Goal: Obtain resource: Download file/media

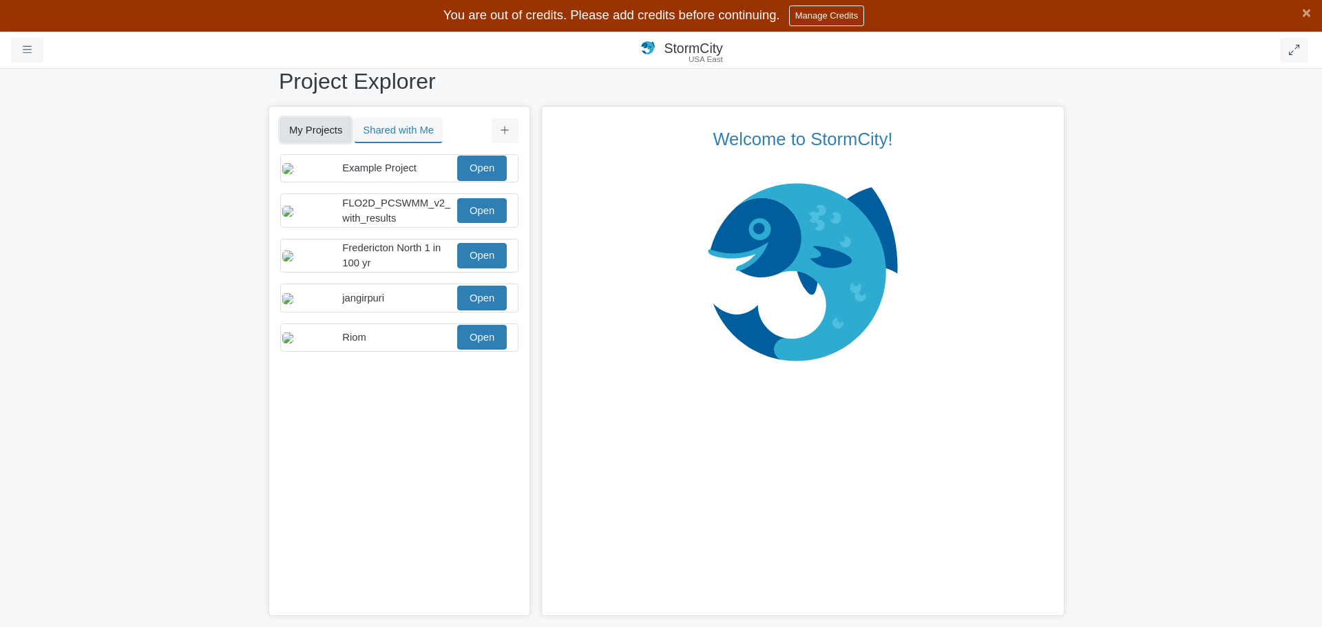
click at [307, 128] on button "My Projects" at bounding box center [315, 130] width 71 height 25
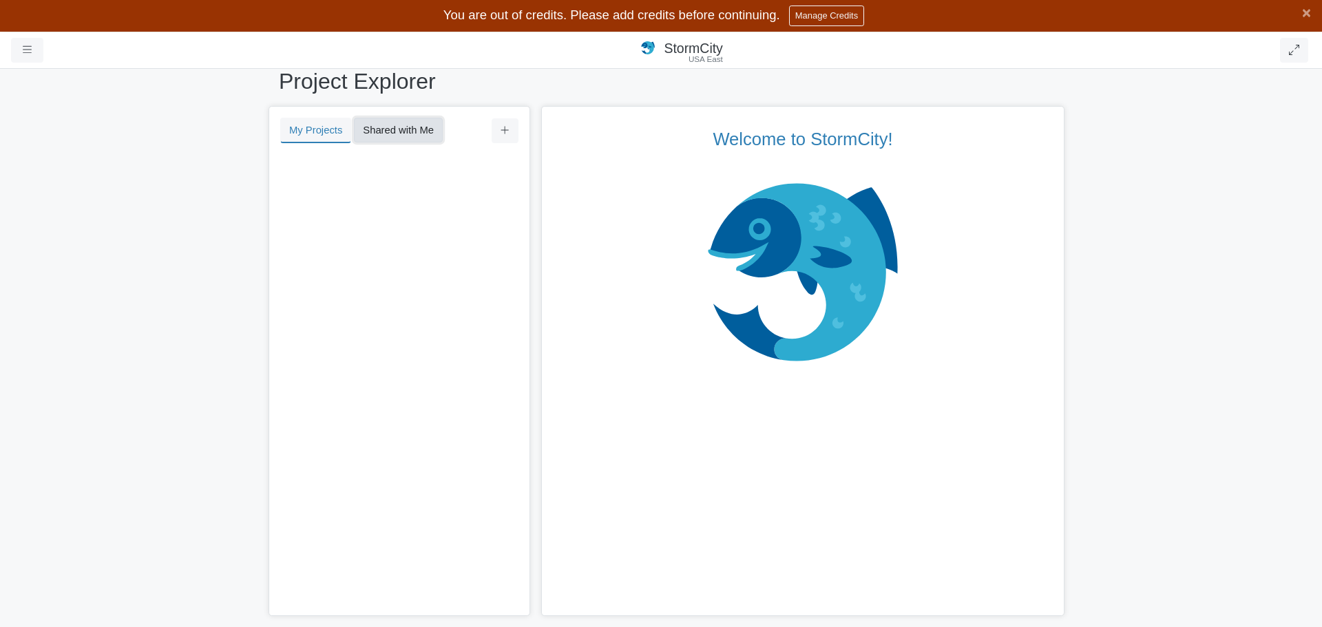
click at [396, 132] on button "Shared with Me" at bounding box center [398, 130] width 89 height 25
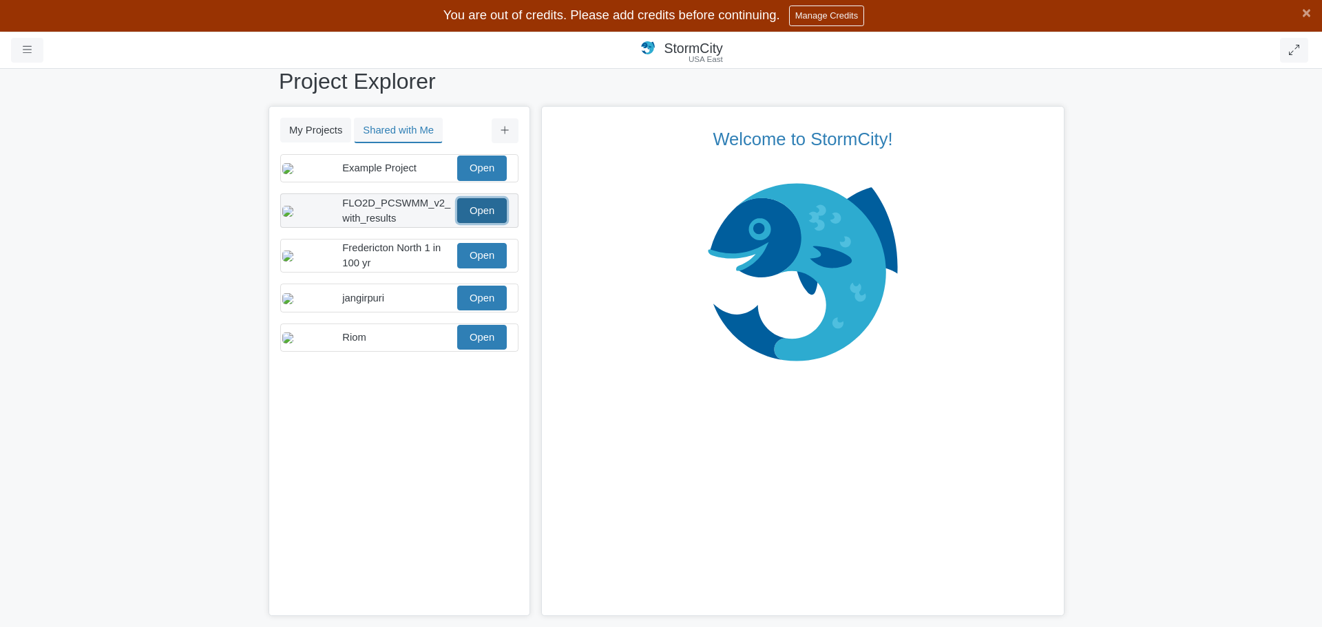
click at [481, 223] on link "Open" at bounding box center [482, 210] width 50 height 25
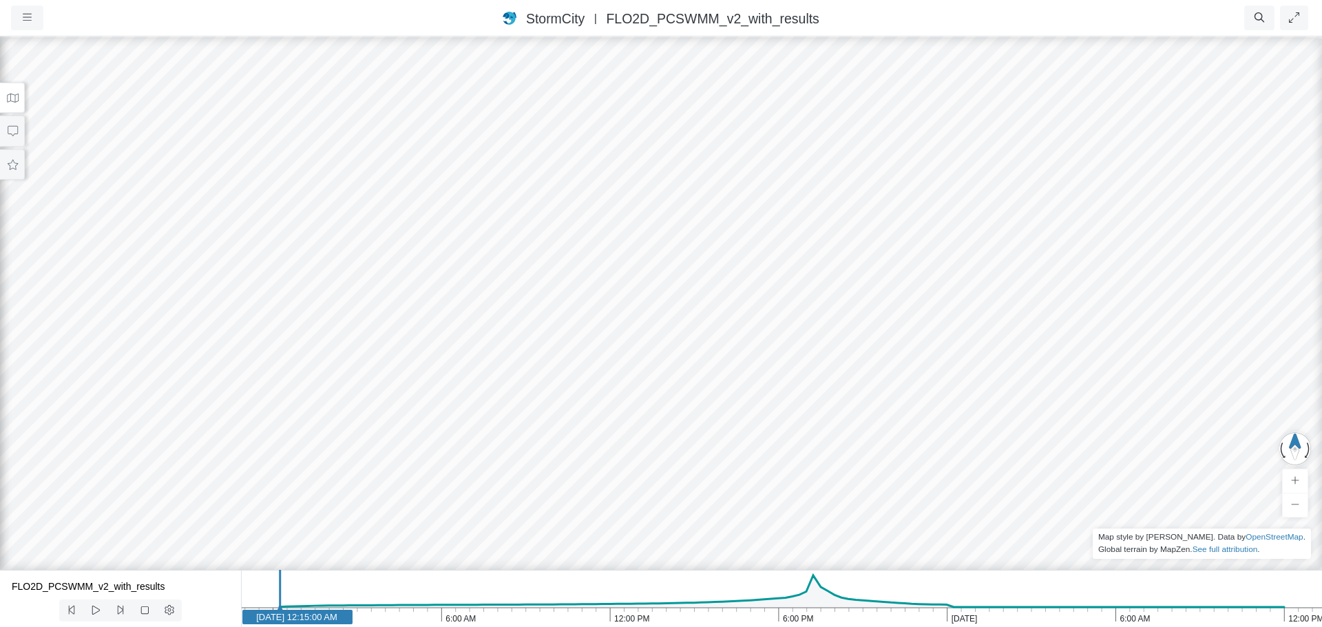
click at [8, 94] on icon at bounding box center [12, 98] width 13 height 10
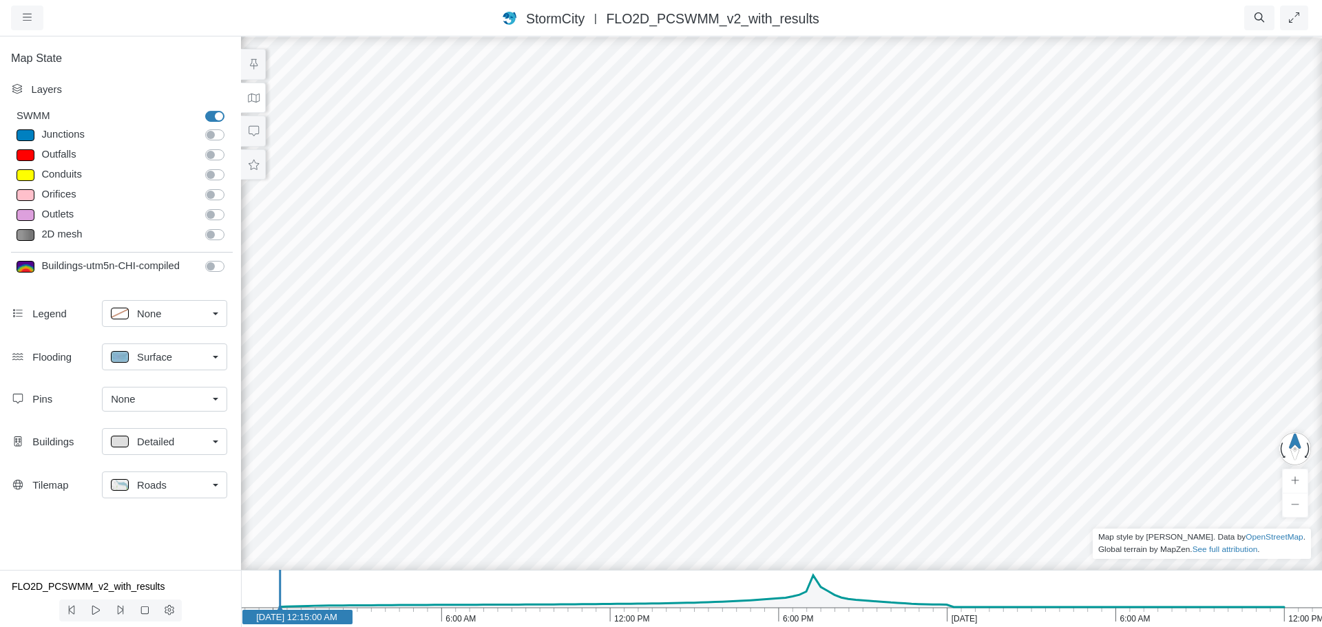
click at [230, 227] on label "2D mesh" at bounding box center [230, 227] width 0 height 0
click at [213, 236] on input "2D mesh" at bounding box center [210, 233] width 11 height 13
checkbox input "true"
click at [230, 127] on label "Junctions" at bounding box center [230, 127] width 0 height 0
click at [214, 136] on input "Junctions" at bounding box center [210, 133] width 11 height 13
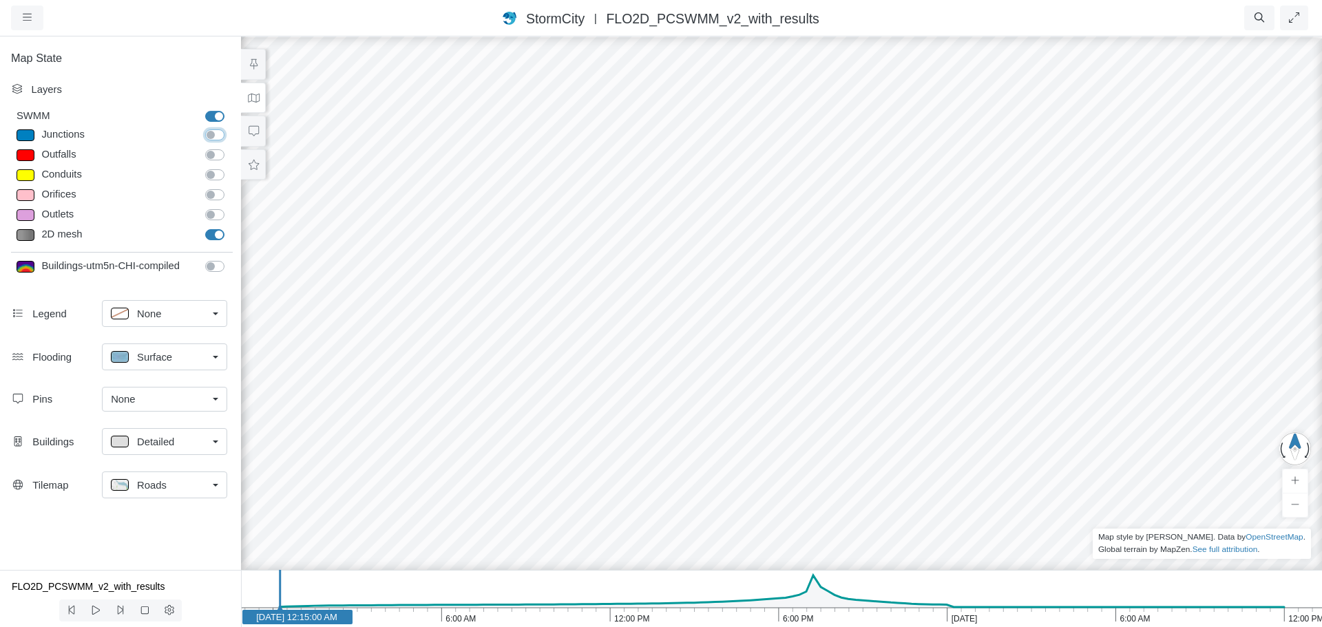
checkbox input "true"
click at [230, 147] on label "Outfalls" at bounding box center [230, 147] width 0 height 0
click at [216, 159] on input "Outfalls" at bounding box center [210, 153] width 11 height 13
checkbox input "true"
click at [230, 167] on label "Conduits" at bounding box center [230, 167] width 0 height 0
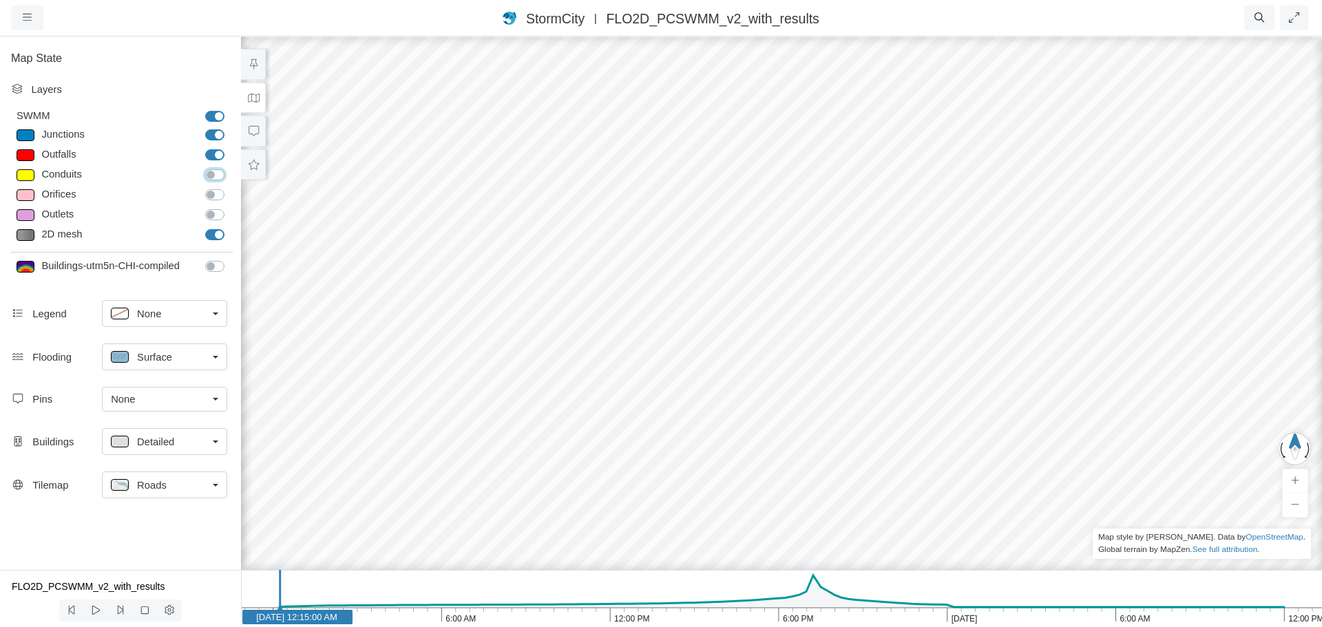
click at [213, 174] on input "Conduits" at bounding box center [210, 173] width 11 height 13
checkbox input "true"
click at [230, 187] on label "Orifices" at bounding box center [230, 187] width 0 height 0
click at [214, 194] on input "Orifices" at bounding box center [210, 193] width 11 height 13
checkbox input "true"
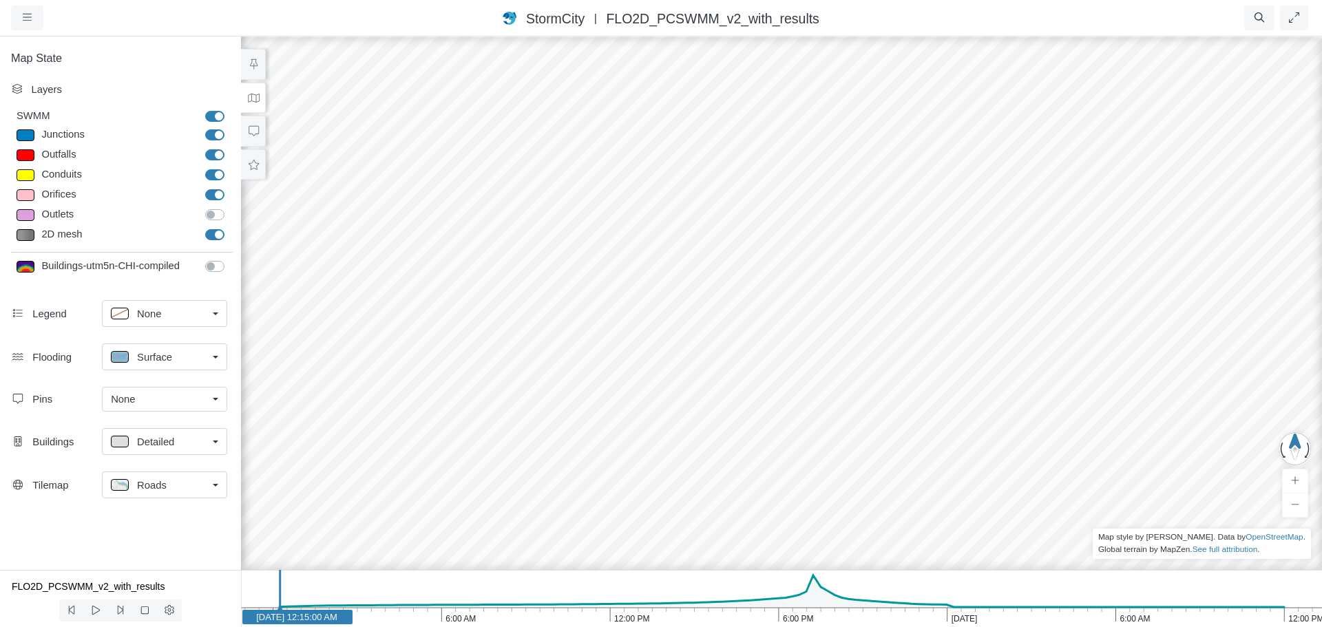
click at [230, 207] on label "Outlets" at bounding box center [230, 207] width 0 height 0
click at [216, 216] on input "Outlets" at bounding box center [210, 213] width 11 height 13
checkbox input "true"
drag, startPoint x: 700, startPoint y: 287, endPoint x: 661, endPoint y: 264, distance: 44.8
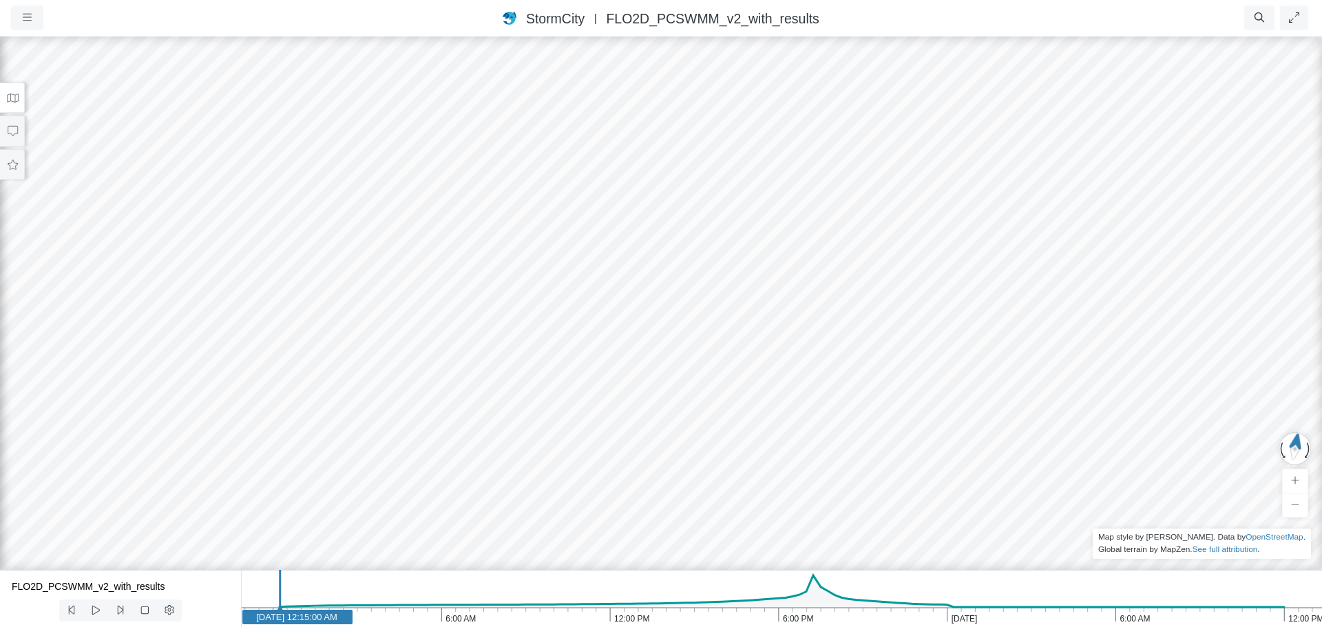
drag, startPoint x: 849, startPoint y: 185, endPoint x: 860, endPoint y: 163, distance: 25.0
click at [860, 163] on div at bounding box center [661, 331] width 1322 height 592
drag, startPoint x: 694, startPoint y: 384, endPoint x: 781, endPoint y: 242, distance: 166.1
click at [781, 242] on div at bounding box center [661, 331] width 1322 height 592
drag, startPoint x: 538, startPoint y: 362, endPoint x: 796, endPoint y: 191, distance: 310.0
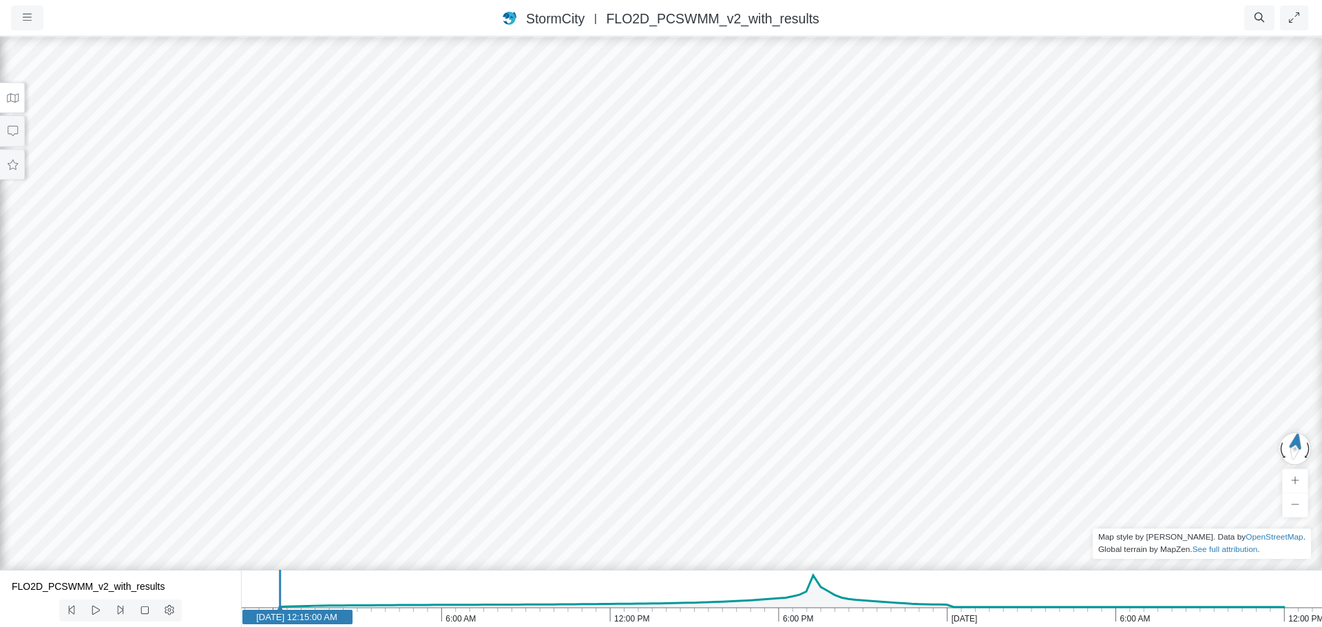
click at [796, 191] on div at bounding box center [661, 331] width 1322 height 592
drag, startPoint x: 382, startPoint y: 450, endPoint x: 731, endPoint y: 178, distance: 442.1
click at [731, 178] on div at bounding box center [661, 331] width 1322 height 592
drag, startPoint x: 329, startPoint y: 454, endPoint x: 596, endPoint y: 137, distance: 414.5
click at [598, 135] on div at bounding box center [661, 331] width 1322 height 592
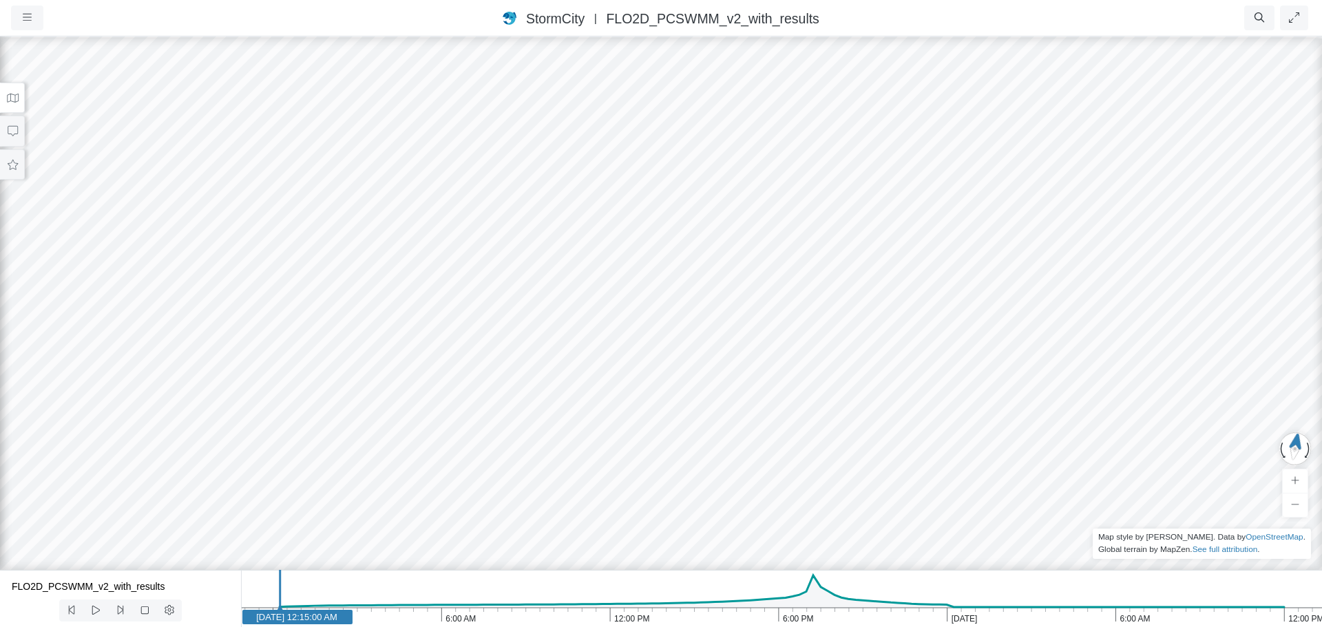
drag, startPoint x: 851, startPoint y: 205, endPoint x: 375, endPoint y: 395, distance: 512.2
click at [371, 402] on div at bounding box center [661, 331] width 1322 height 592
drag, startPoint x: 922, startPoint y: 226, endPoint x: 511, endPoint y: 570, distance: 535.8
click at [512, 592] on div "Projects Groups Users Preferences Profiles Data Centers Accounts Support About …" at bounding box center [661, 313] width 1322 height 627
drag, startPoint x: 831, startPoint y: 94, endPoint x: 596, endPoint y: 448, distance: 425.0
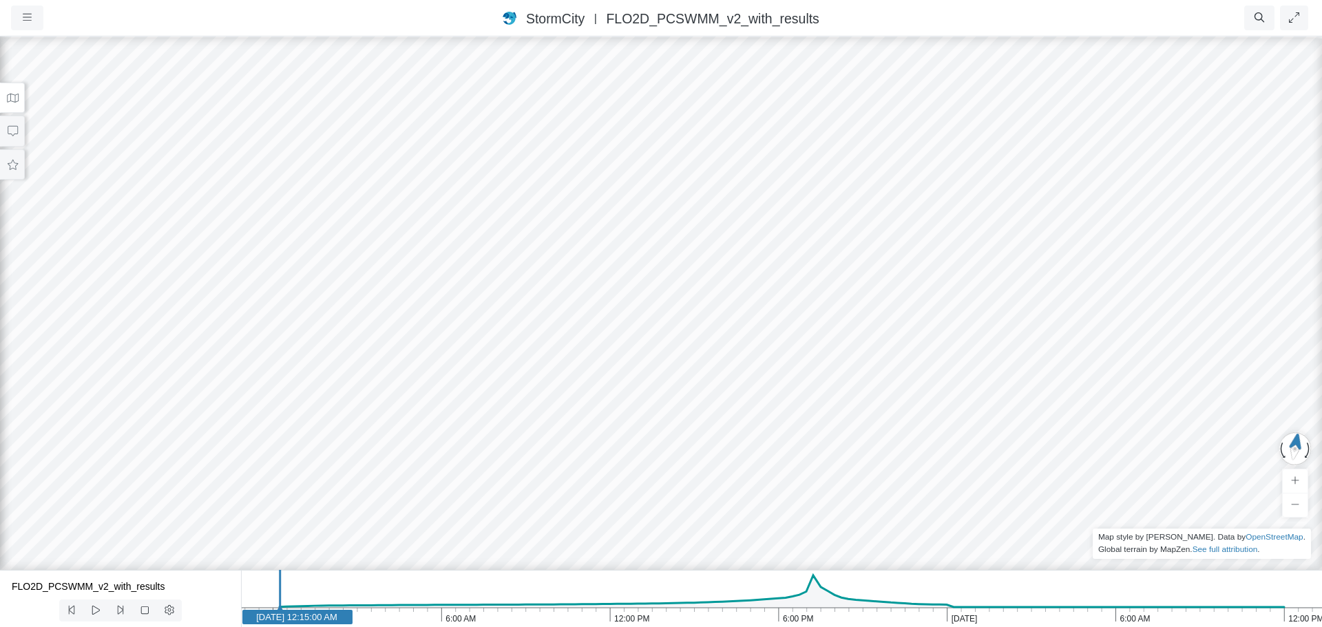
click at [589, 521] on div at bounding box center [661, 331] width 1322 height 592
drag, startPoint x: 725, startPoint y: 132, endPoint x: 589, endPoint y: 640, distance: 525.6
click at [589, 0] on html "Version 1.25.10835 8/19/2025, 8:00:00 PM Critical Infrastructure Chemical Comme…" at bounding box center [661, 0] width 1322 height 0
drag, startPoint x: 750, startPoint y: 202, endPoint x: 528, endPoint y: 586, distance: 443.7
click at [530, 0] on html "Version 1.25.10835 8/19/2025, 8:00:00 PM Critical Infrastructure Chemical Comme…" at bounding box center [661, 0] width 1322 height 0
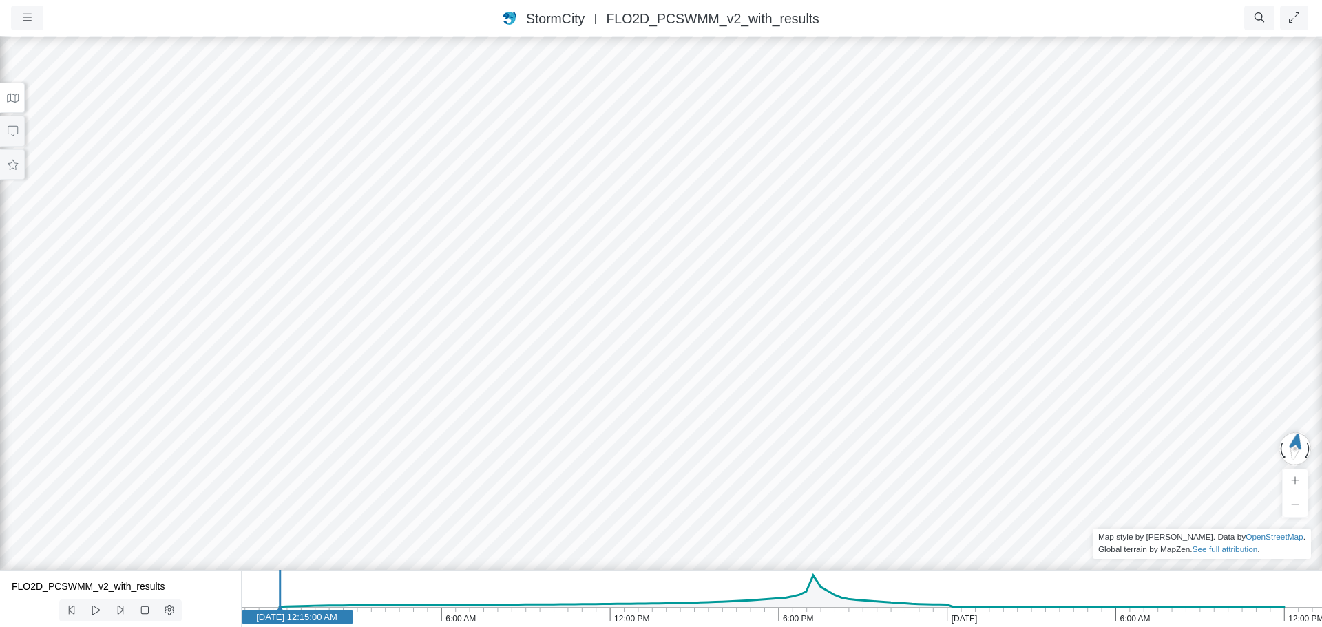
drag, startPoint x: 654, startPoint y: 102, endPoint x: 475, endPoint y: 581, distance: 511.7
click at [474, 586] on div "Projects Groups Users Preferences Profiles Data Centers Accounts Support About …" at bounding box center [661, 313] width 1322 height 627
drag, startPoint x: 643, startPoint y: 181, endPoint x: 557, endPoint y: 401, distance: 236.0
click at [614, 249] on div at bounding box center [661, 331] width 1322 height 592
click at [509, 601] on div "Projects Groups Users Preferences Profiles Data Centers Accounts Support About …" at bounding box center [661, 313] width 1322 height 627
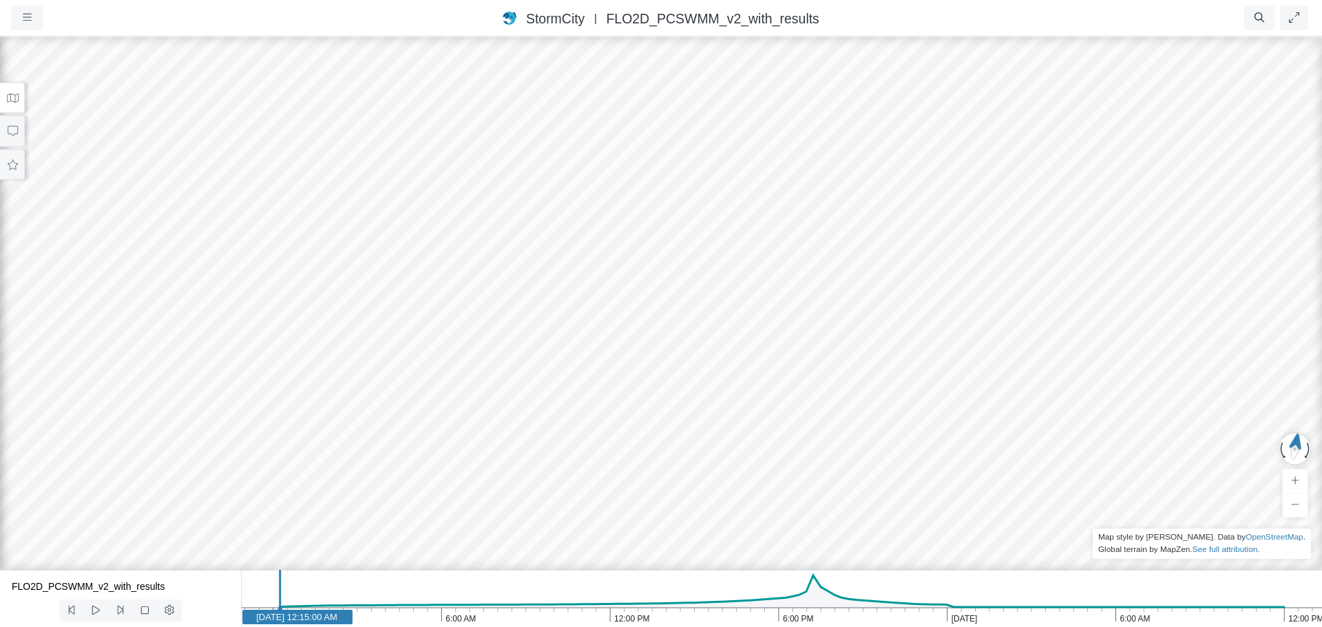
drag, startPoint x: 678, startPoint y: 203, endPoint x: 650, endPoint y: 453, distance: 251.5
click at [650, 453] on div at bounding box center [661, 331] width 1322 height 592
drag, startPoint x: 744, startPoint y: 291, endPoint x: 62, endPoint y: 222, distance: 685.4
click at [565, 187] on div at bounding box center [661, 331] width 1322 height 592
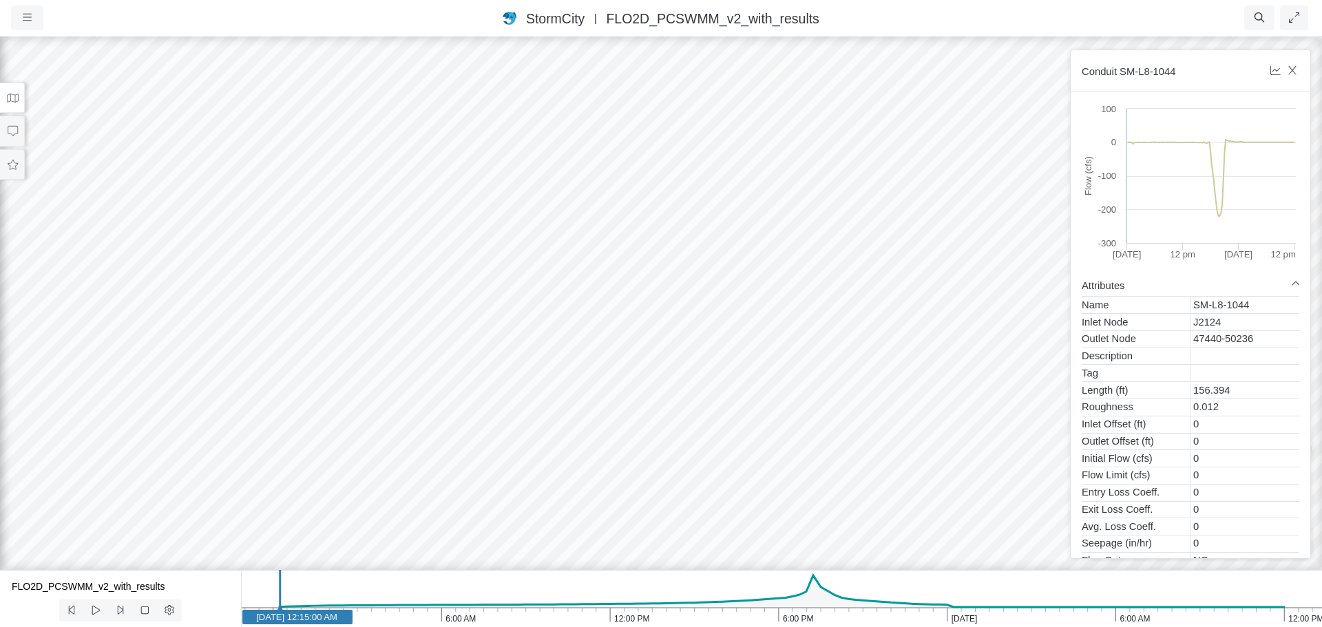
click at [371, 232] on div at bounding box center [661, 331] width 1322 height 592
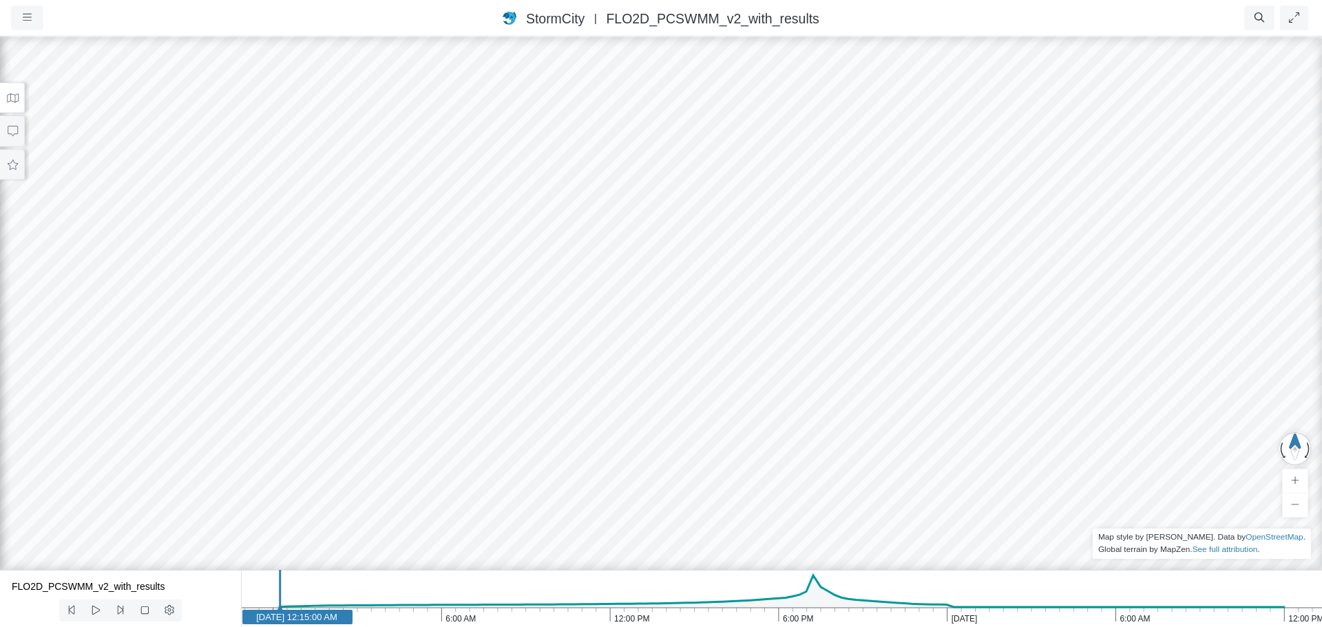
click at [20, 99] on button at bounding box center [12, 98] width 25 height 31
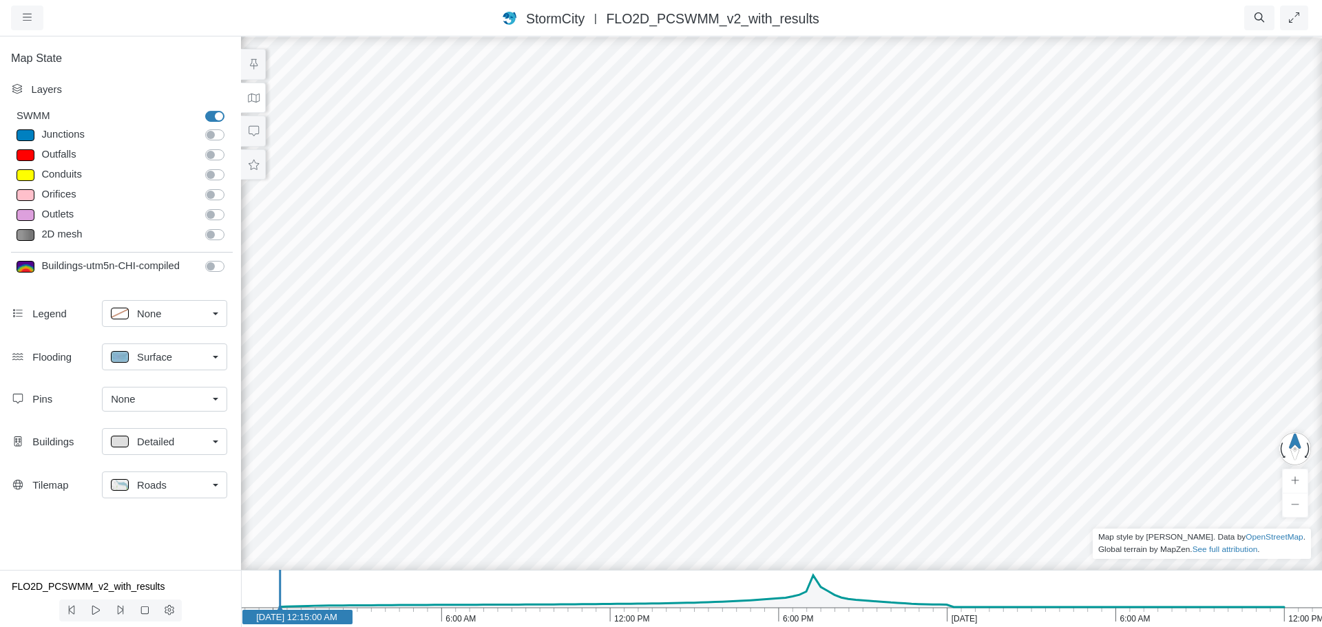
click at [230, 127] on label "Junctions" at bounding box center [230, 127] width 0 height 0
click at [216, 137] on input "Junctions" at bounding box center [210, 133] width 11 height 13
checkbox input "true"
click at [230, 147] on label "Outfalls" at bounding box center [230, 147] width 0 height 0
click at [216, 156] on input "Outfalls" at bounding box center [210, 153] width 11 height 13
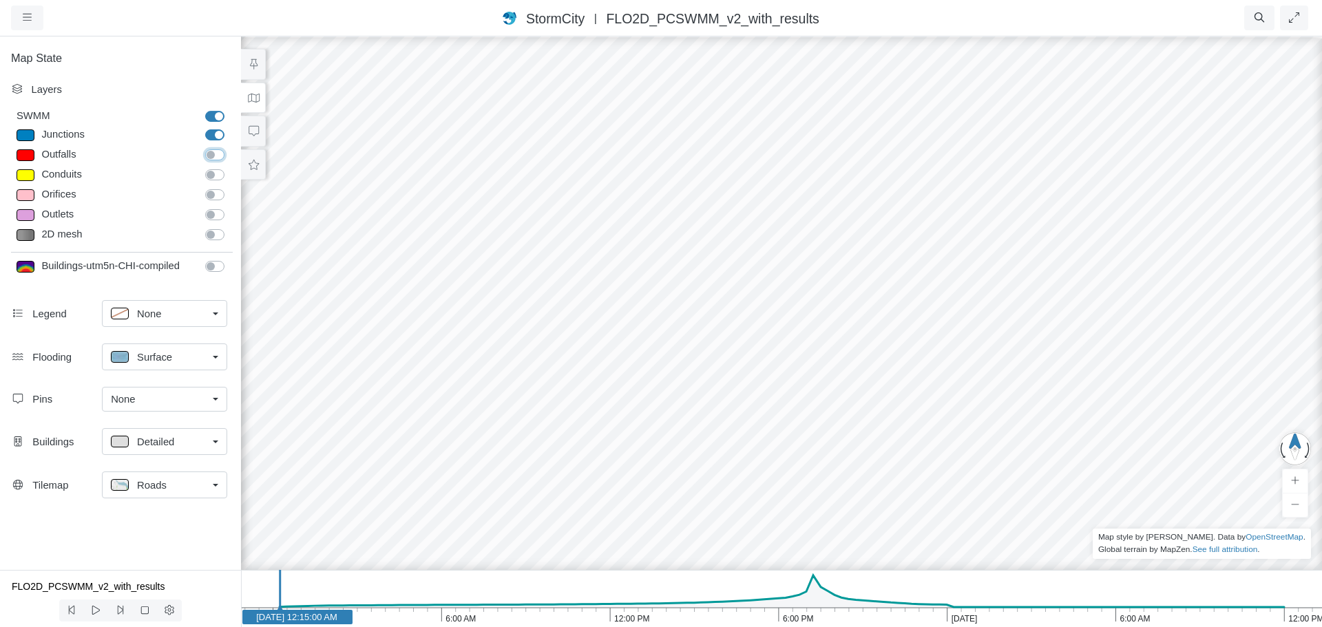
checkbox input "true"
click at [230, 227] on label "2D mesh" at bounding box center [230, 227] width 0 height 0
click at [214, 233] on input "2D mesh" at bounding box center [210, 233] width 11 height 13
checkbox input "true"
click at [230, 207] on label "Outlets" at bounding box center [230, 207] width 0 height 0
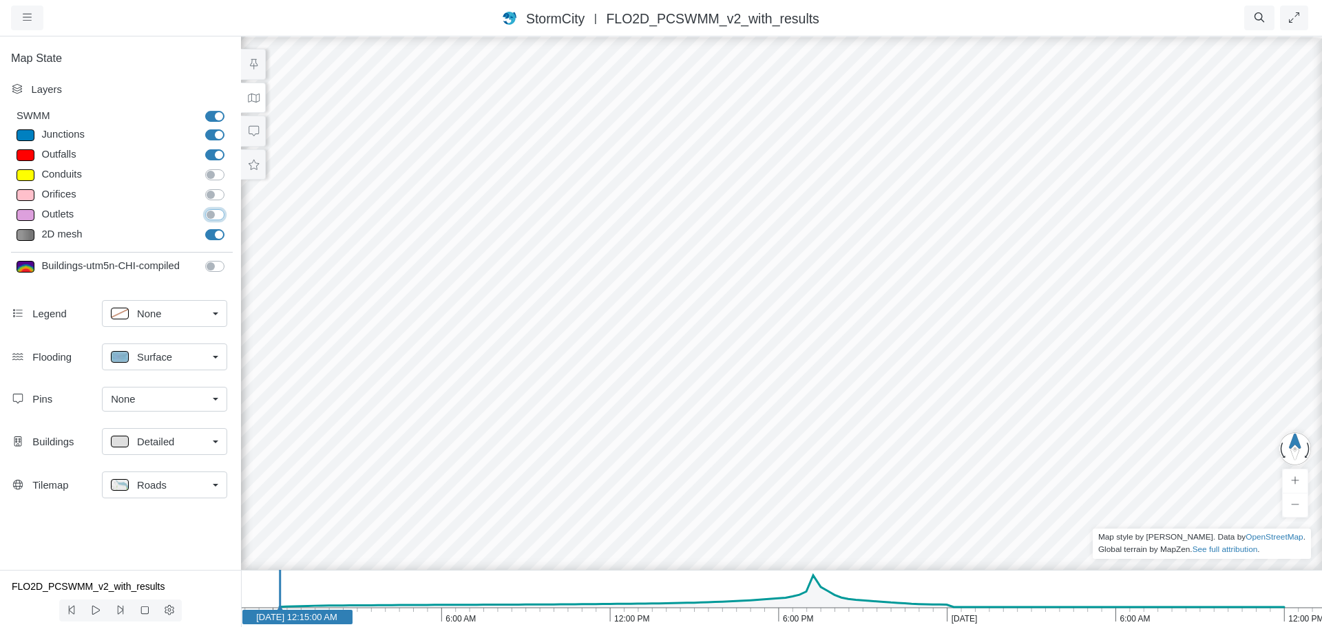
click at [214, 214] on input "Outlets" at bounding box center [210, 213] width 11 height 13
checkbox input "true"
click at [230, 187] on label "Orifices" at bounding box center [230, 187] width 0 height 0
click at [216, 196] on input "Orifices" at bounding box center [210, 193] width 11 height 13
checkbox input "true"
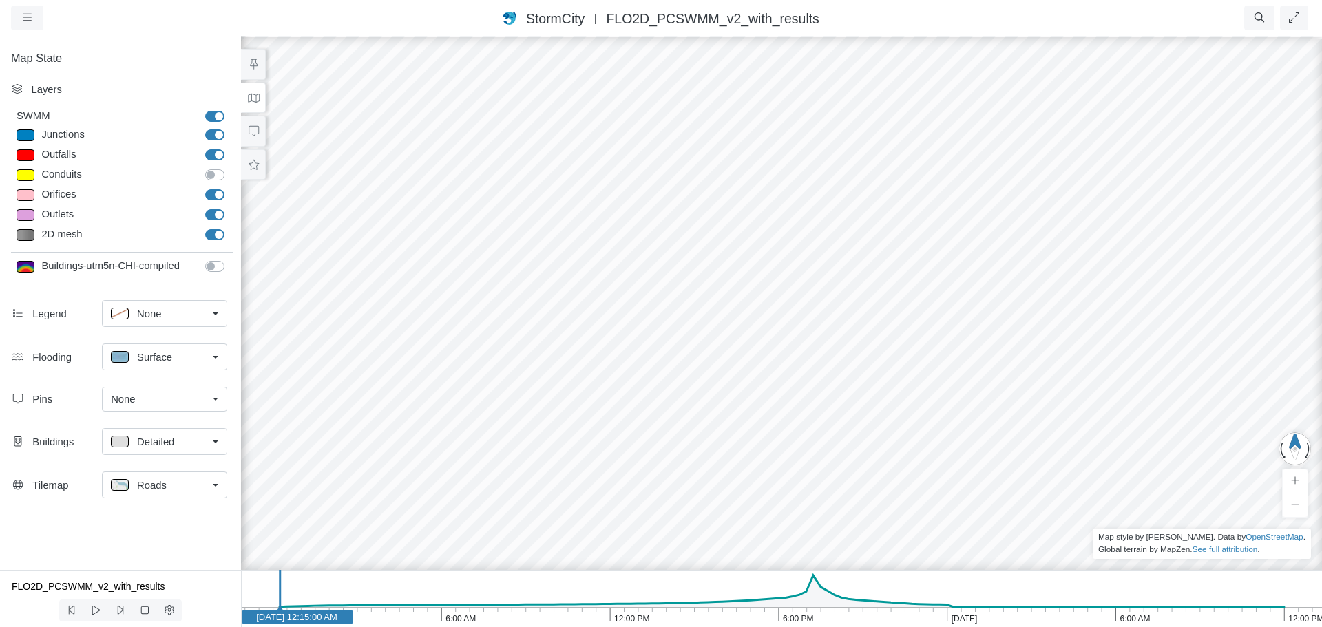
click at [230, 167] on label "Conduits" at bounding box center [230, 167] width 0 height 0
click at [211, 173] on input "Conduits" at bounding box center [210, 173] width 11 height 13
checkbox input "true"
click at [959, 310] on div at bounding box center [782, 331] width 1322 height 592
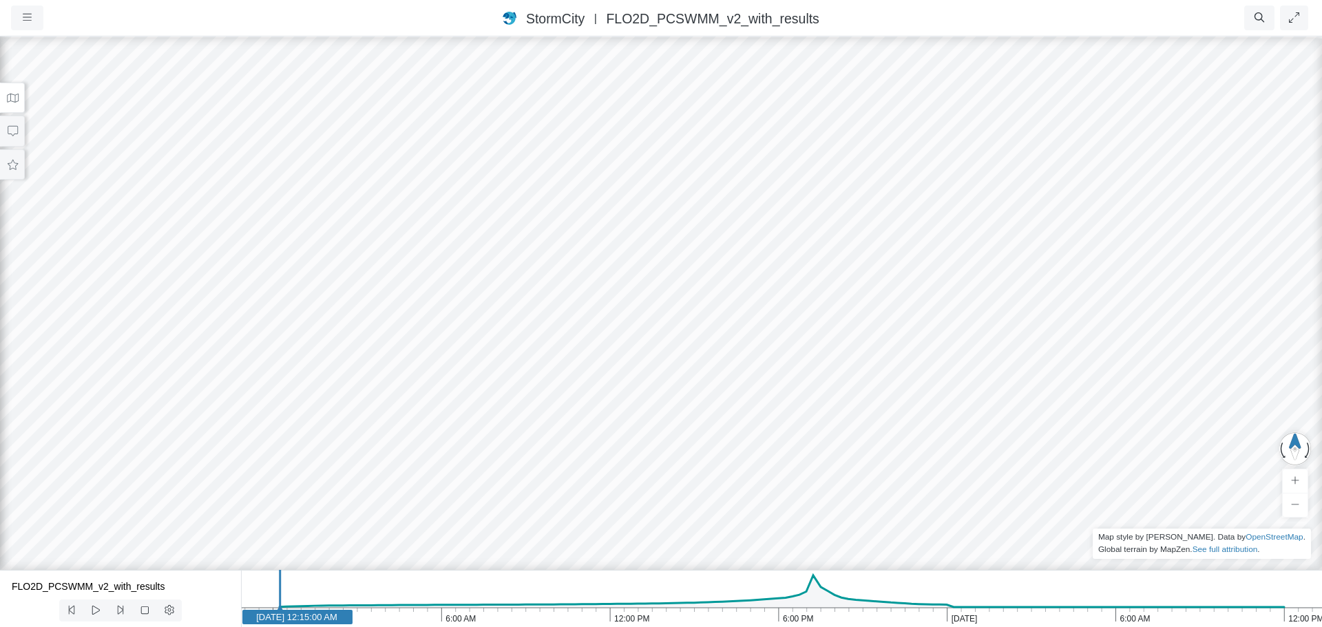
click at [625, 254] on div at bounding box center [661, 331] width 1322 height 592
click at [1016, 241] on div at bounding box center [661, 331] width 1322 height 592
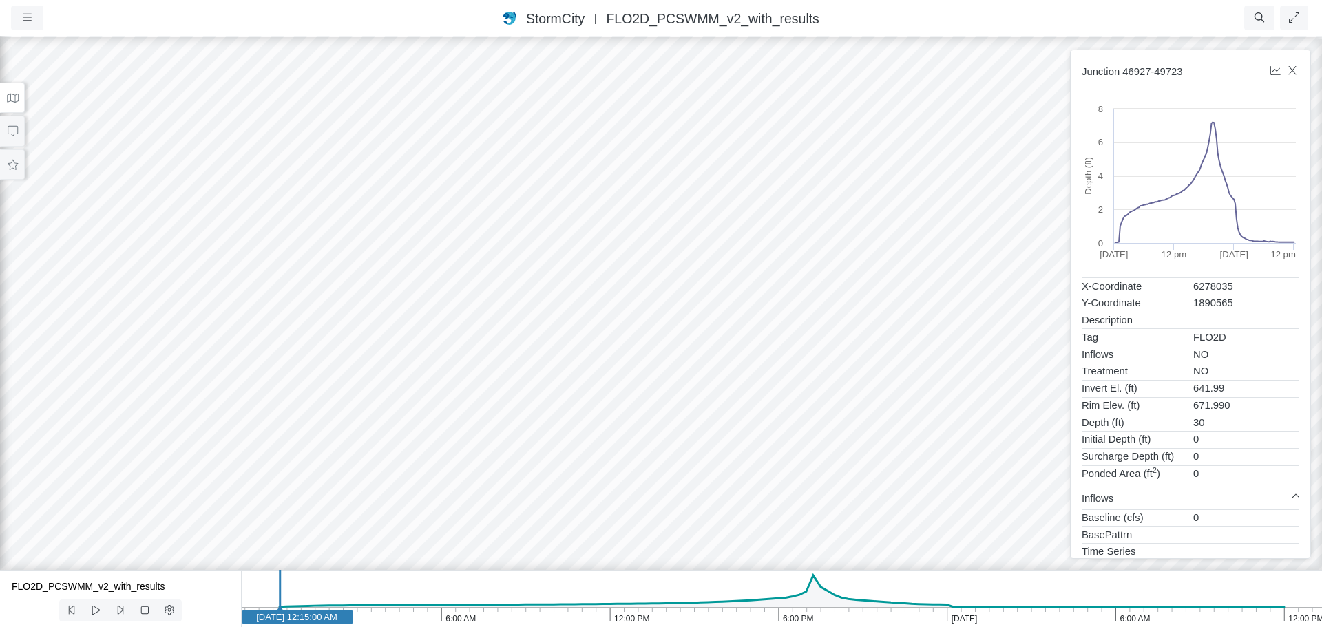
scroll to position [69, 0]
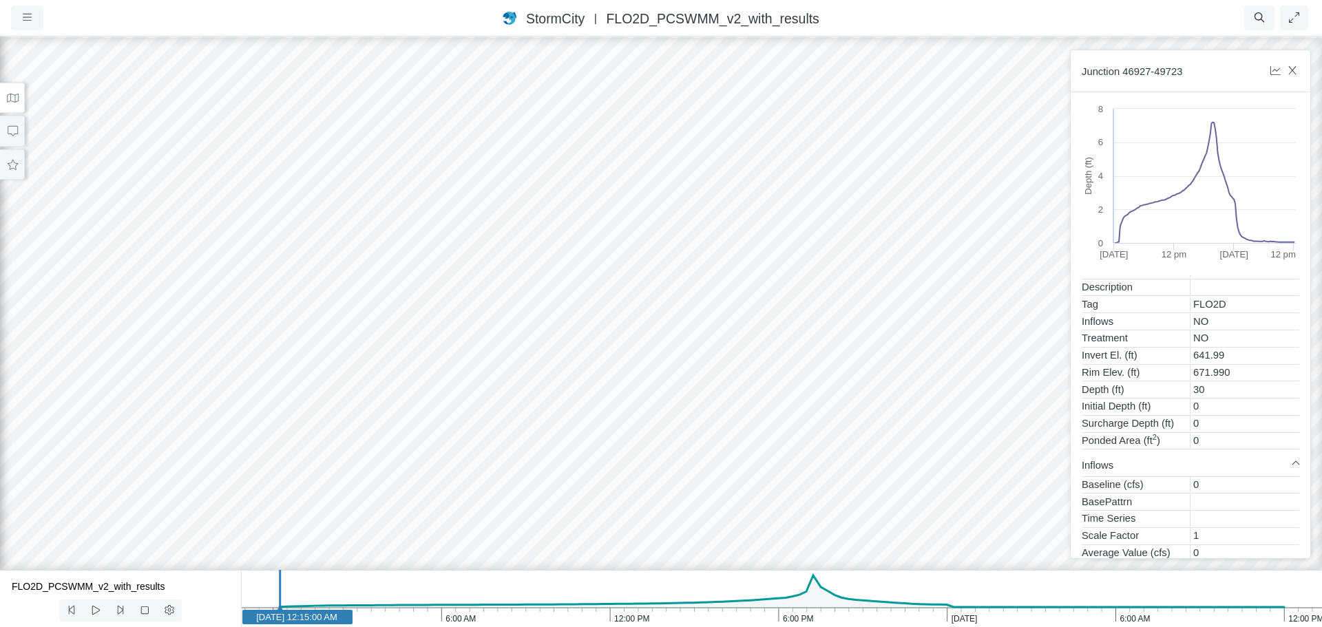
click at [1003, 328] on div at bounding box center [661, 331] width 1322 height 592
click at [924, 309] on div at bounding box center [661, 331] width 1322 height 592
click at [967, 318] on div at bounding box center [661, 331] width 1322 height 592
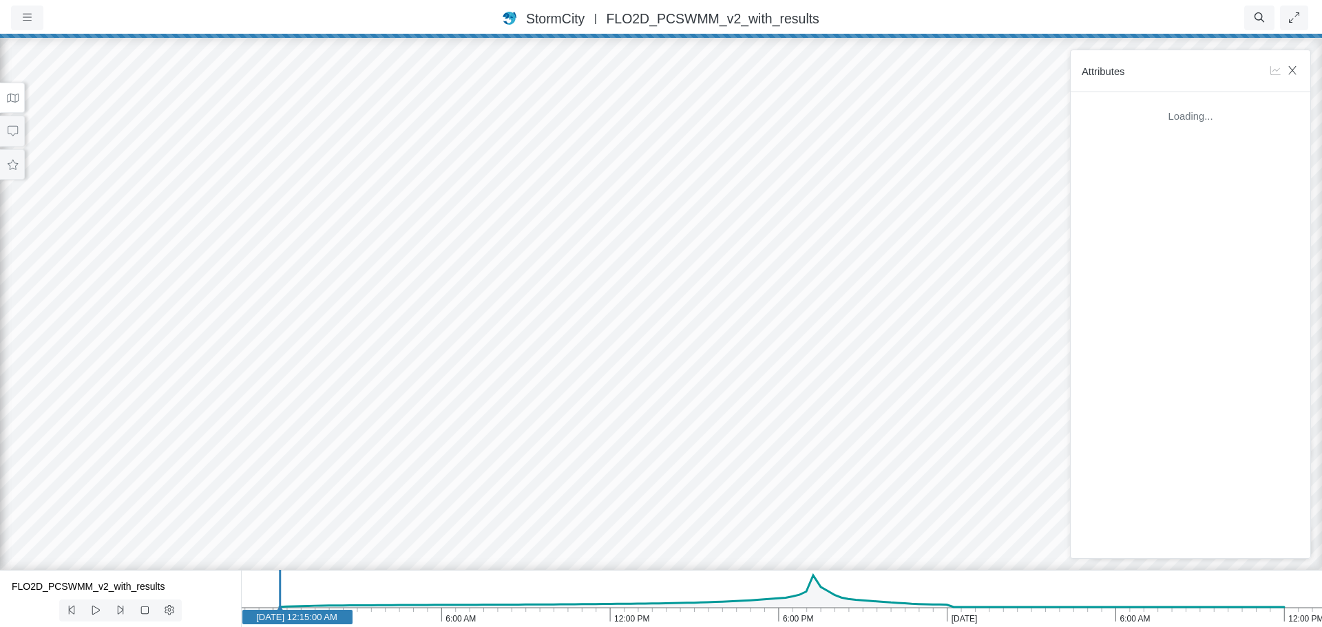
scroll to position [0, 0]
click at [1011, 338] on div at bounding box center [661, 331] width 1322 height 592
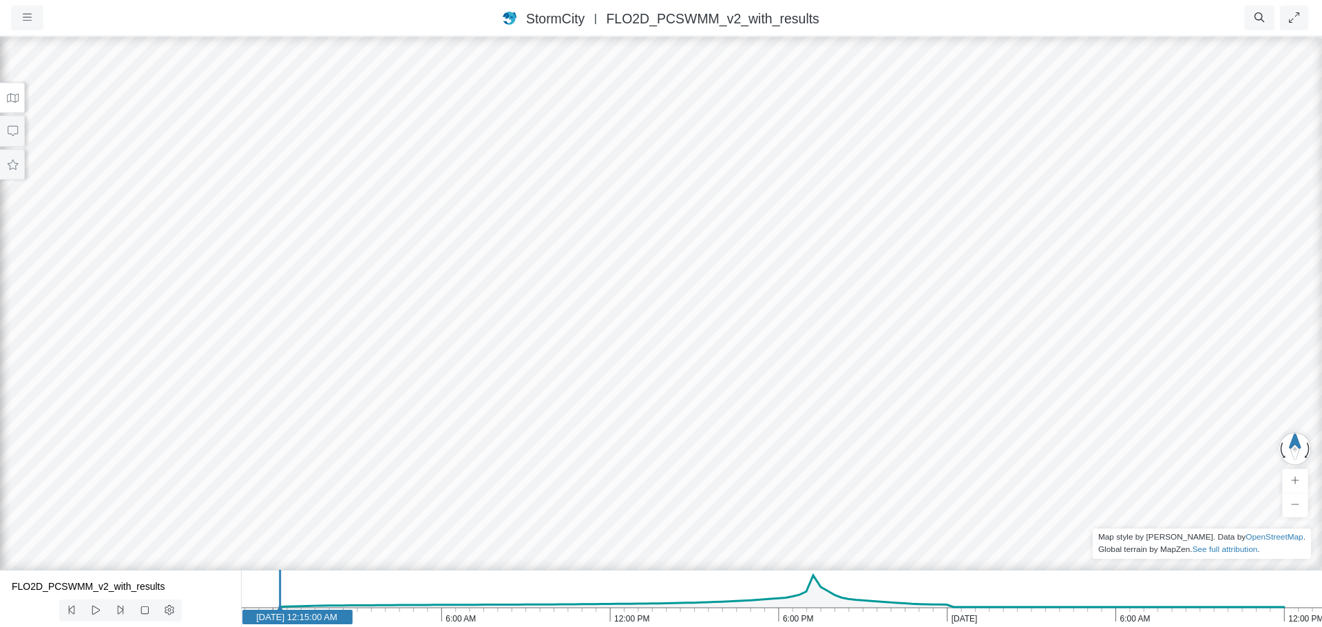
click at [989, 293] on div at bounding box center [661, 331] width 1322 height 592
click at [18, 90] on button at bounding box center [12, 98] width 25 height 31
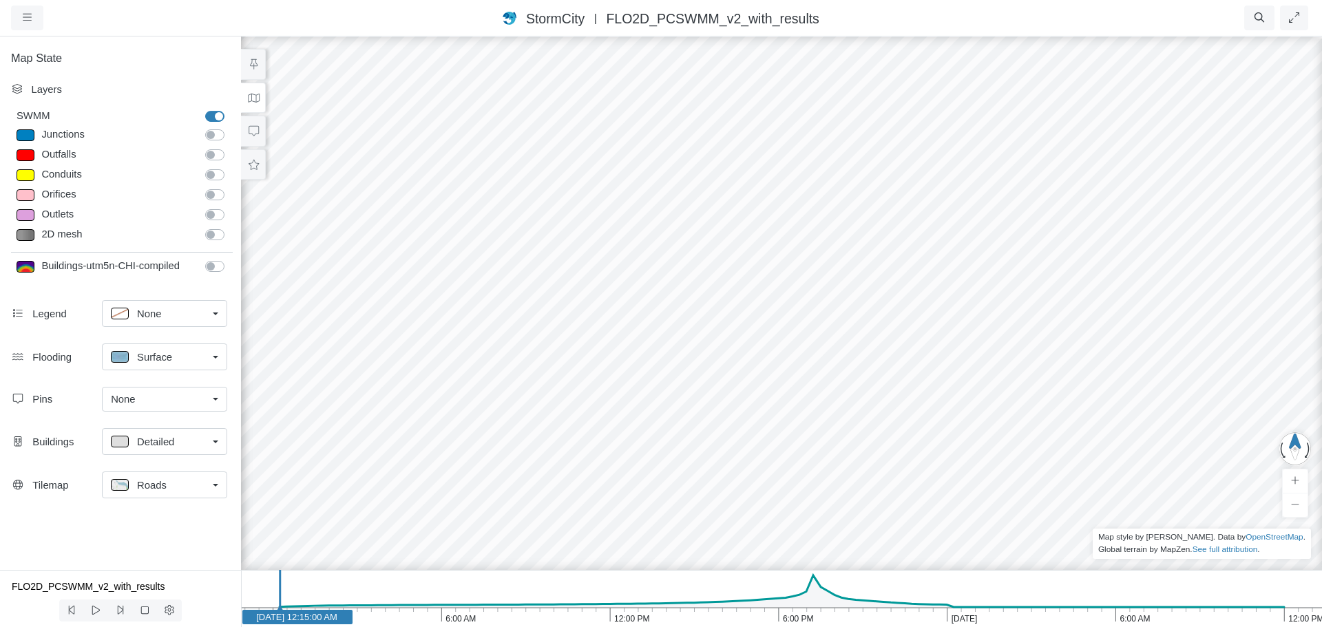
click at [215, 242] on div "2D mesh" at bounding box center [217, 234] width 25 height 15
click at [230, 227] on label "2D mesh" at bounding box center [230, 227] width 0 height 0
click at [216, 234] on input "2D mesh" at bounding box center [210, 233] width 11 height 13
checkbox input "true"
click at [230, 127] on label "Junctions" at bounding box center [230, 127] width 0 height 0
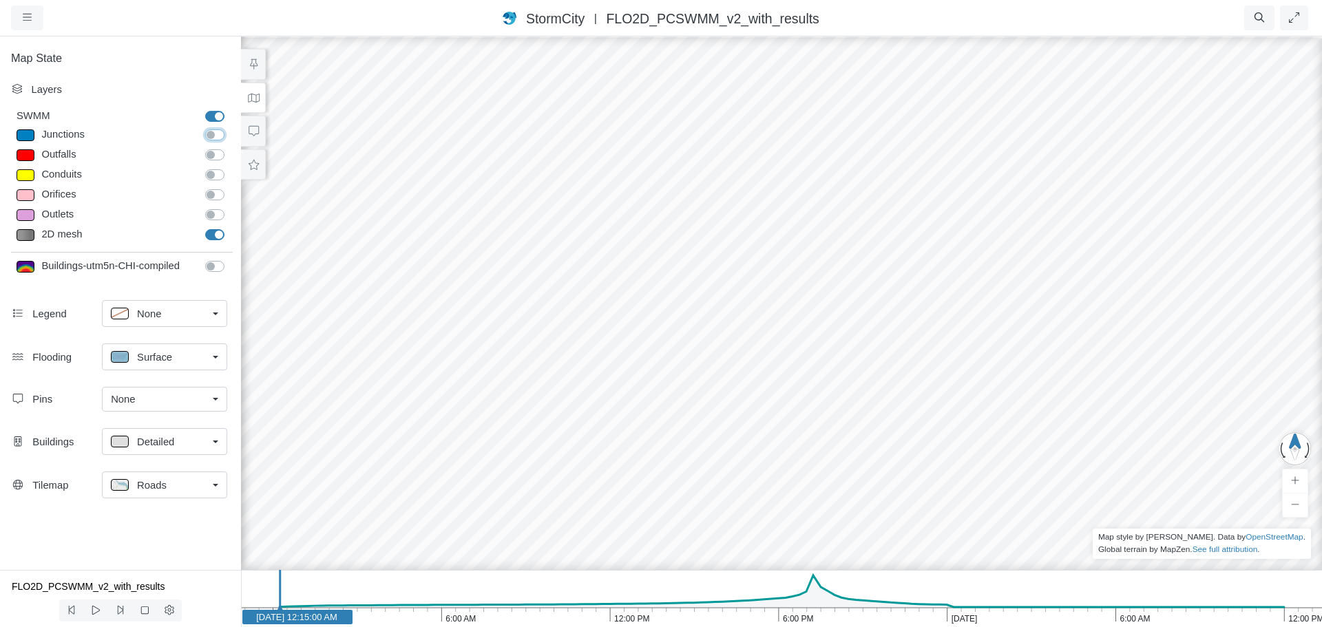
click at [216, 136] on input "Junctions" at bounding box center [210, 133] width 11 height 13
checkbox input "true"
click at [230, 147] on label "Outfalls" at bounding box center [230, 147] width 0 height 0
click at [215, 151] on input "Outfalls" at bounding box center [210, 153] width 11 height 13
checkbox input "true"
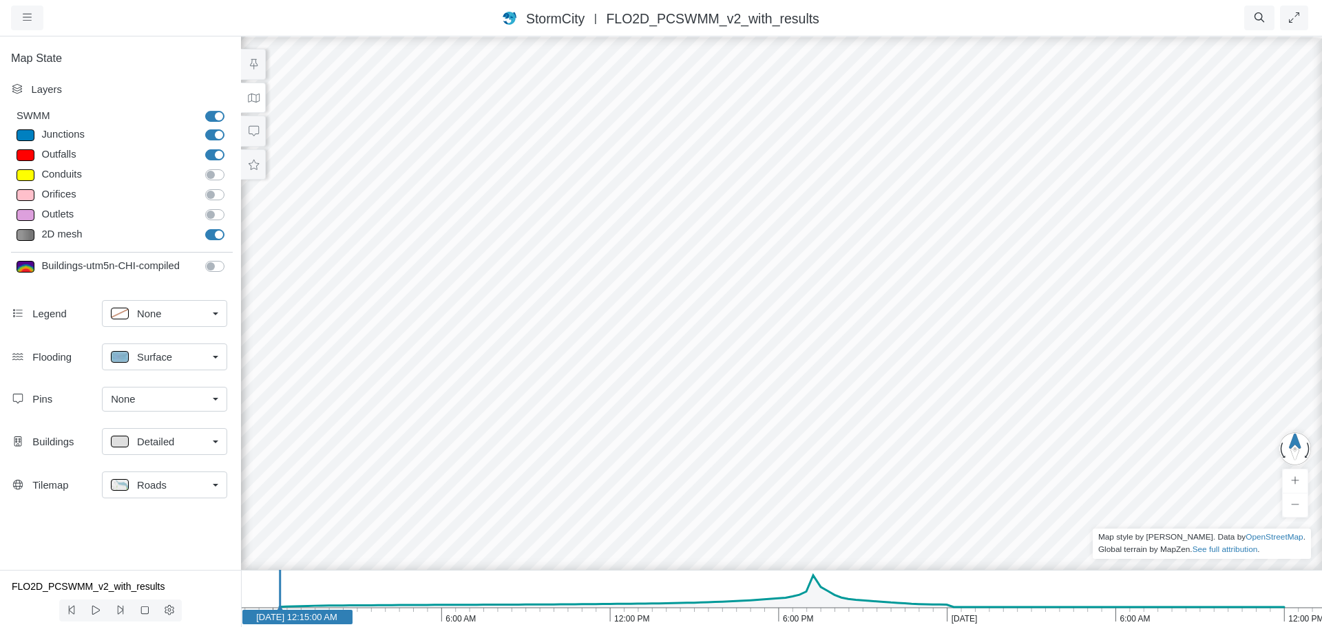
click at [230, 167] on label "Conduits" at bounding box center [230, 167] width 0 height 0
click at [215, 175] on input "Conduits" at bounding box center [210, 173] width 11 height 13
checkbox input "true"
click at [230, 187] on label "Orifices" at bounding box center [230, 187] width 0 height 0
click at [216, 199] on input "Orifices" at bounding box center [210, 193] width 11 height 13
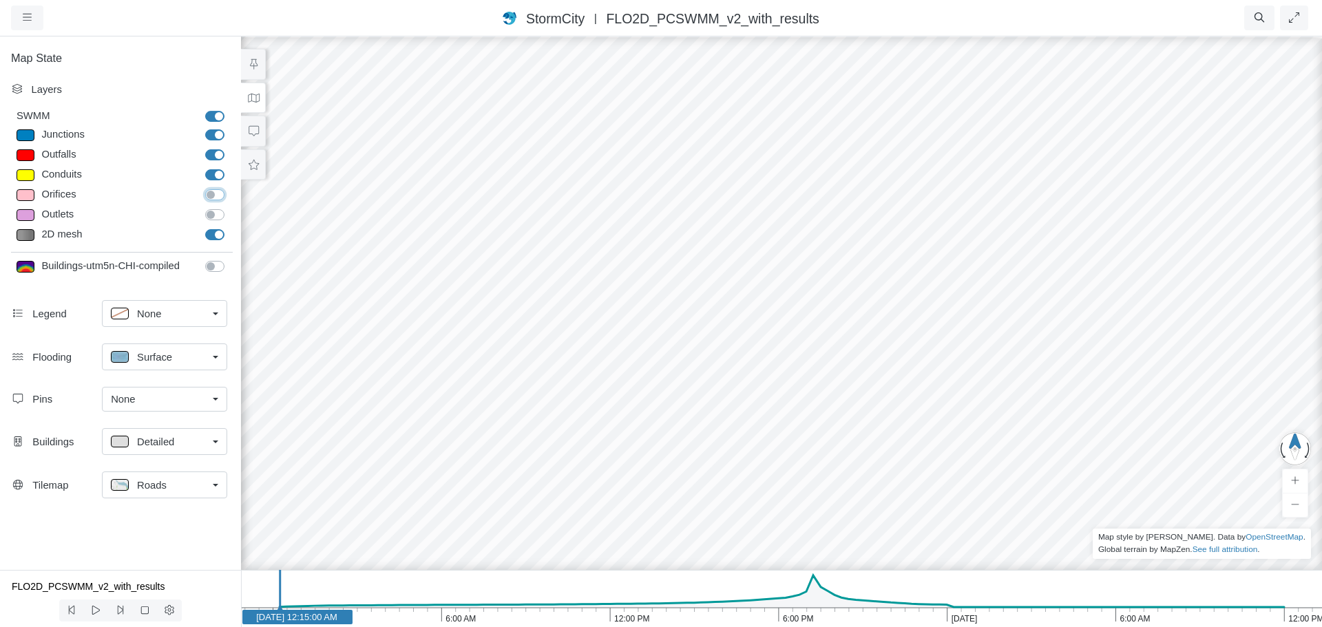
checkbox input "true"
click at [230, 207] on label "Outlets" at bounding box center [230, 207] width 0 height 0
click at [216, 211] on input "Outlets" at bounding box center [210, 213] width 11 height 13
checkbox input "true"
drag, startPoint x: 835, startPoint y: 322, endPoint x: 1044, endPoint y: 431, distance: 235.4
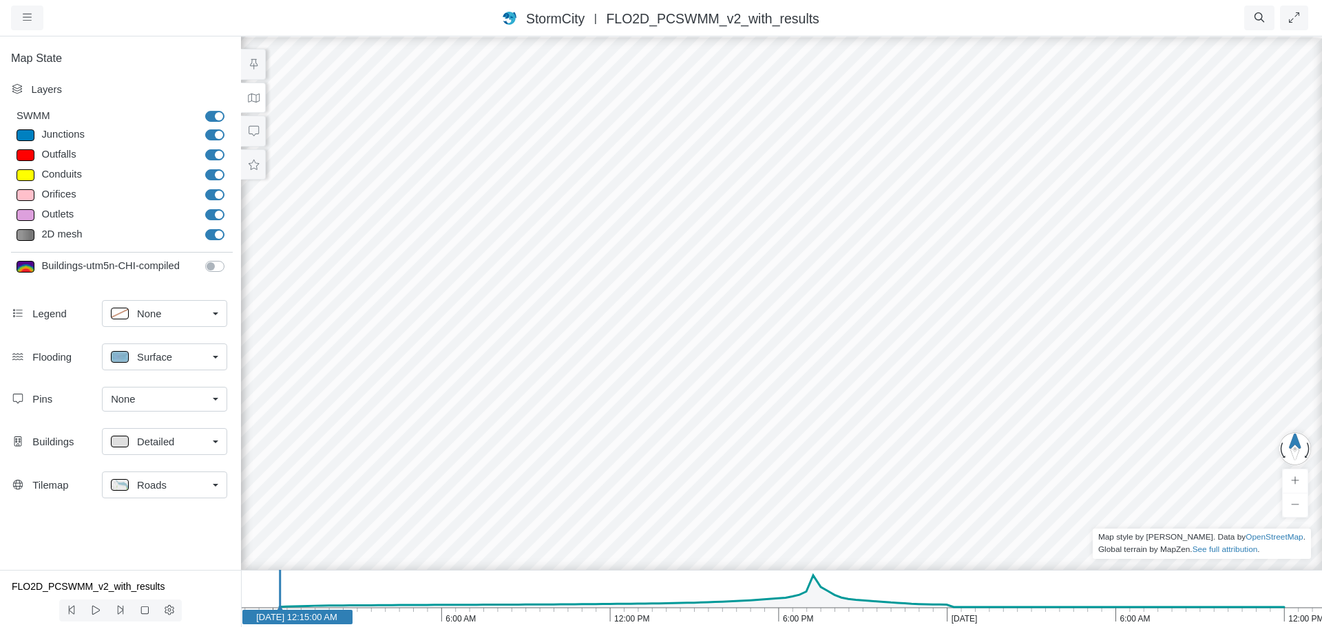
click at [1057, 430] on div at bounding box center [782, 331] width 1322 height 592
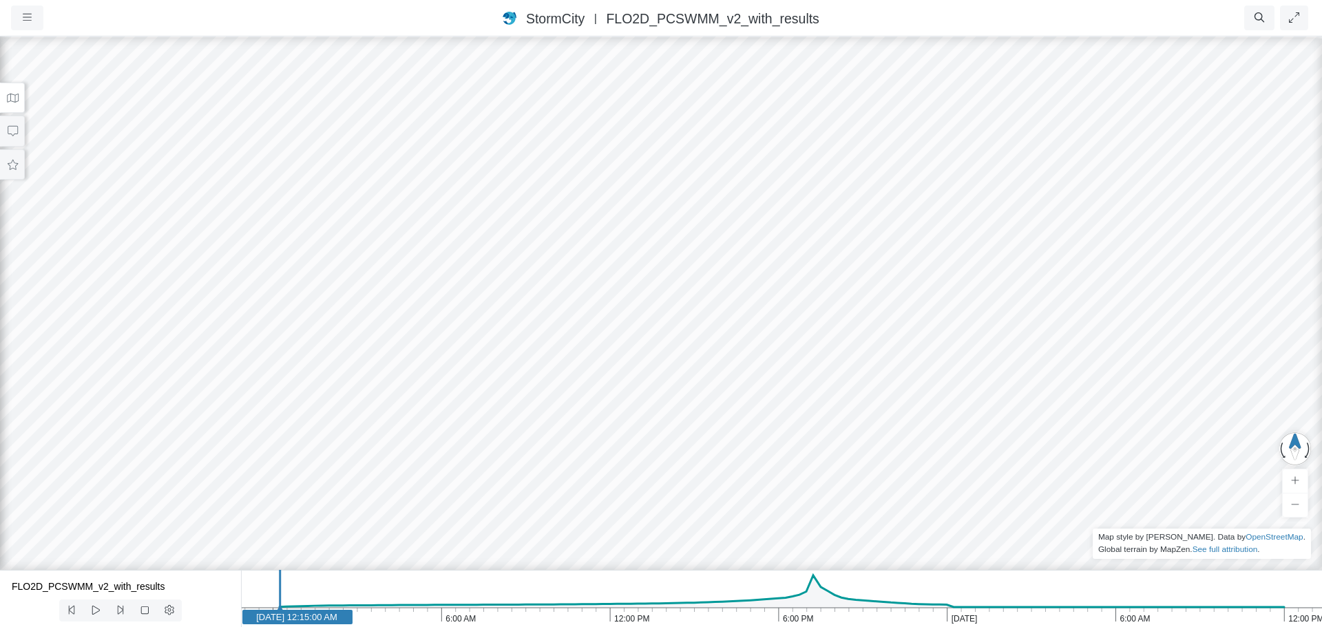
drag, startPoint x: 819, startPoint y: 308, endPoint x: 1227, endPoint y: 311, distance: 407.7
click at [1227, 311] on div at bounding box center [661, 331] width 1322 height 592
click at [953, 335] on div at bounding box center [661, 331] width 1322 height 592
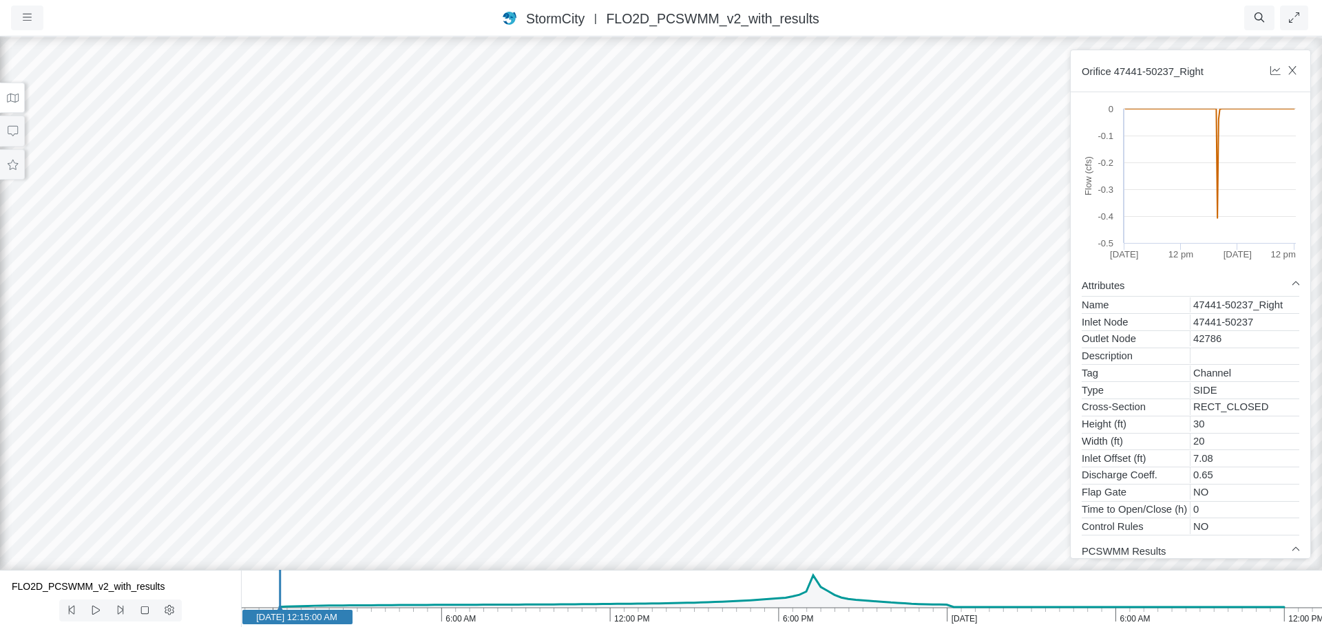
click at [914, 242] on div at bounding box center [661, 331] width 1322 height 592
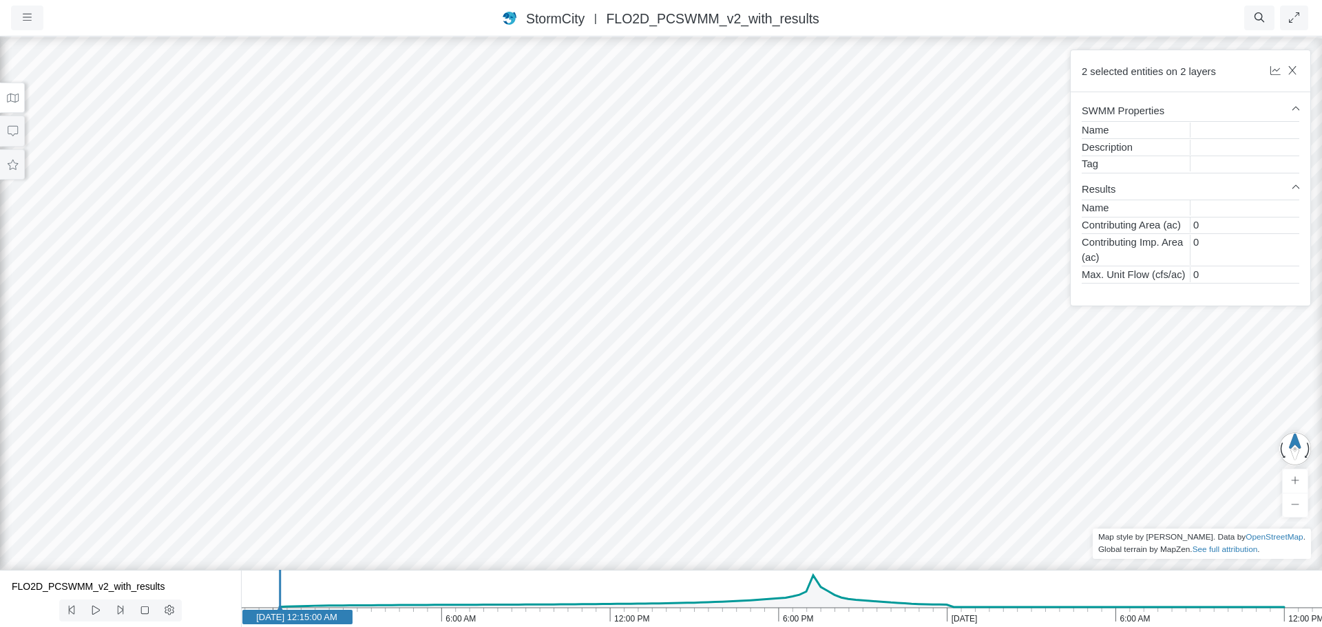
click at [940, 329] on div at bounding box center [661, 331] width 1322 height 592
click at [966, 334] on div at bounding box center [661, 331] width 1322 height 592
click at [840, 336] on div at bounding box center [661, 331] width 1322 height 592
click at [776, 335] on div at bounding box center [661, 331] width 1322 height 592
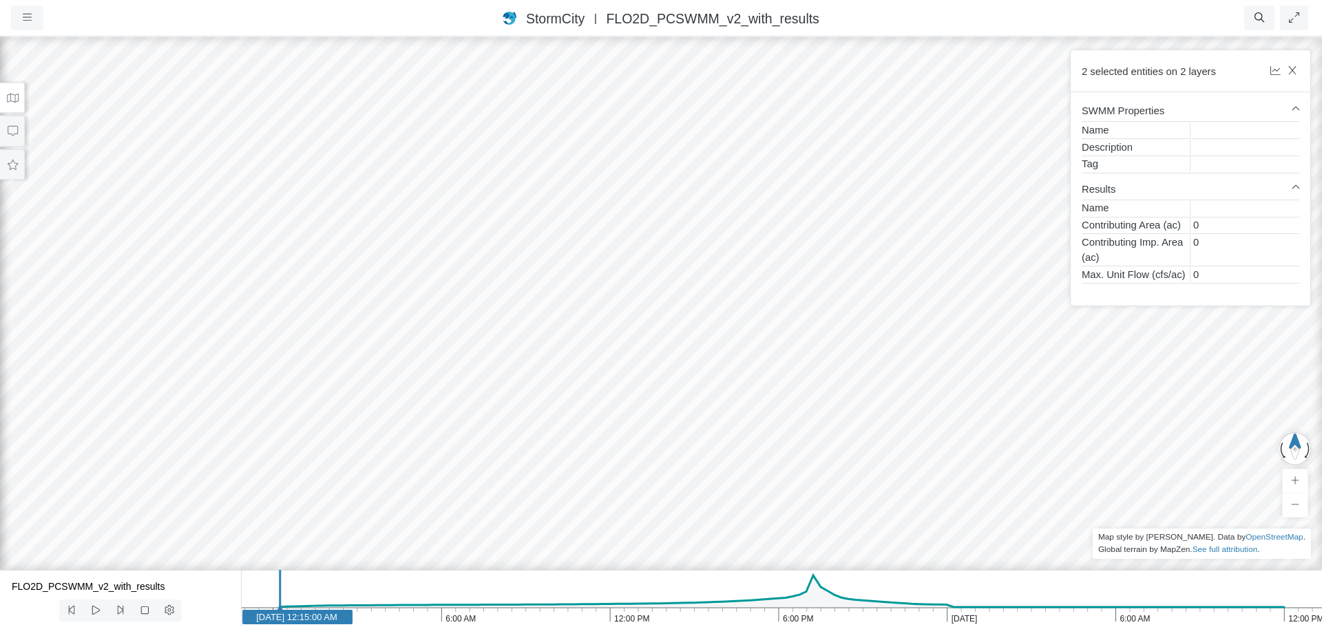
click at [776, 335] on div at bounding box center [661, 331] width 1322 height 592
click at [780, 98] on div at bounding box center [661, 331] width 1322 height 592
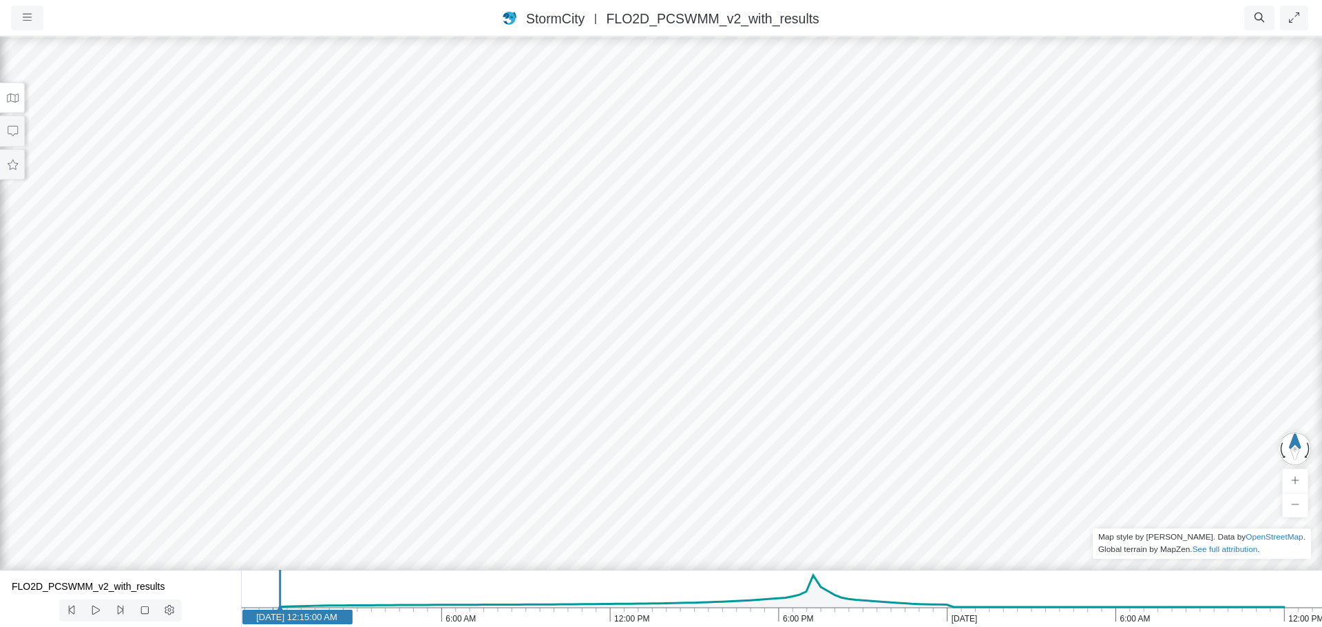
click at [915, 240] on div at bounding box center [661, 331] width 1322 height 592
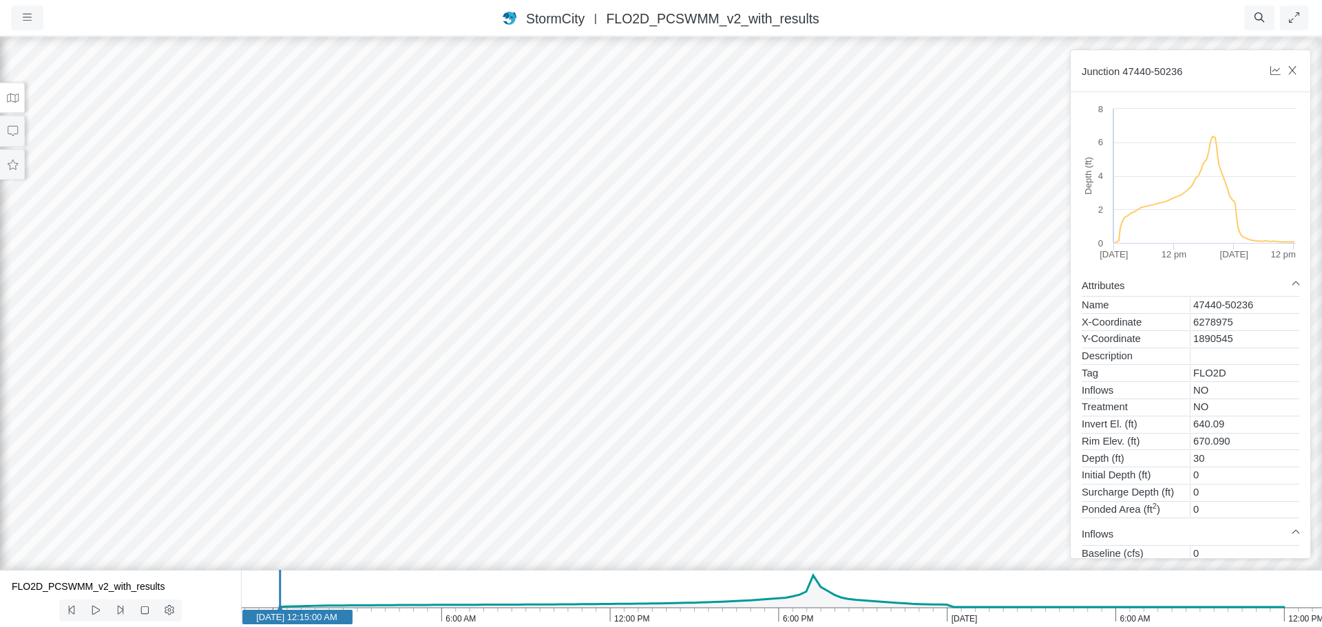
click at [934, 325] on div at bounding box center [661, 331] width 1322 height 592
click at [914, 243] on div at bounding box center [661, 331] width 1322 height 592
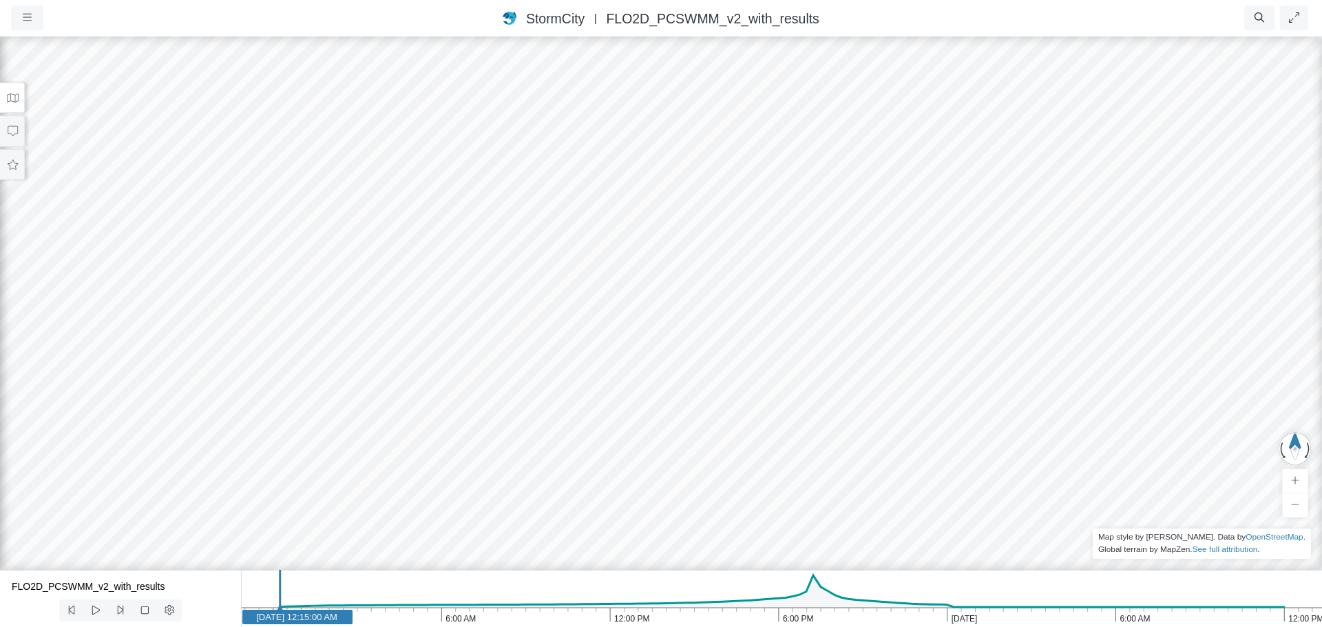
click at [858, 326] on div at bounding box center [661, 331] width 1322 height 592
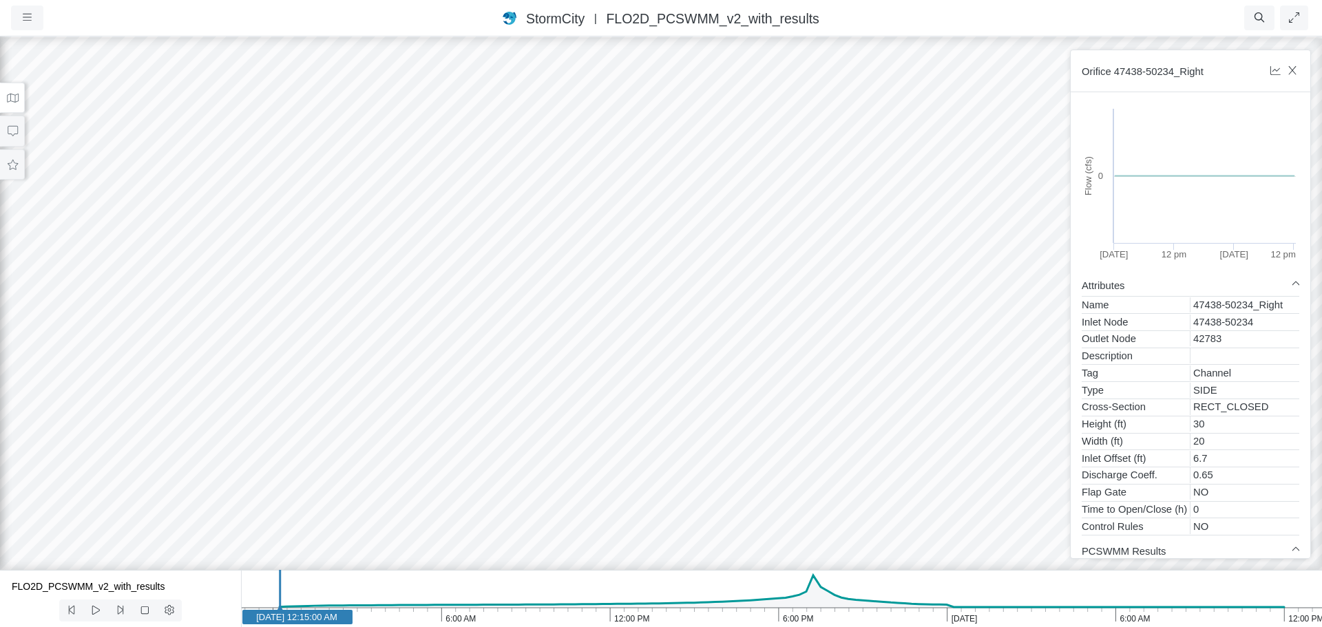
click at [846, 333] on div at bounding box center [661, 331] width 1322 height 592
click at [753, 330] on div at bounding box center [661, 331] width 1322 height 592
click at [722, 331] on div at bounding box center [661, 331] width 1322 height 592
click at [1290, 70] on button "button" at bounding box center [1275, 71] width 31 height 25
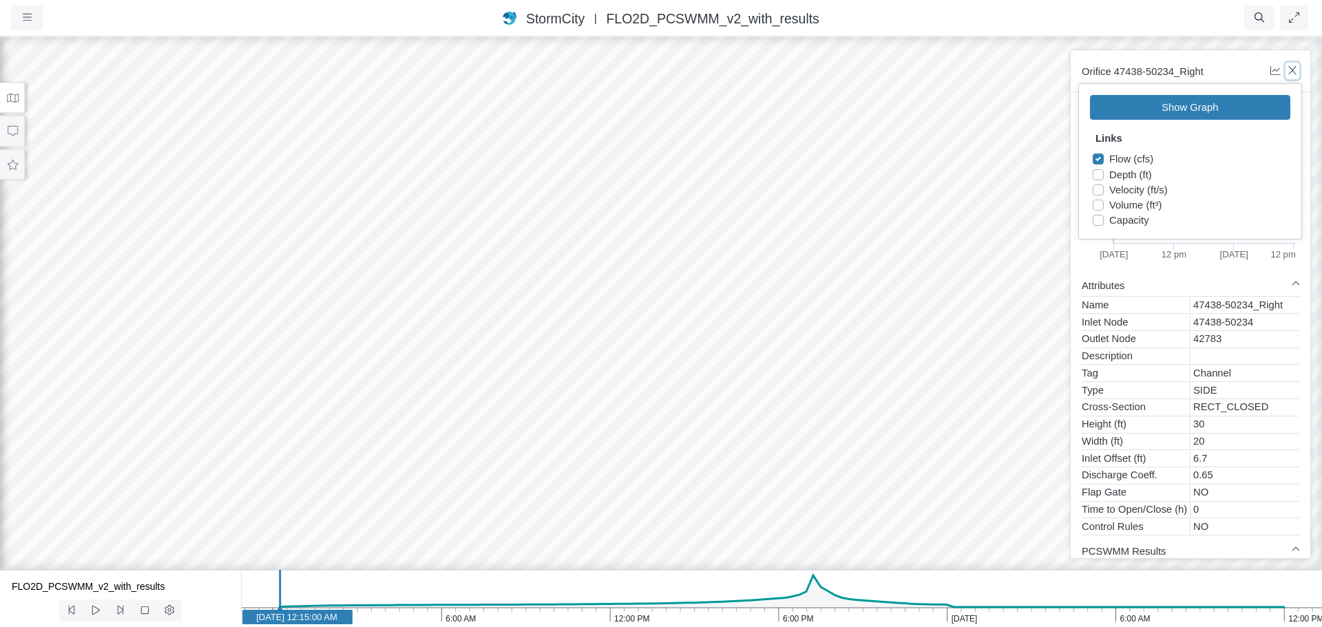
click at [1292, 73] on icon "button" at bounding box center [1293, 70] width 13 height 10
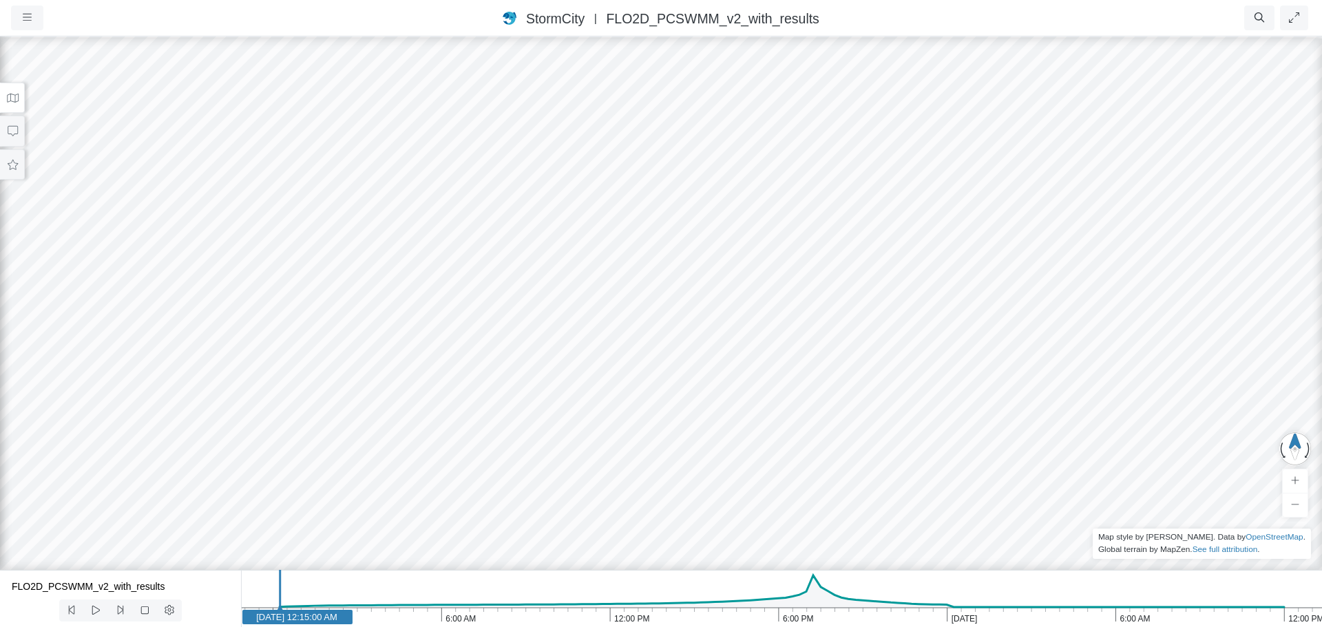
drag, startPoint x: 1021, startPoint y: 96, endPoint x: 1001, endPoint y: 334, distance: 239.1
click at [1001, 334] on div at bounding box center [661, 331] width 1322 height 592
click at [911, 307] on div at bounding box center [661, 331] width 1322 height 592
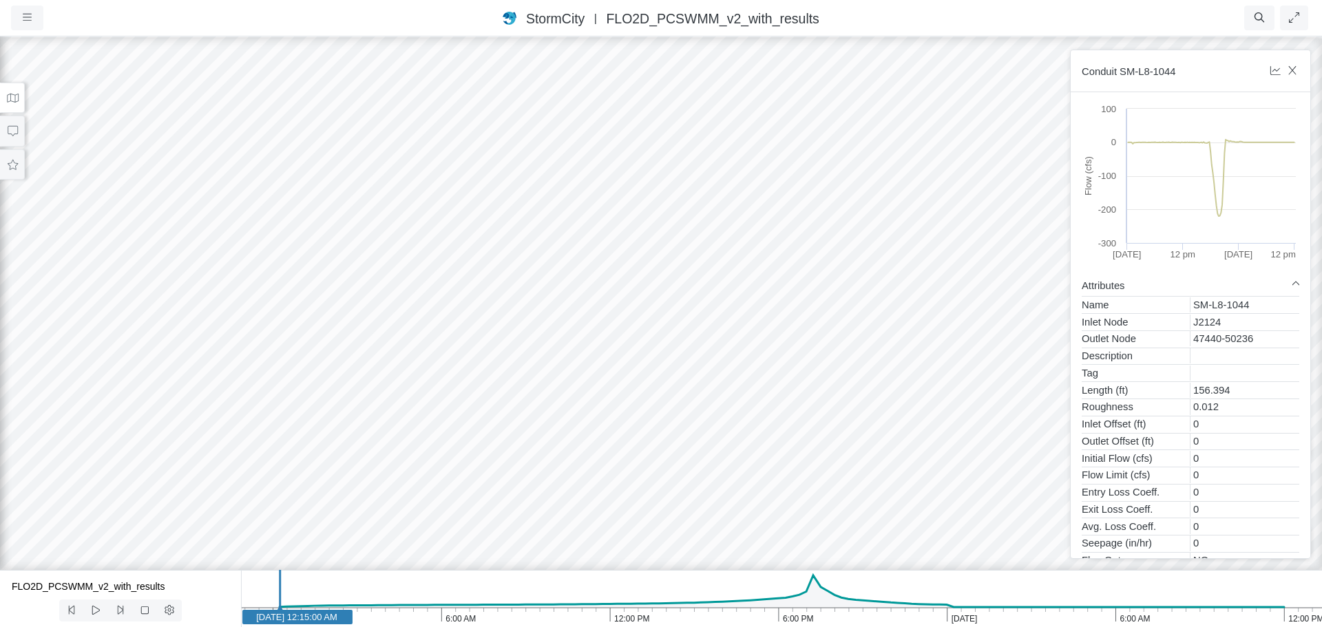
click at [980, 323] on div at bounding box center [661, 331] width 1322 height 592
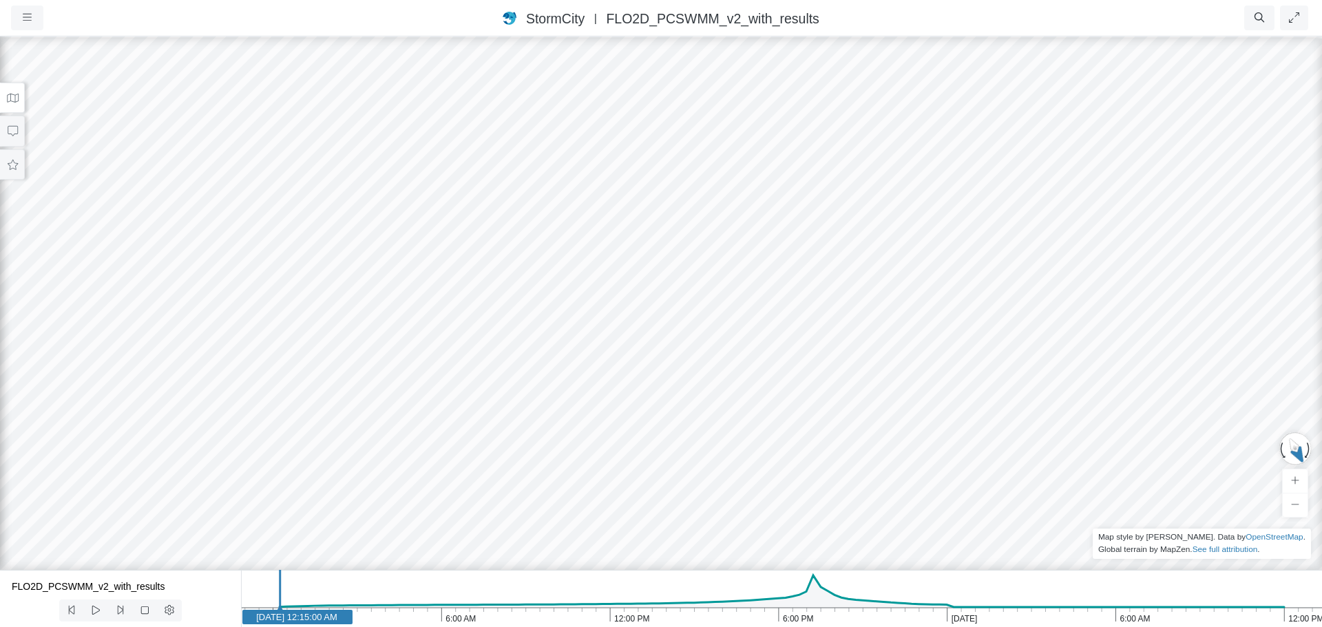
drag, startPoint x: 1030, startPoint y: 394, endPoint x: 67, endPoint y: 180, distance: 985.6
drag, startPoint x: 729, startPoint y: 242, endPoint x: 602, endPoint y: 236, distance: 126.9
click at [406, 615] on icon "12:00 PM 6:00 AM Feb 6, 2024 6:00 PM 12:00 PM 6:00 AM Feb 5, 2024 Feb 5, 2024 1…" at bounding box center [781, 598] width 1081 height 57
click at [759, 618] on icon "12:00 PM 6:00 AM Feb 6, 2024 6:00 PM 12:00 PM 6:00 AM Feb 5, 2024 Feb 5, 2024 4…" at bounding box center [781, 598] width 1081 height 57
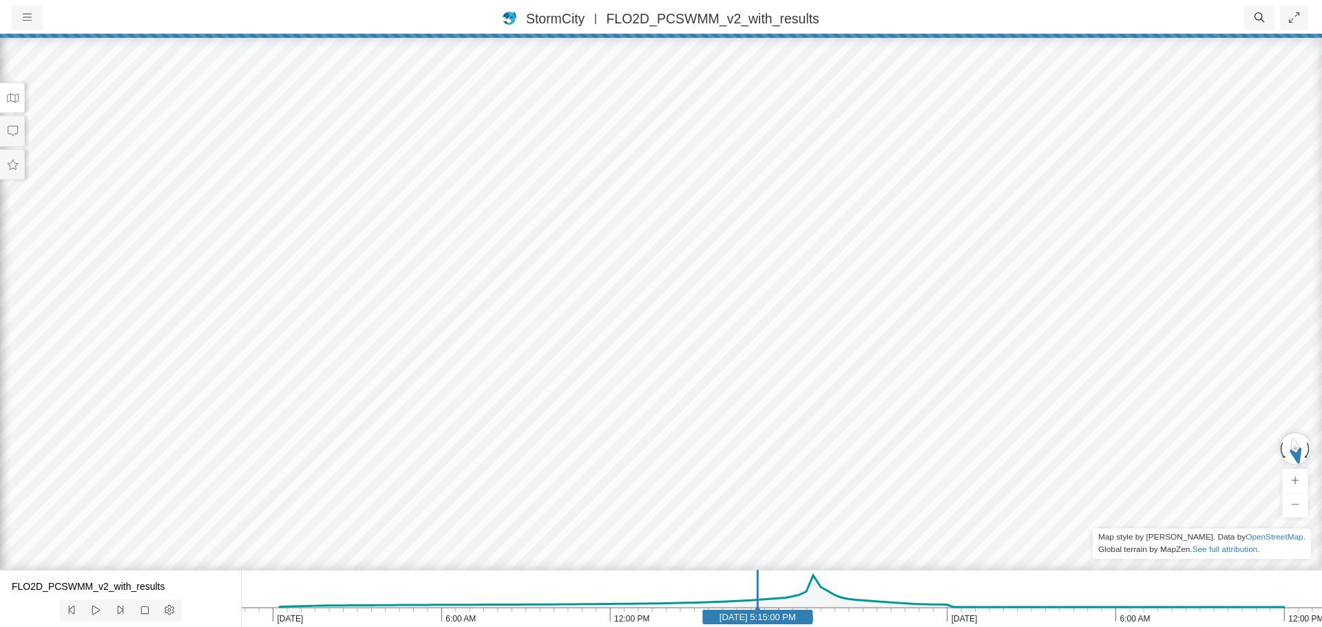
click at [818, 618] on icon "12:00 PM 6:00 AM Feb 6, 2024 6:00 PM 12:00 PM 6:00 AM Feb 5, 2024 Feb 5, 2024 5…" at bounding box center [781, 598] width 1081 height 57
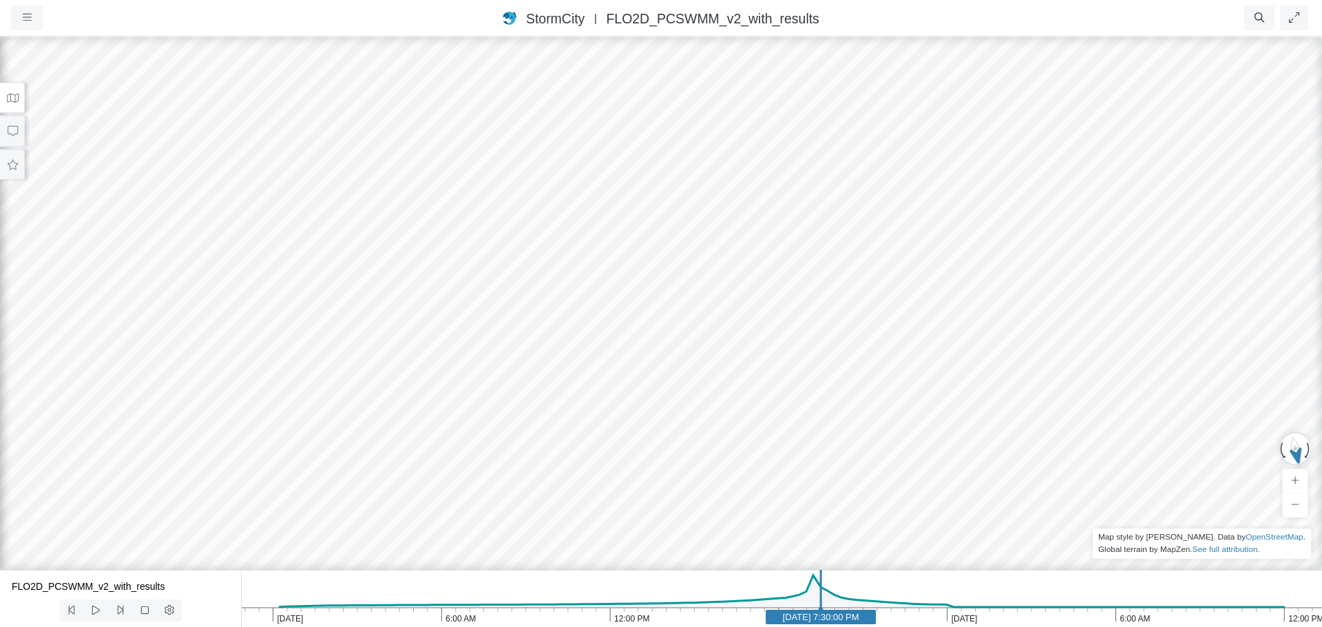
click at [529, 618] on icon "12:00 PM 6:00 AM Feb 6, 2024 6:00 PM 12:00 PM 6:00 AM Feb 5, 2024 Feb 5, 2024 7…" at bounding box center [781, 598] width 1081 height 57
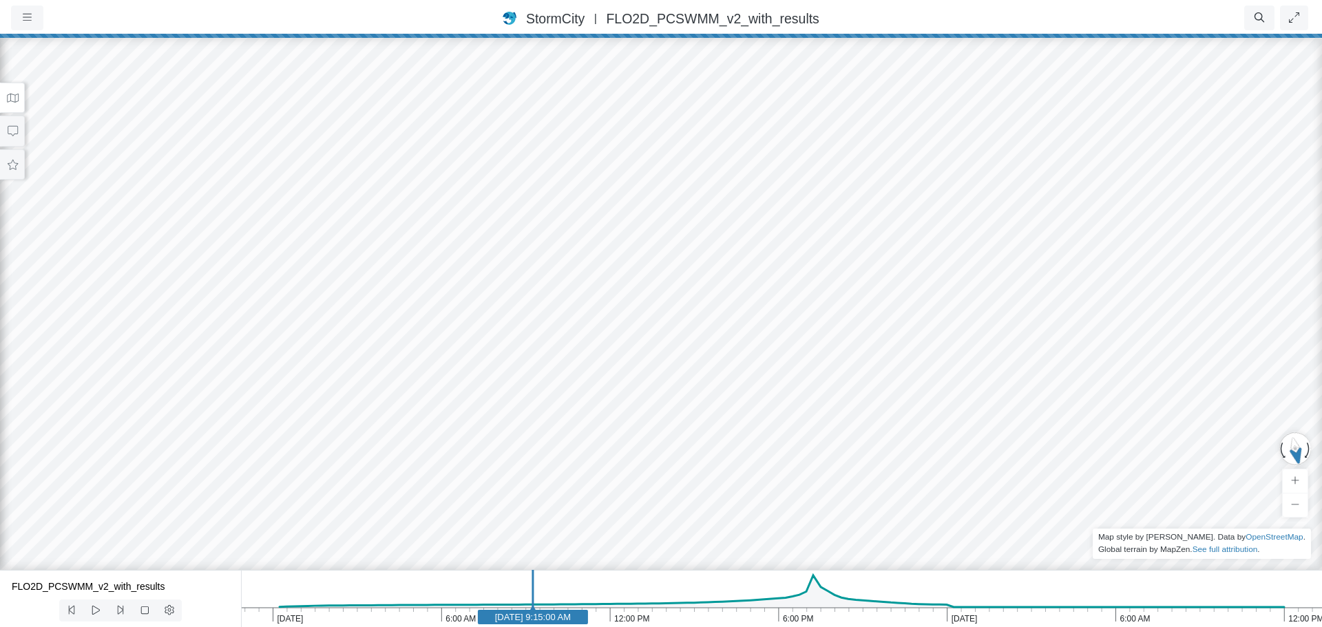
click at [422, 621] on icon "12:00 PM 6:00 AM Feb 6, 2024 6:00 PM 12:00 PM 6:00 AM Feb 5, 2024 Feb 5, 2024 9…" at bounding box center [781, 598] width 1081 height 57
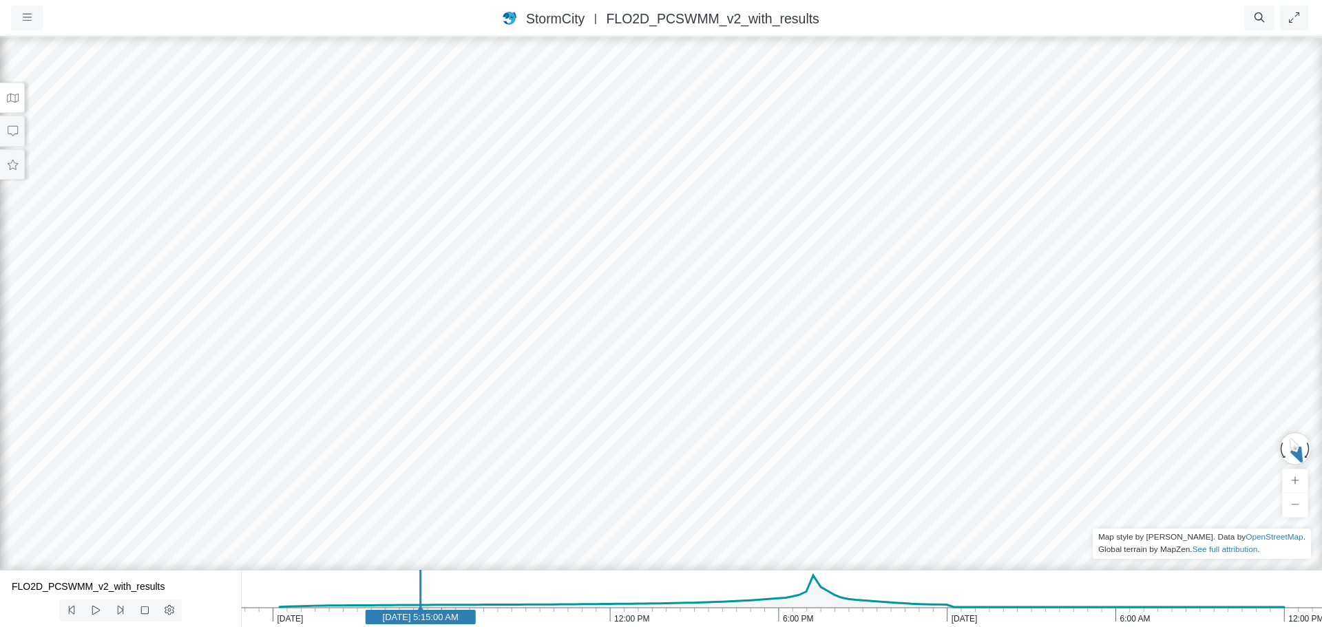
drag, startPoint x: 694, startPoint y: 382, endPoint x: 894, endPoint y: 375, distance: 199.9
click at [14, 168] on icon at bounding box center [12, 165] width 13 height 10
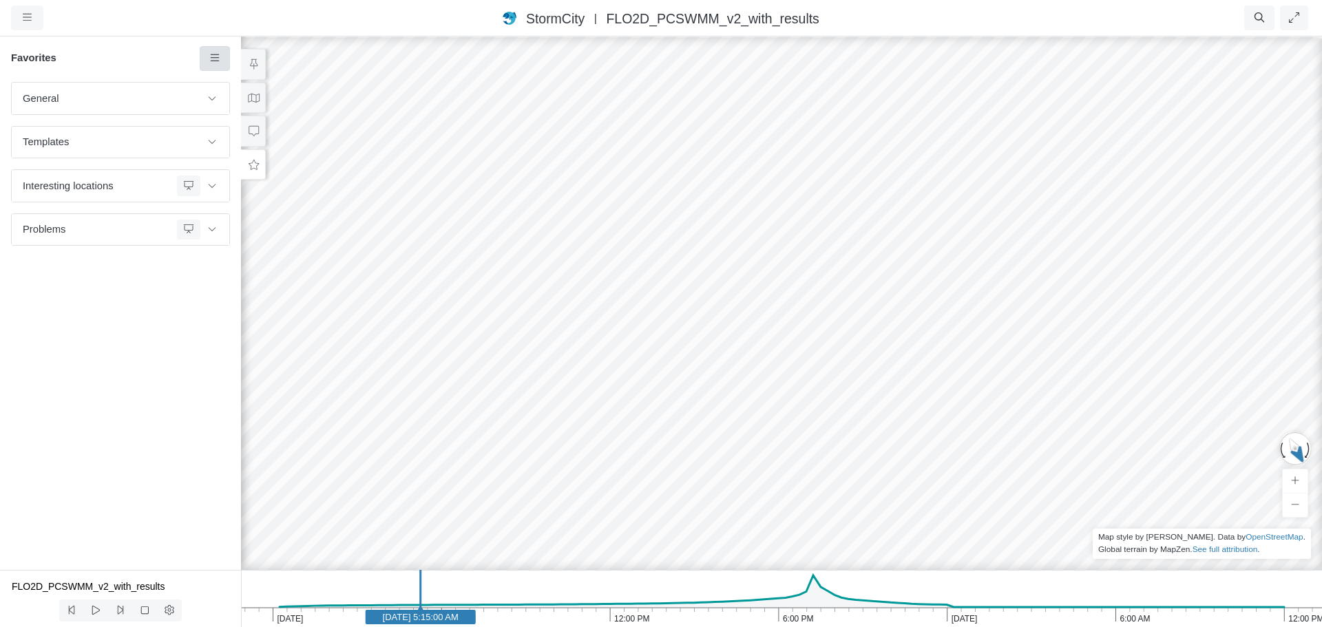
click at [219, 63] on icon at bounding box center [215, 58] width 13 height 10
drag, startPoint x: 126, startPoint y: 319, endPoint x: 126, endPoint y: 311, distance: 8.3
click at [126, 314] on div "General Default Map View Default Camera View Anti-aliasing Scenario Notes Templ…" at bounding box center [120, 326] width 241 height 488
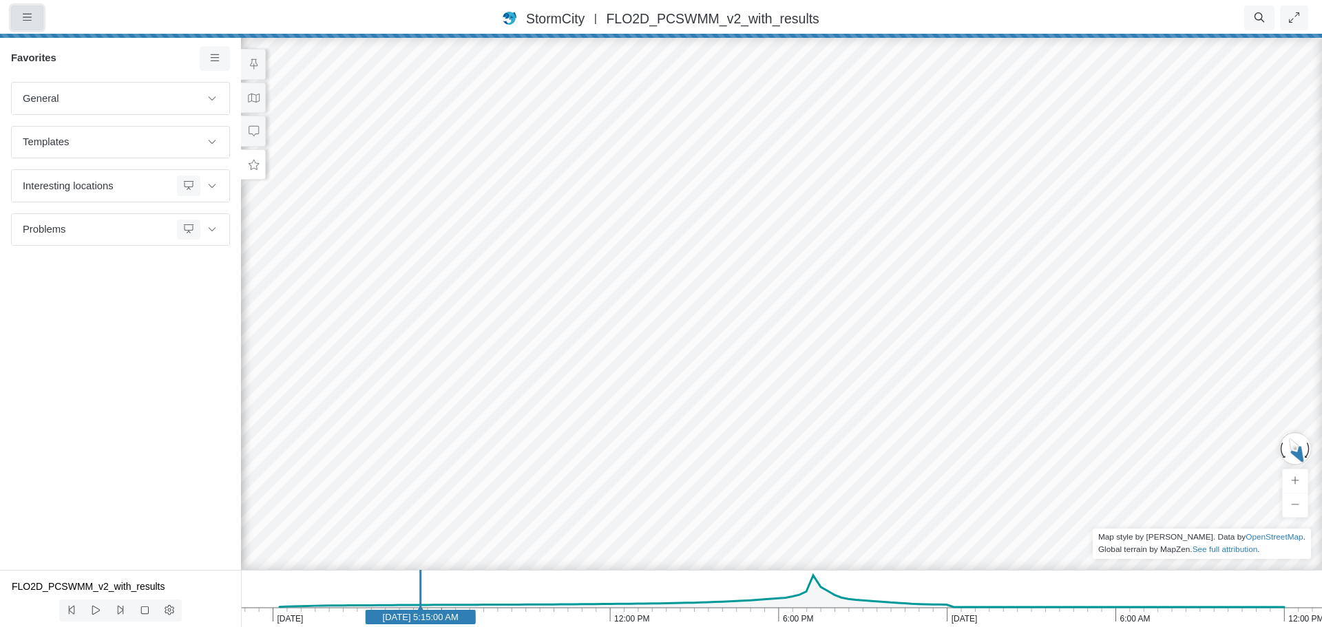
click at [23, 18] on button "button" at bounding box center [27, 18] width 32 height 25
click at [66, 54] on link "Projects" at bounding box center [66, 47] width 109 height 21
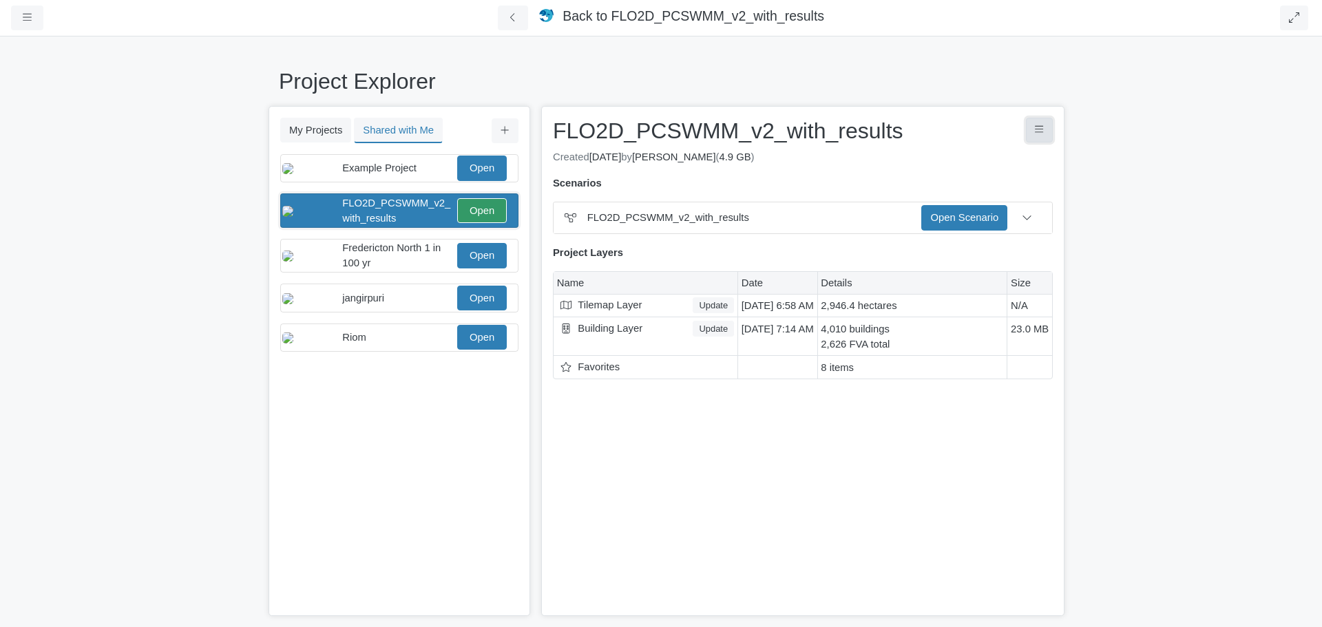
click at [1041, 134] on icon "Project Controls" at bounding box center [1039, 130] width 9 height 10
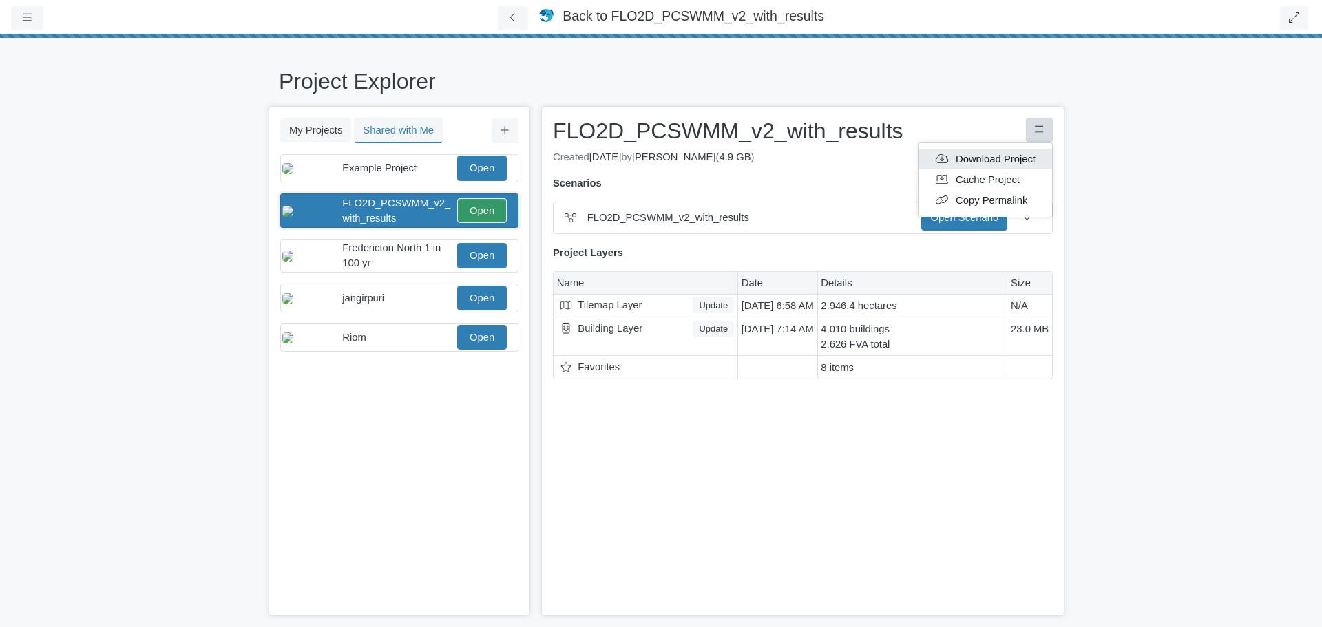
click at [1019, 163] on link "Download Project" at bounding box center [986, 159] width 134 height 21
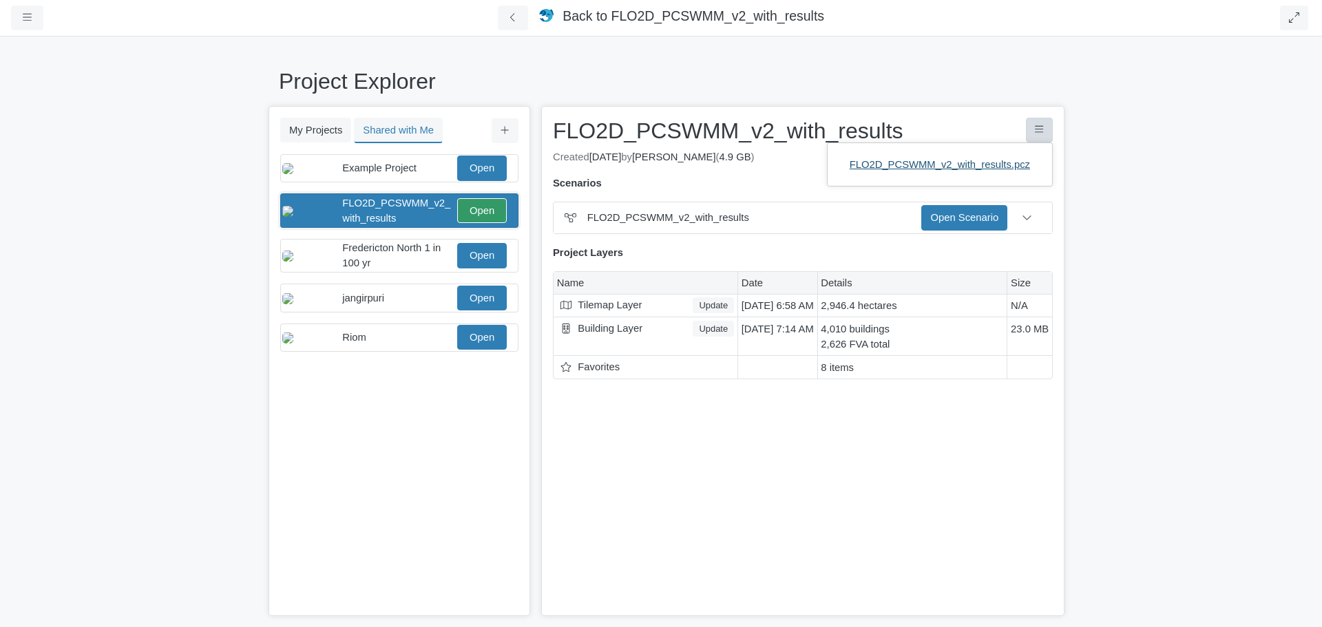
click at [903, 165] on link "FLO2D_PCSWMM_v2_with_results.pcz" at bounding box center [940, 164] width 202 height 21
click at [403, 269] on div "Fredericton North 1 in 100 yr" at bounding box center [398, 255] width 112 height 30
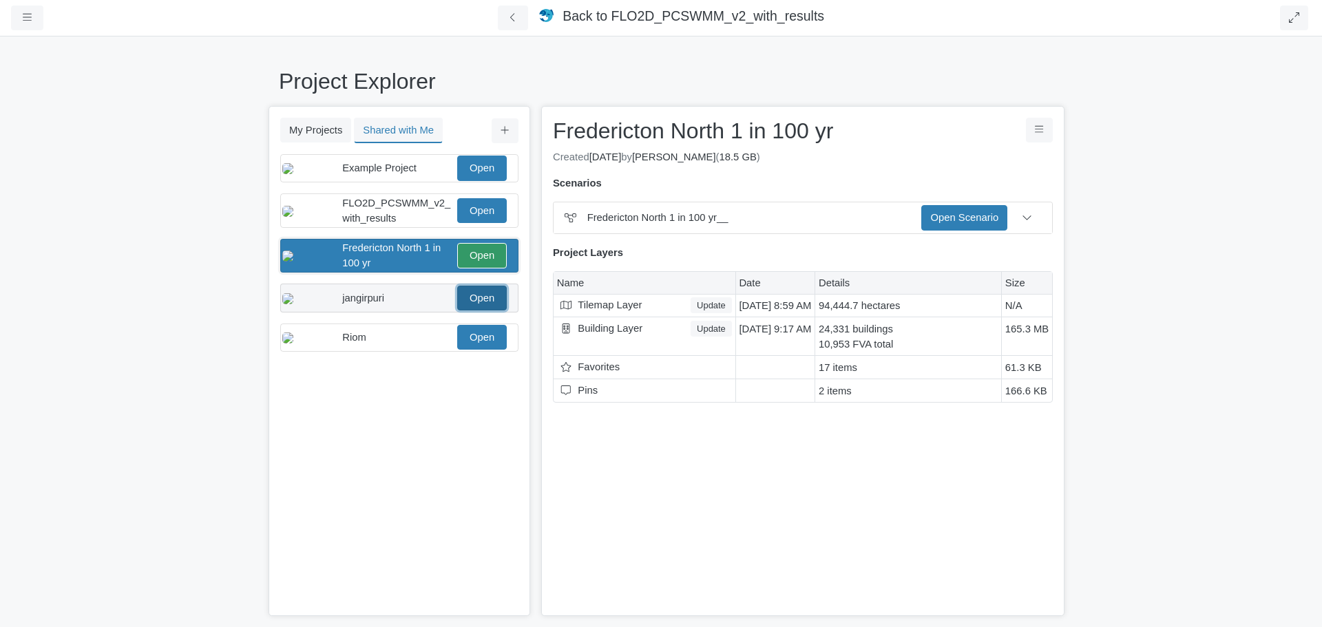
click at [477, 309] on link "Open" at bounding box center [482, 298] width 50 height 25
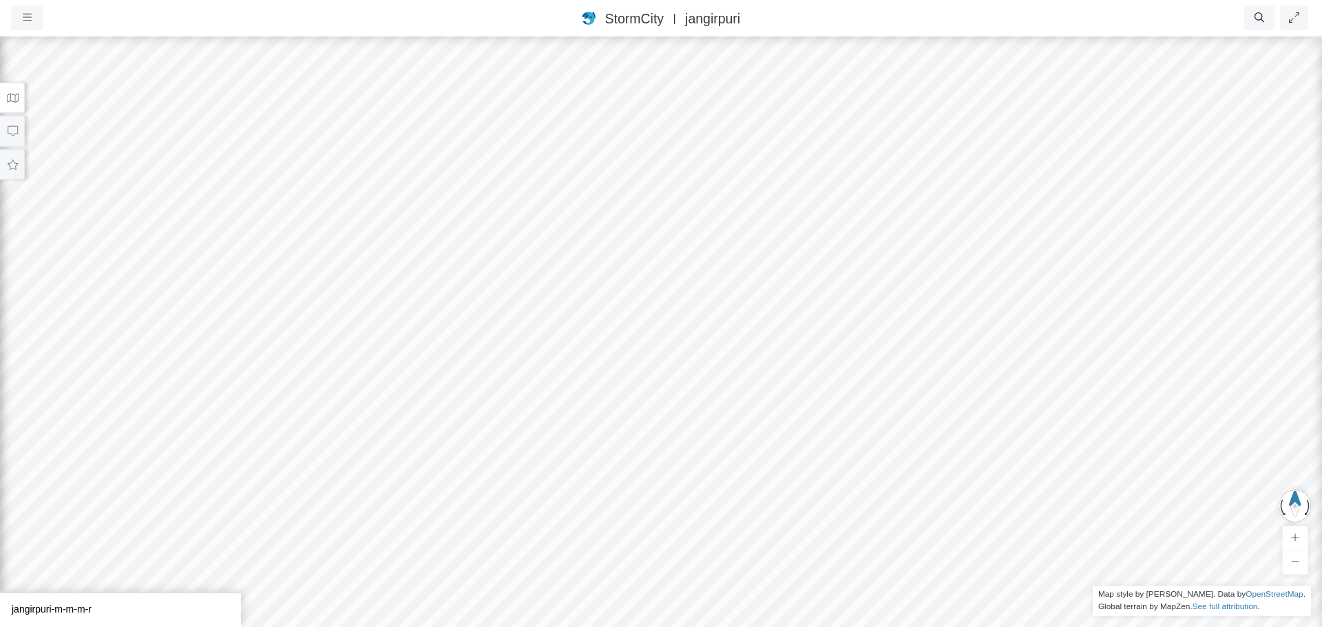
click at [7, 98] on icon at bounding box center [13, 98] width 12 height 9
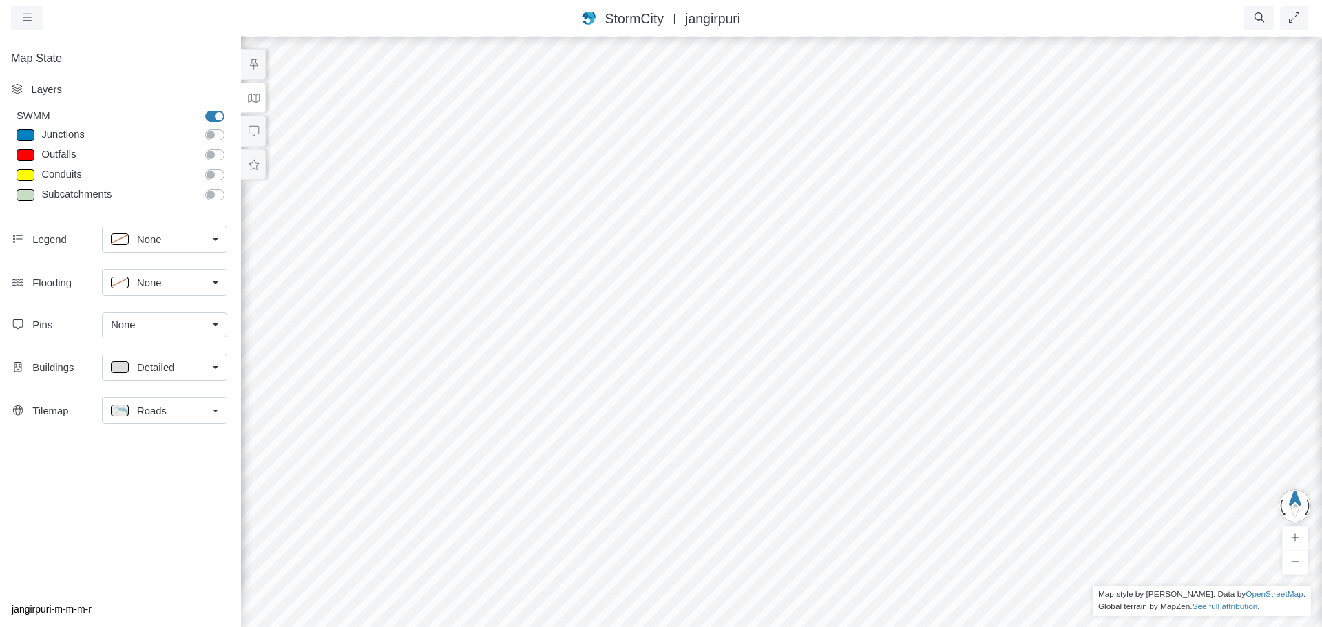
click at [230, 187] on label "Subcatchments" at bounding box center [230, 187] width 0 height 0
click at [215, 197] on input "Subcatchments" at bounding box center [210, 193] width 11 height 13
checkbox input "true"
click at [230, 167] on label "Conduits" at bounding box center [230, 167] width 0 height 0
click at [215, 177] on input "Conduits" at bounding box center [210, 173] width 11 height 13
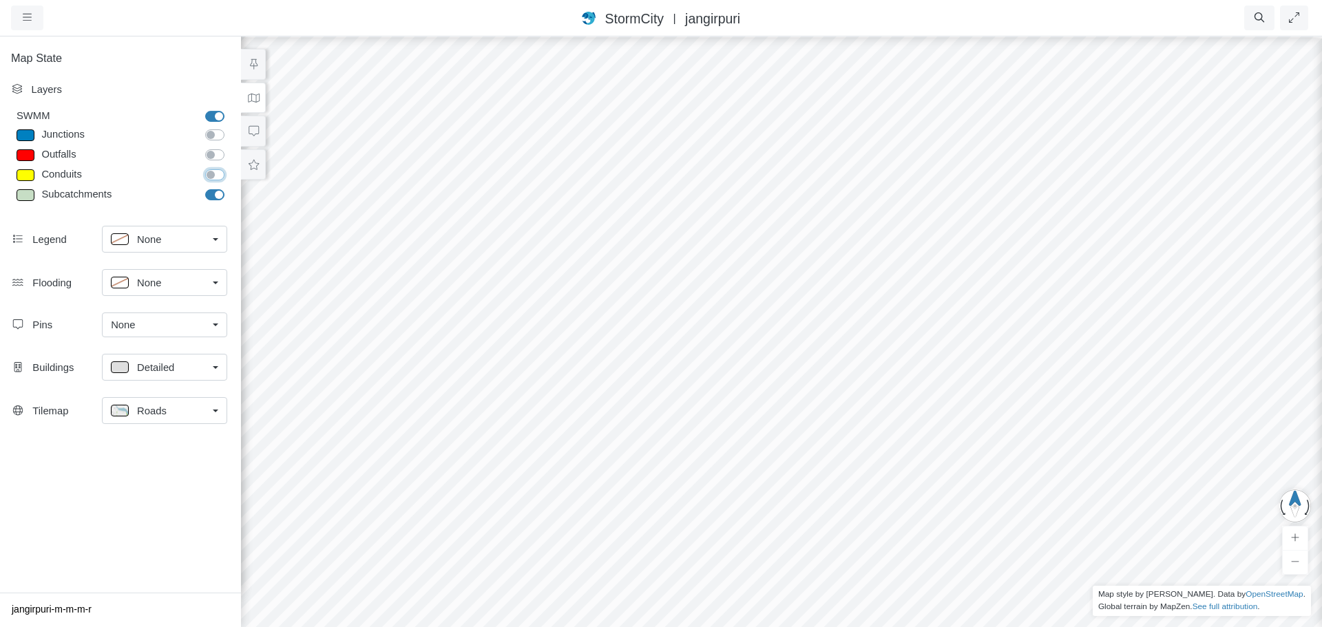
checkbox input "true"
click at [230, 147] on label "Outfalls" at bounding box center [230, 147] width 0 height 0
click at [216, 154] on input "Outfalls" at bounding box center [210, 153] width 11 height 13
checkbox input "true"
click at [230, 127] on label "Junctions" at bounding box center [230, 127] width 0 height 0
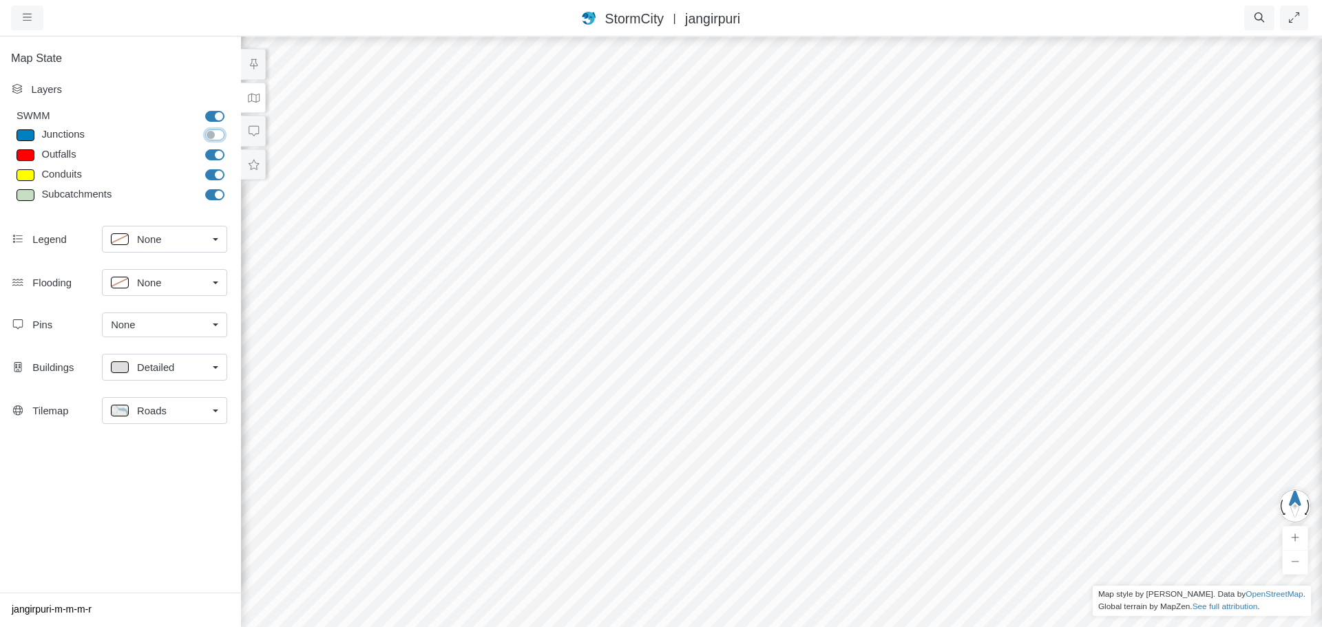
click at [216, 134] on input "Junctions" at bounding box center [210, 133] width 11 height 13
checkbox input "true"
click at [160, 291] on div "None" at bounding box center [159, 282] width 96 height 17
drag, startPoint x: 719, startPoint y: 362, endPoint x: 632, endPoint y: 256, distance: 137.5
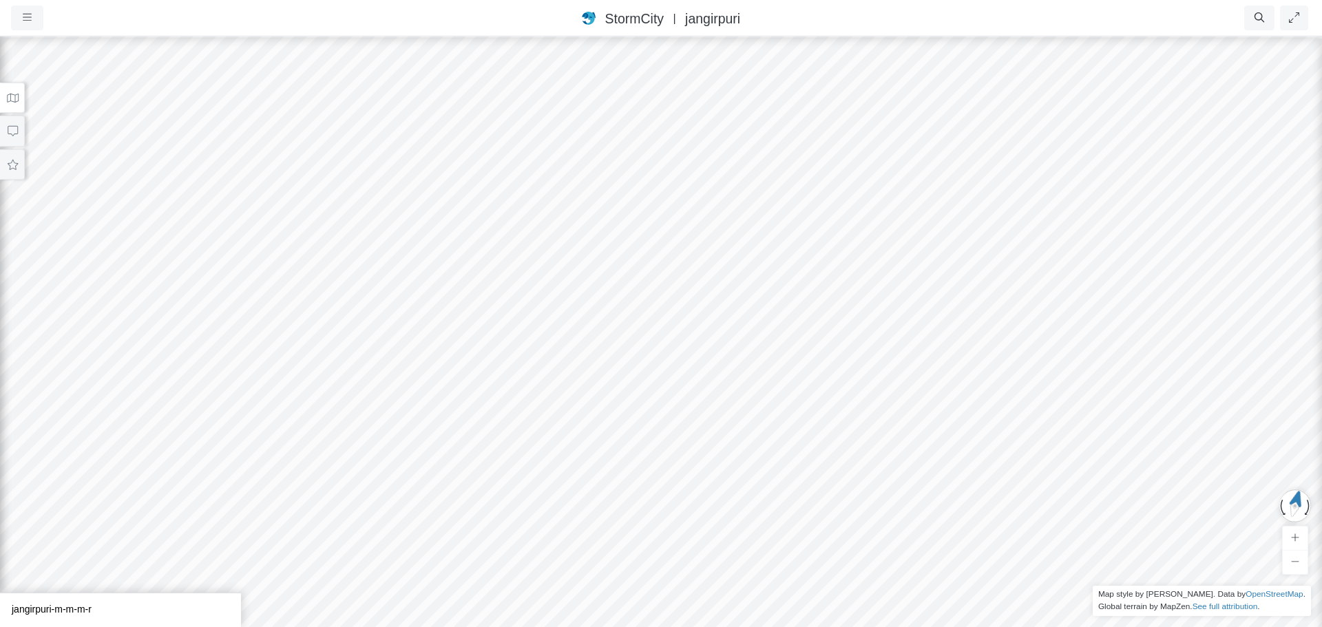
drag, startPoint x: 762, startPoint y: 267, endPoint x: 782, endPoint y: 267, distance: 20.0
click at [782, 267] on div at bounding box center [661, 331] width 1322 height 592
drag, startPoint x: 806, startPoint y: 348, endPoint x: 691, endPoint y: 320, distance: 117.6
drag, startPoint x: 570, startPoint y: 228, endPoint x: 676, endPoint y: 329, distance: 146.2
click at [683, 337] on div at bounding box center [661, 331] width 1322 height 592
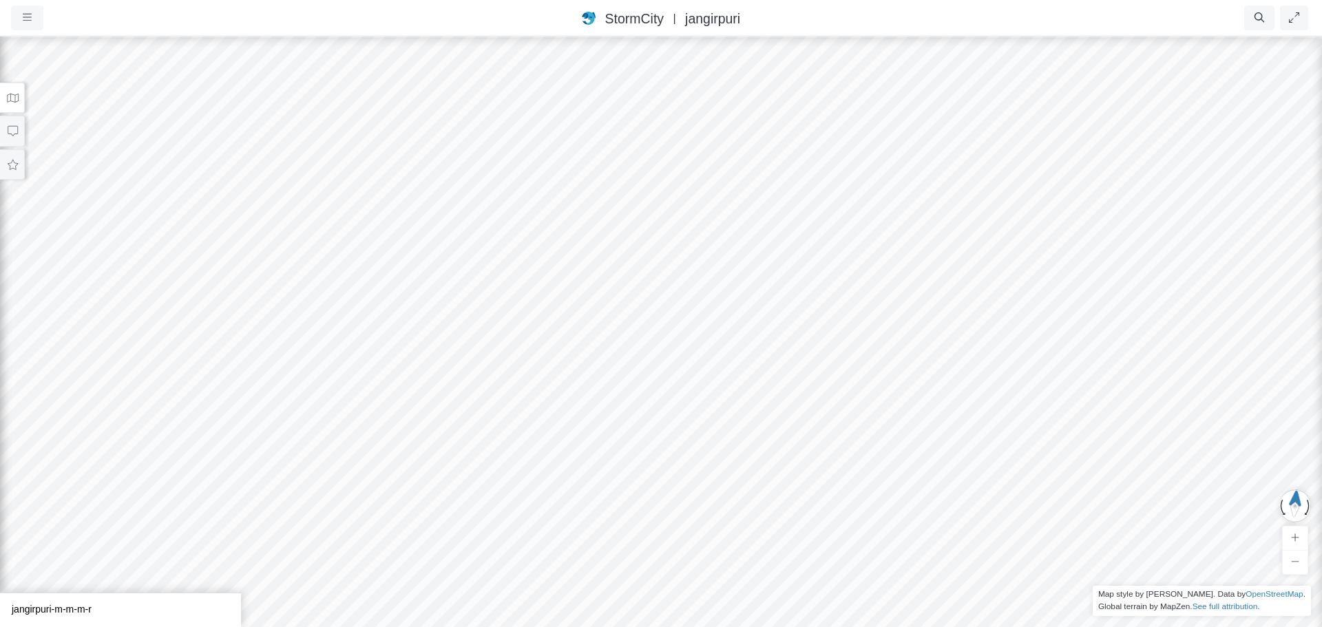
click at [14, 105] on button at bounding box center [12, 98] width 25 height 31
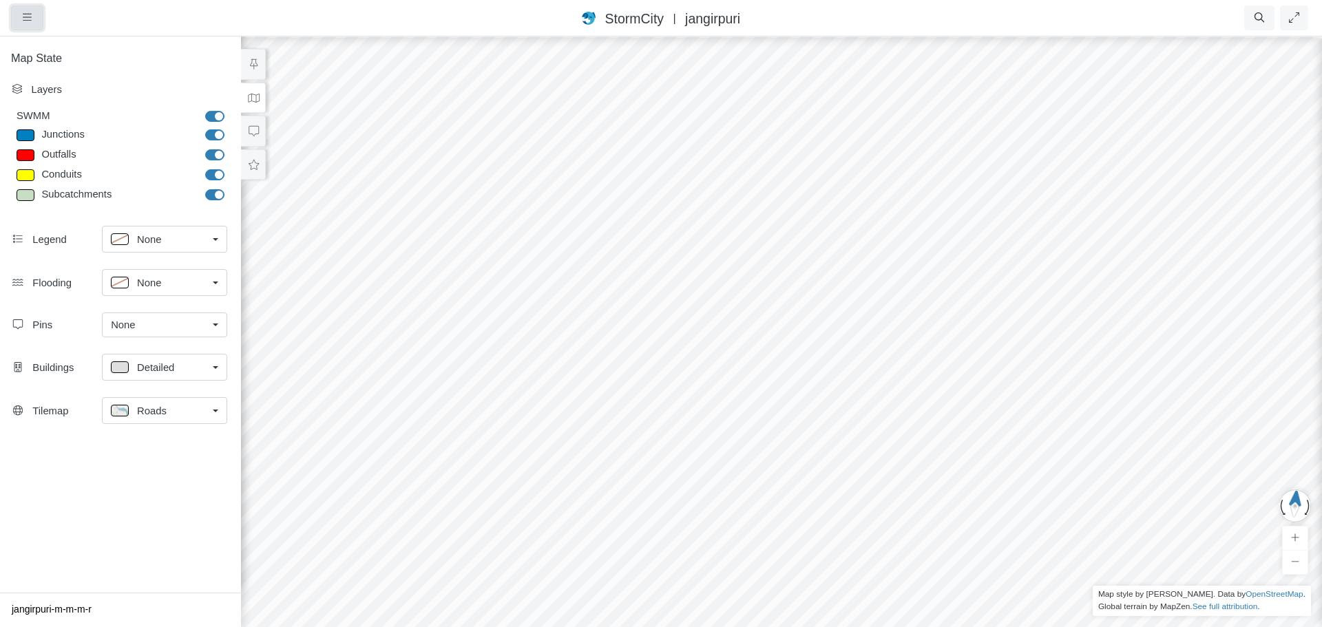
click at [28, 24] on button "button" at bounding box center [27, 18] width 32 height 25
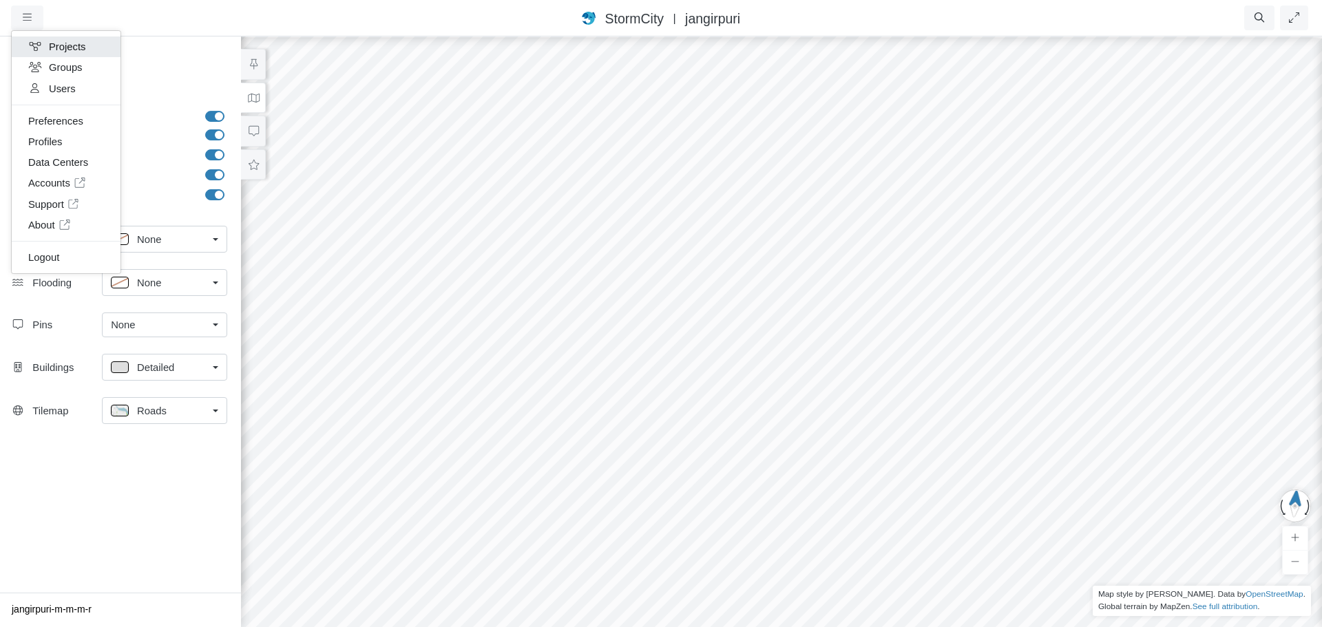
click at [66, 48] on link "Projects" at bounding box center [66, 47] width 109 height 21
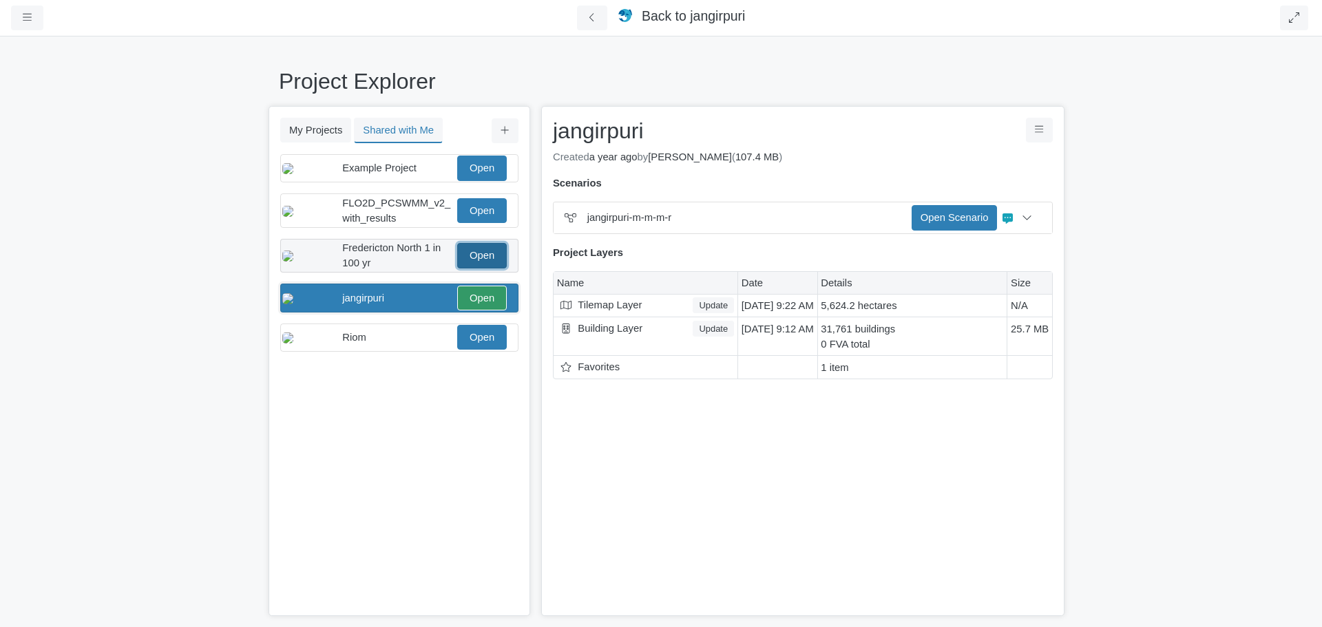
click at [483, 268] on link "Open" at bounding box center [482, 255] width 50 height 25
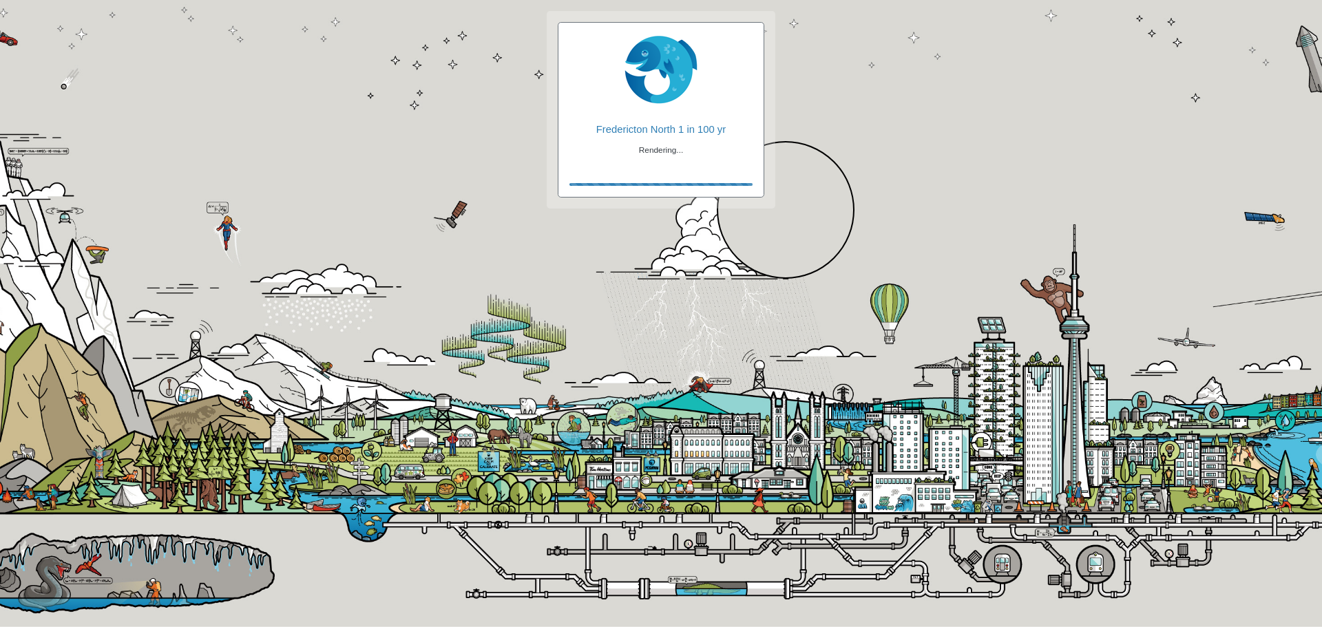
checkbox input "true"
checkbox input "false"
checkbox input "true"
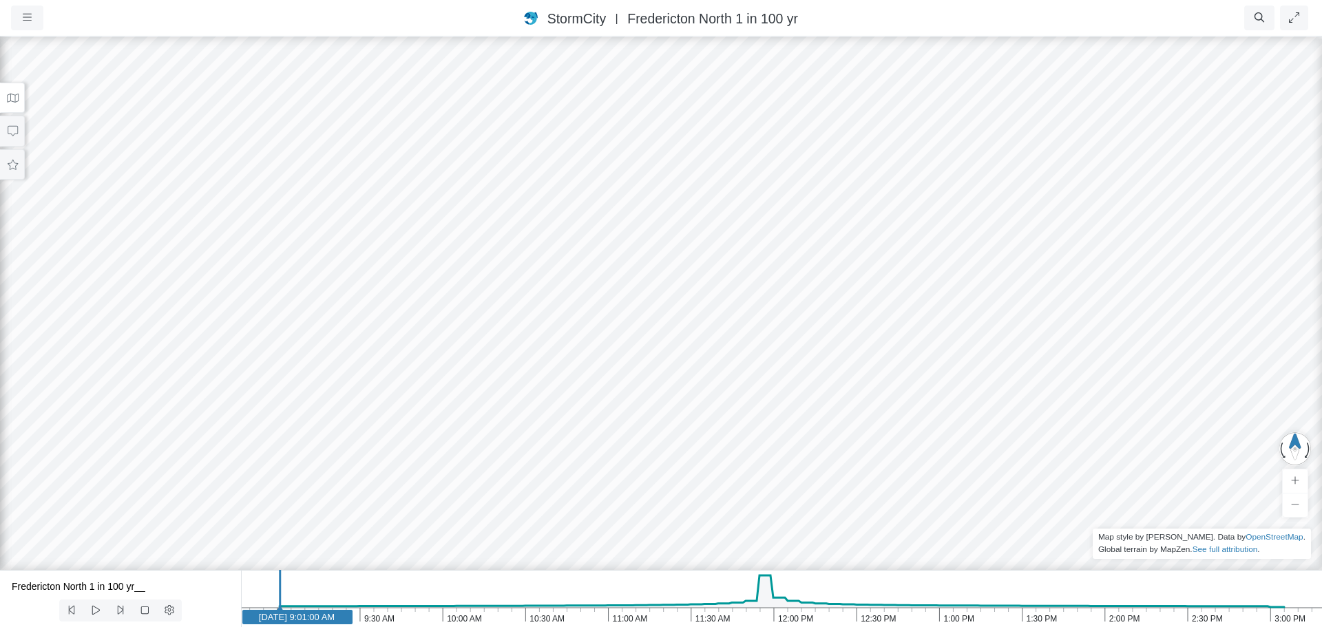
click at [14, 103] on icon at bounding box center [12, 98] width 13 height 10
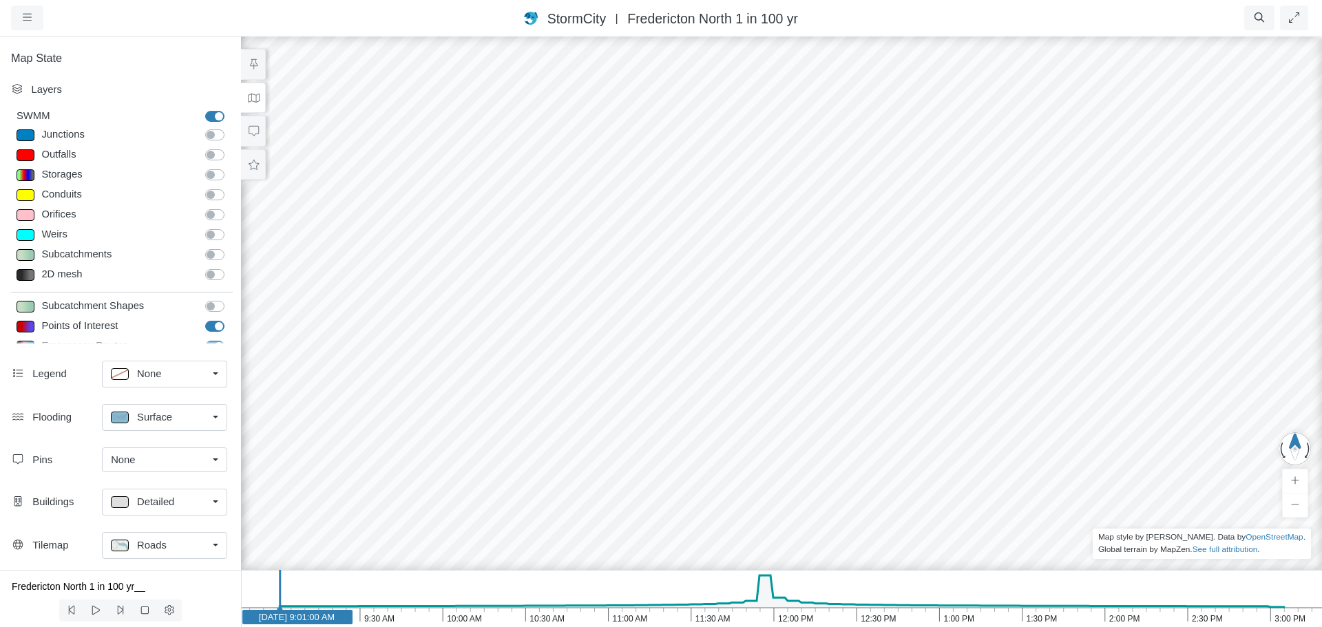
click at [230, 267] on label "2D mesh" at bounding box center [230, 267] width 0 height 0
click at [210, 275] on input "2D mesh" at bounding box center [210, 273] width 11 height 13
checkbox input "true"
drag, startPoint x: 507, startPoint y: 320, endPoint x: 512, endPoint y: 105, distance: 215.0
click at [512, 105] on div at bounding box center [782, 331] width 1322 height 592
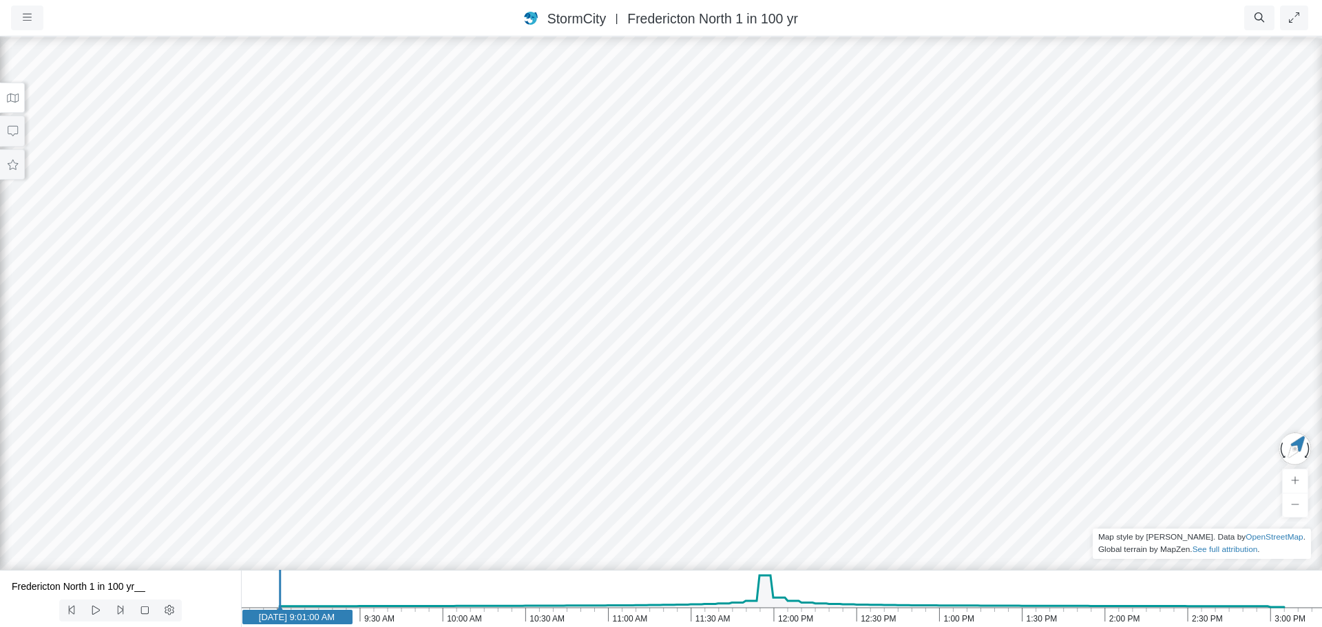
drag, startPoint x: 791, startPoint y: 331, endPoint x: 556, endPoint y: 218, distance: 260.9
click at [7, 99] on icon at bounding box center [13, 98] width 12 height 9
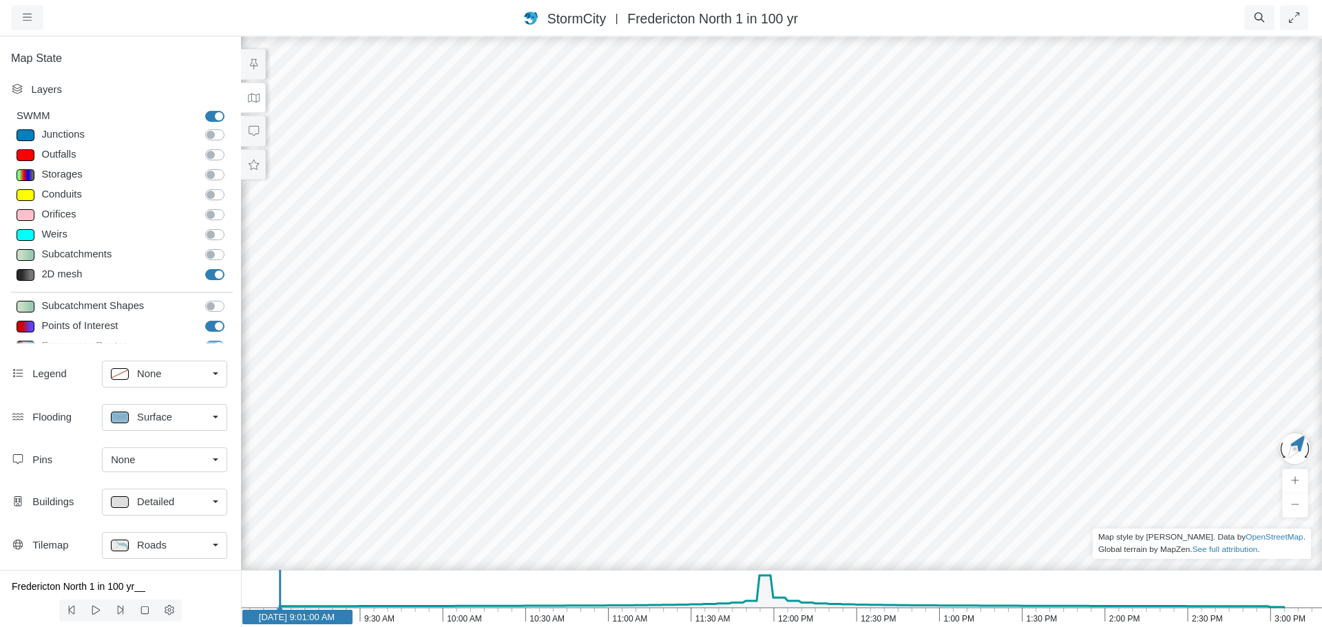
click at [230, 127] on label "Junctions" at bounding box center [230, 127] width 0 height 0
click at [209, 135] on input "Junctions" at bounding box center [210, 133] width 11 height 13
checkbox input "true"
click at [230, 147] on label "Outfalls" at bounding box center [230, 147] width 0 height 0
click at [209, 157] on input "Outfalls" at bounding box center [210, 153] width 11 height 13
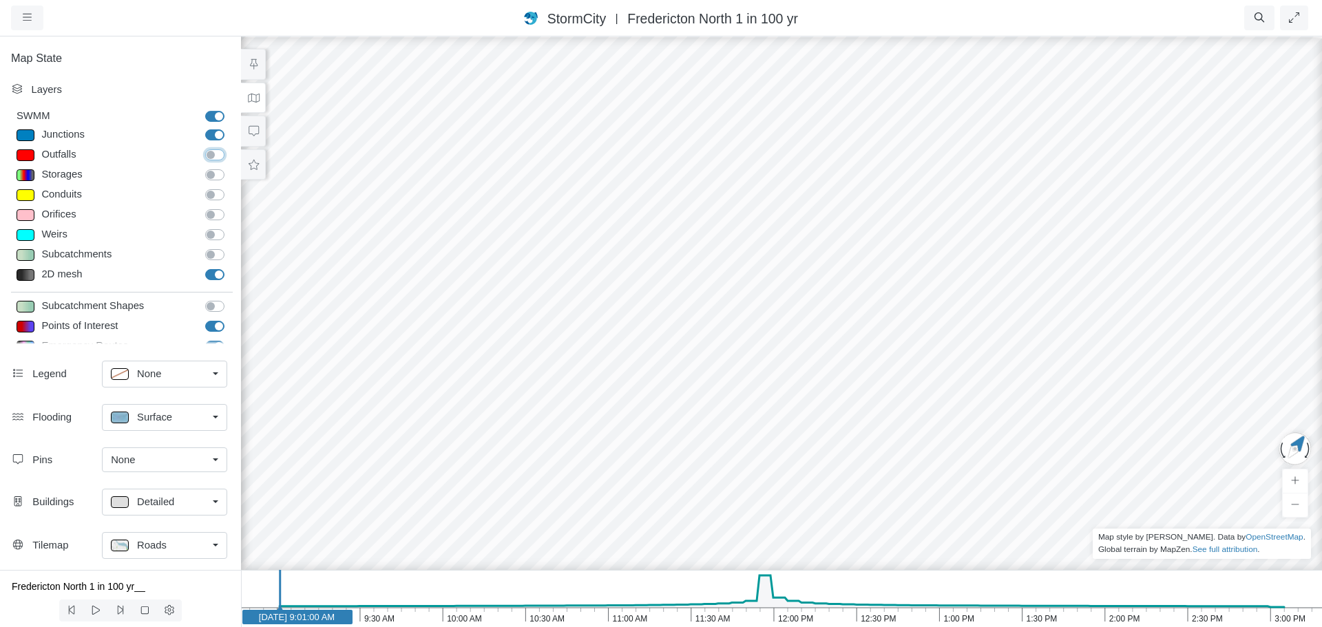
checkbox input "true"
click at [230, 187] on label "Conduits" at bounding box center [230, 187] width 0 height 0
click at [208, 196] on input "Conduits" at bounding box center [210, 193] width 11 height 13
checkbox input "true"
click at [230, 167] on label "Storages" at bounding box center [230, 167] width 0 height 0
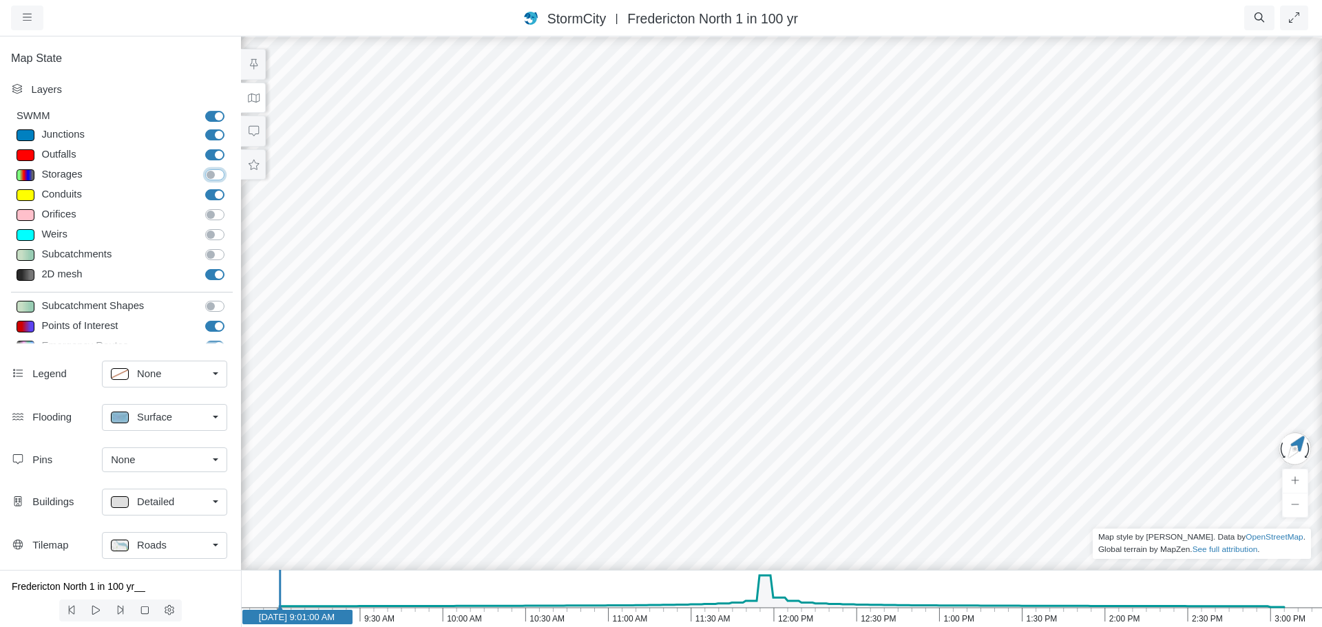
click at [210, 176] on input "Storages" at bounding box center [210, 173] width 11 height 13
checkbox input "true"
click at [230, 207] on label "Orifices" at bounding box center [230, 207] width 0 height 0
click at [213, 215] on input "Orifices" at bounding box center [210, 213] width 11 height 13
checkbox input "true"
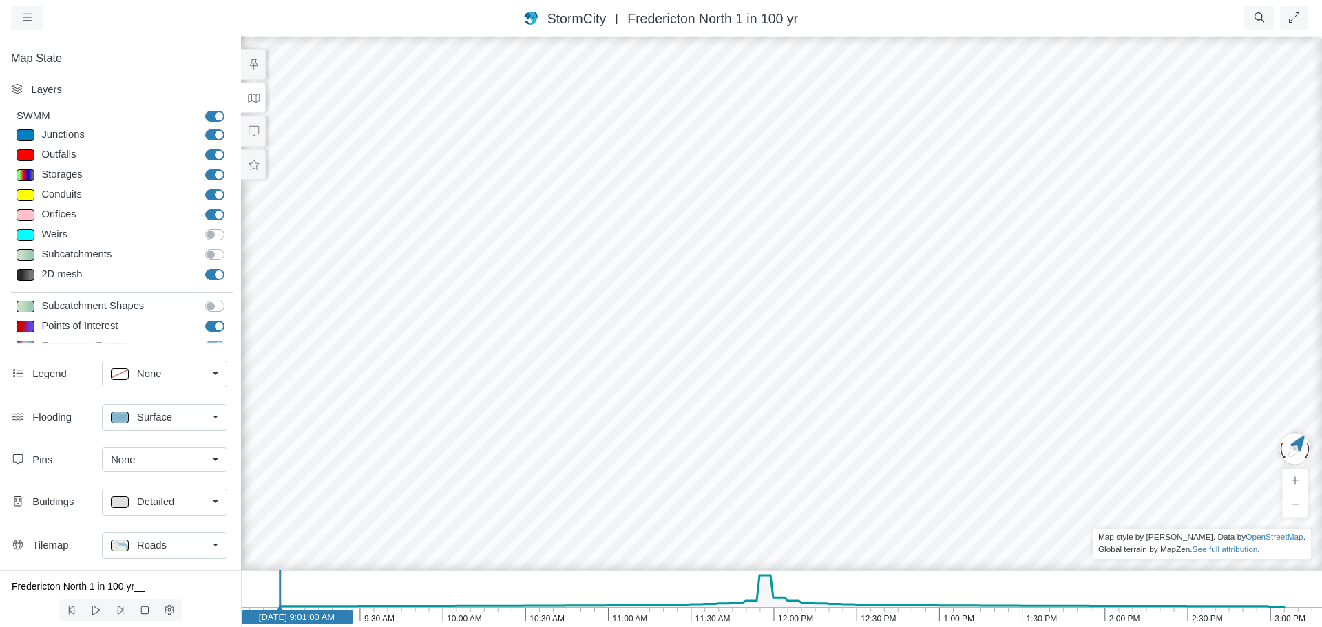
click at [230, 227] on label "Weirs" at bounding box center [230, 227] width 0 height 0
click at [209, 236] on input "Weirs" at bounding box center [210, 233] width 11 height 13
checkbox input "true"
click at [230, 247] on label "Subcatchments" at bounding box center [230, 247] width 0 height 0
click at [208, 255] on input "Subcatchments" at bounding box center [210, 253] width 11 height 13
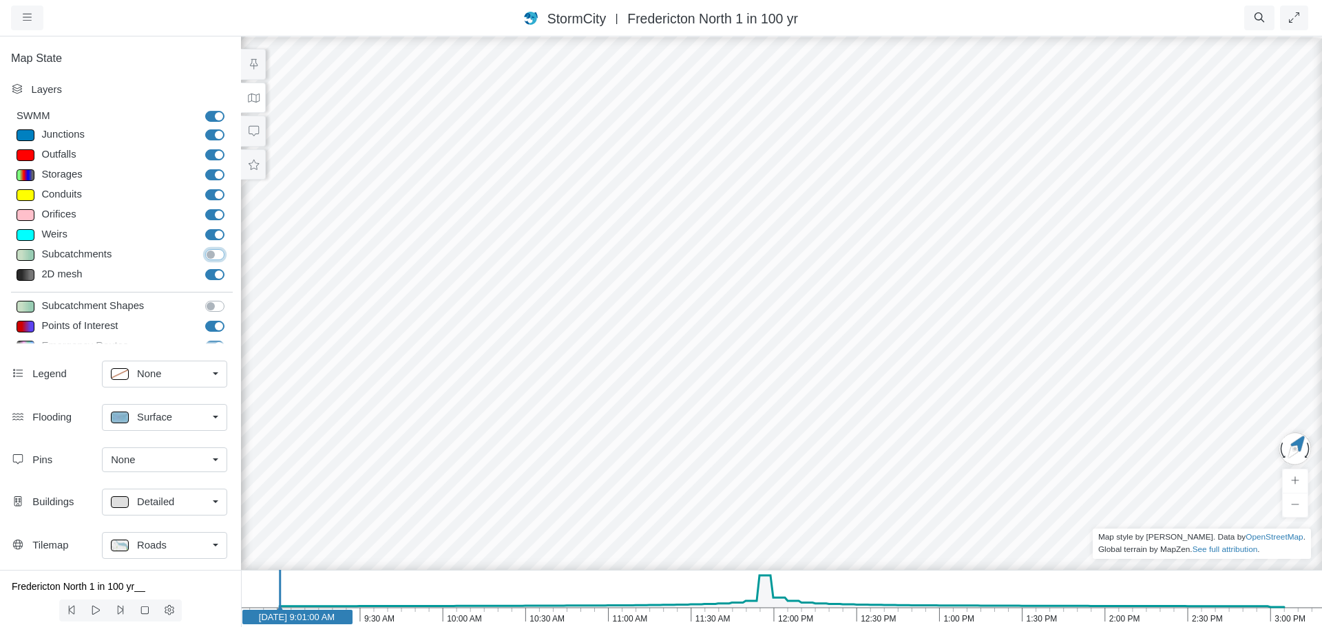
checkbox input "true"
drag, startPoint x: 775, startPoint y: 230, endPoint x: 861, endPoint y: 224, distance: 86.3
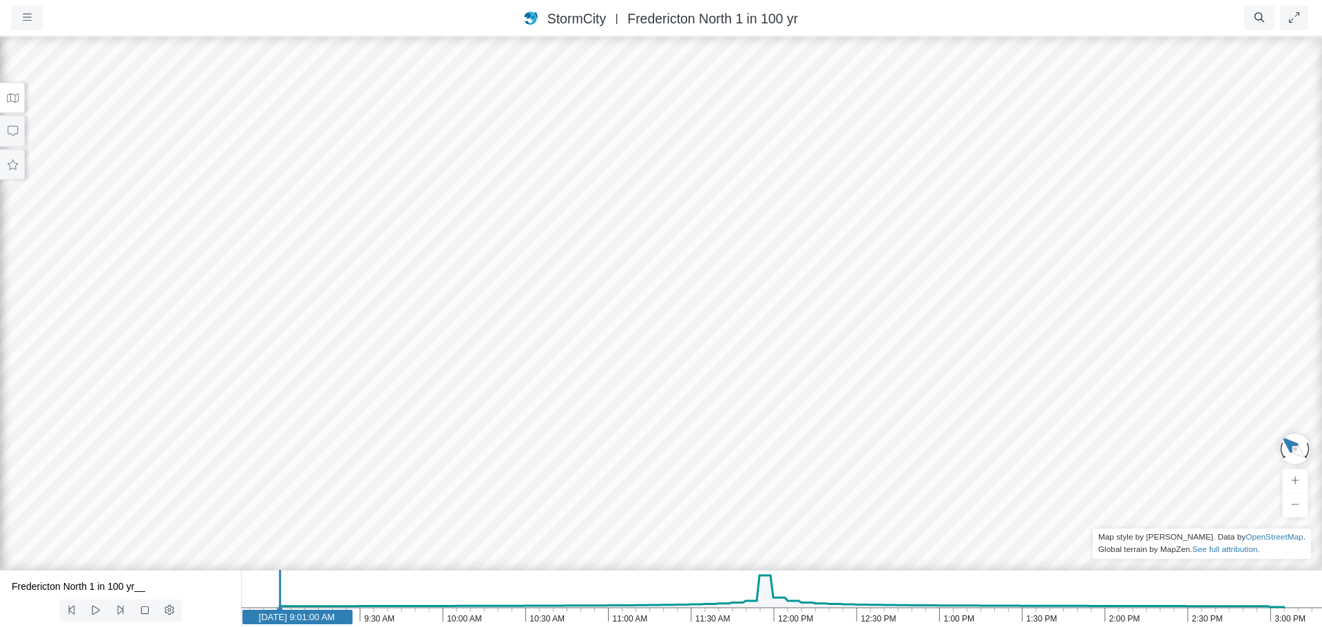
drag, startPoint x: 440, startPoint y: 331, endPoint x: 681, endPoint y: 309, distance: 242.1
click at [8, 97] on icon at bounding box center [12, 98] width 13 height 10
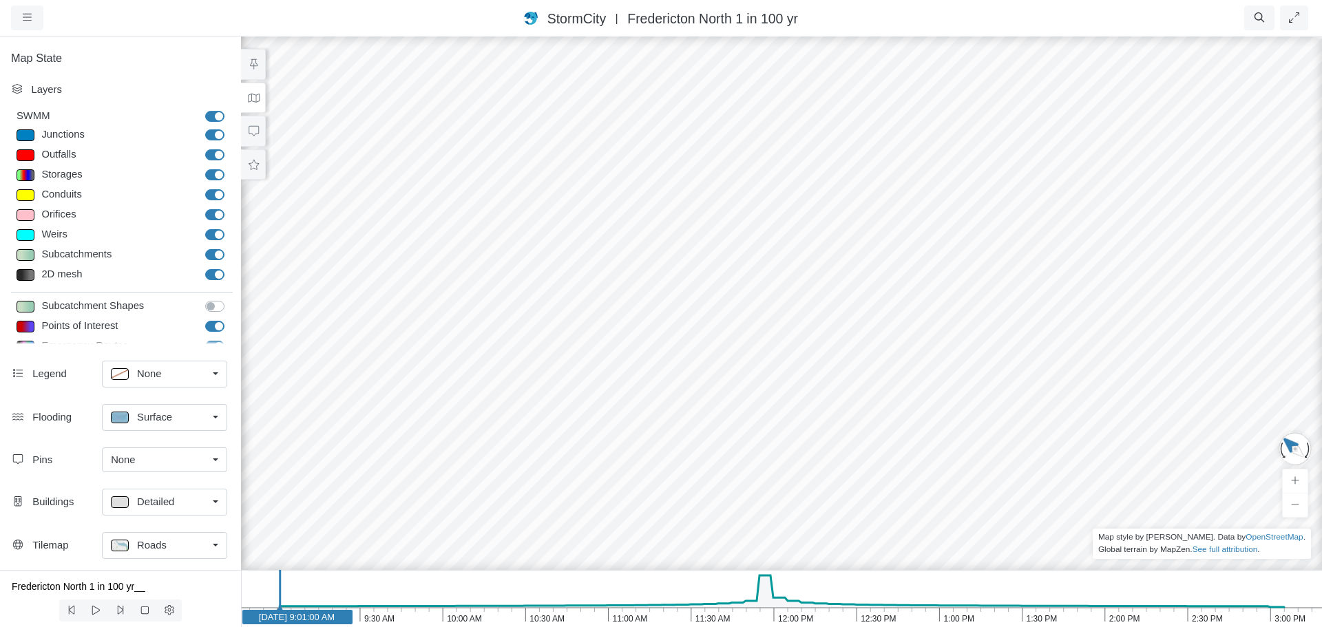
click at [316, 305] on div at bounding box center [782, 331] width 1322 height 592
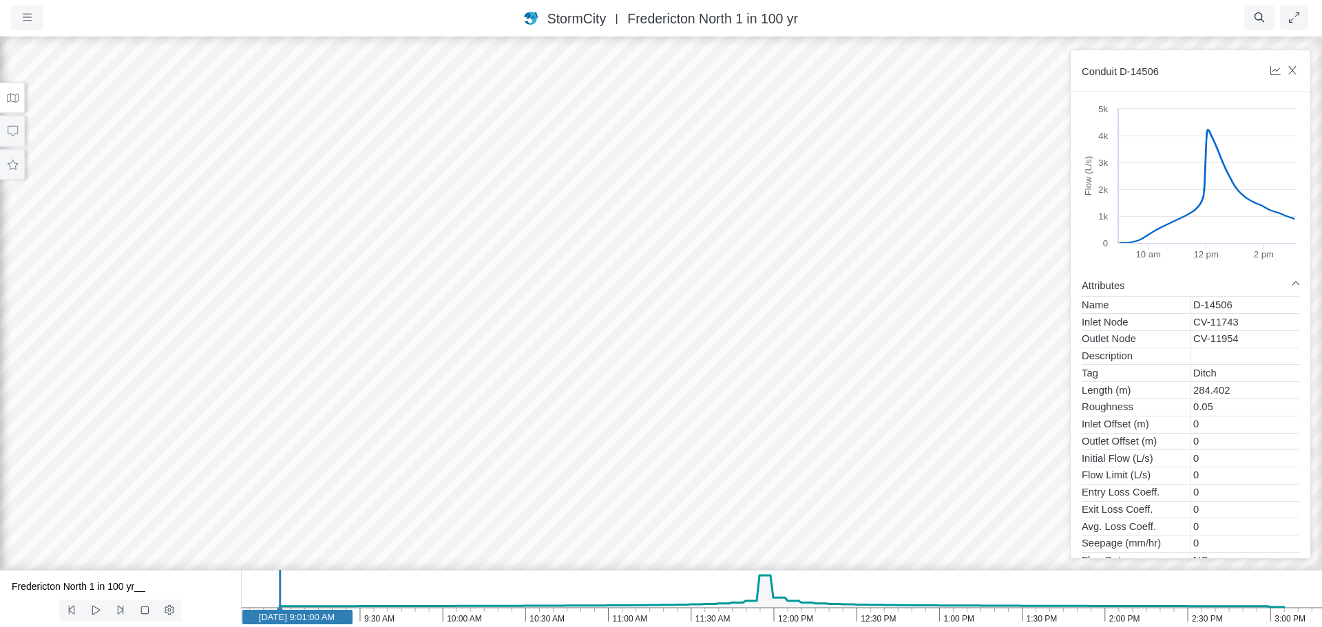
click at [883, 457] on div at bounding box center [661, 331] width 1322 height 592
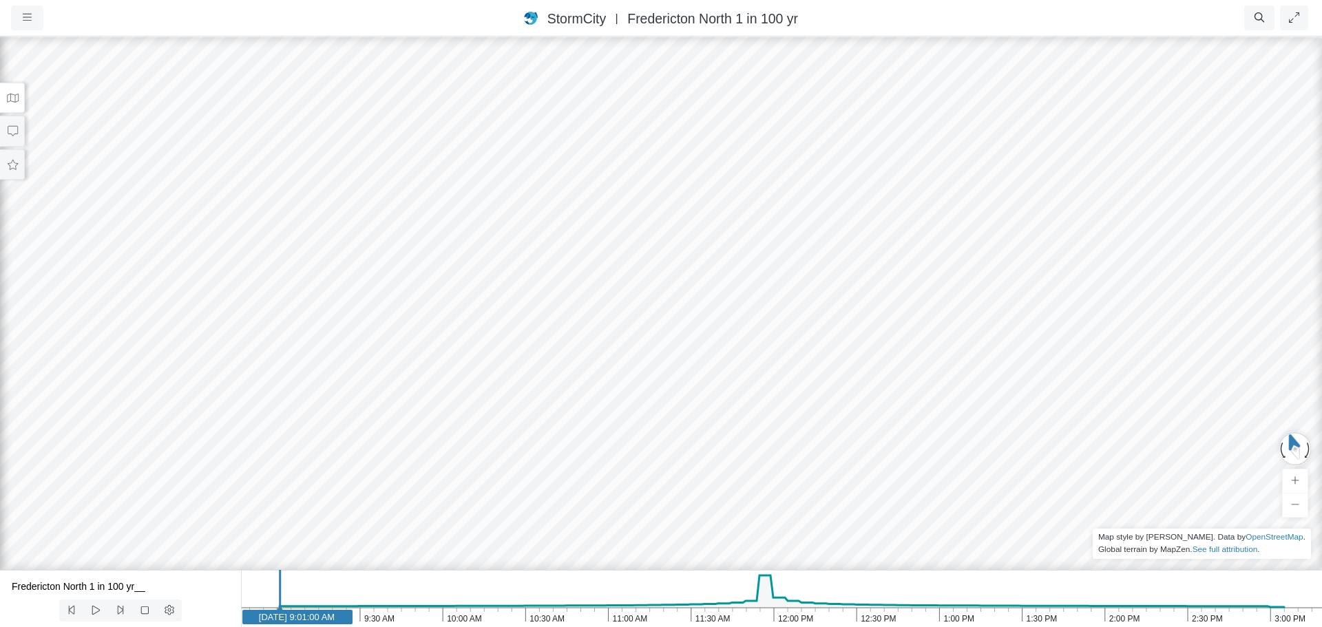
drag, startPoint x: 763, startPoint y: 454, endPoint x: 540, endPoint y: 453, distance: 223.2
click at [9, 95] on icon at bounding box center [12, 98] width 13 height 10
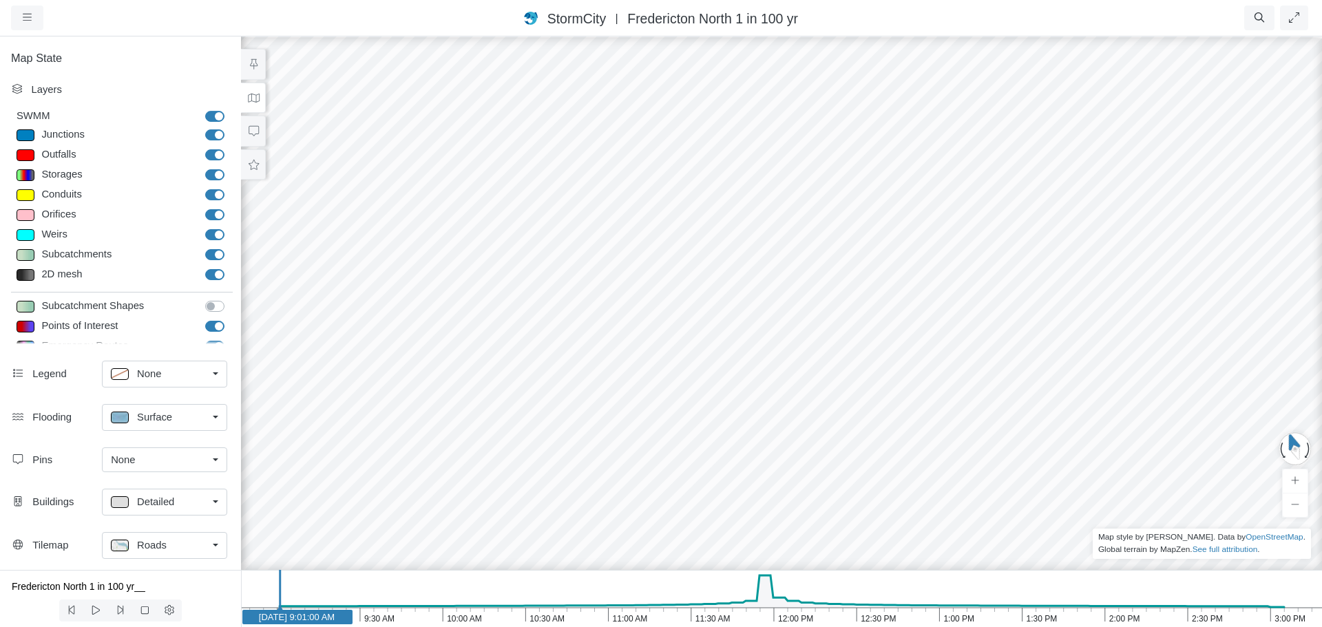
click at [27, 194] on div at bounding box center [26, 195] width 18 height 12
type input "Visible"
checkbox input "true"
type input "2"
checkbox input "true"
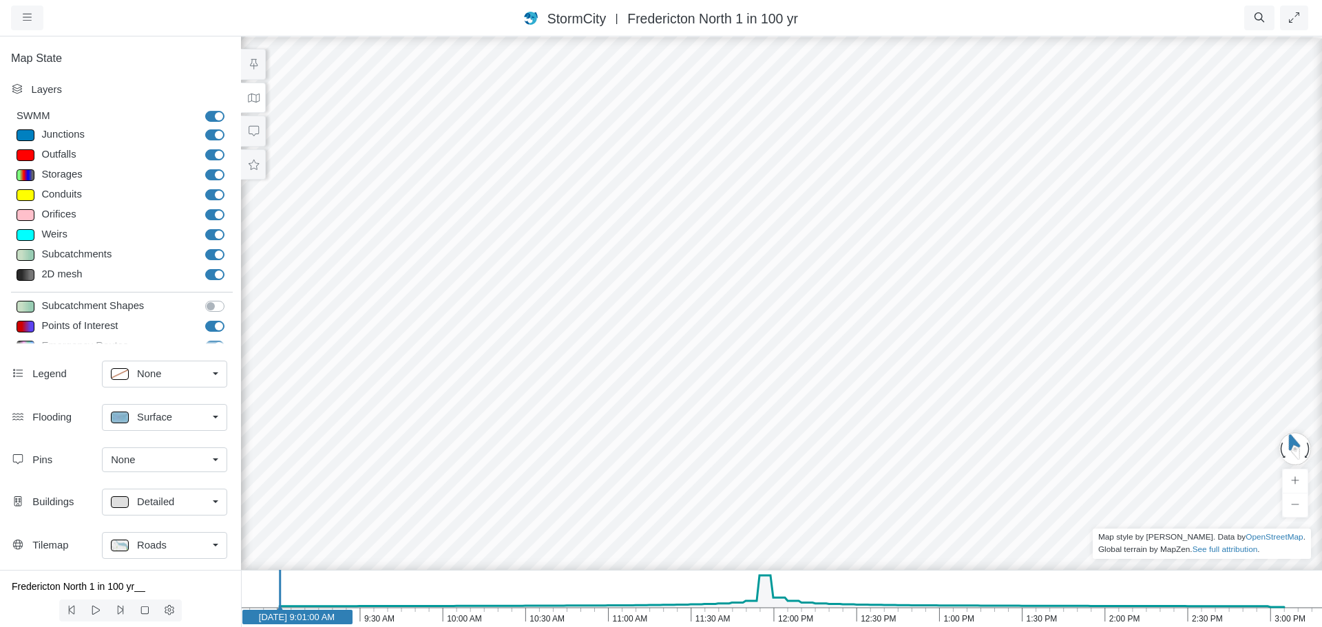
type input "0"
type input "2"
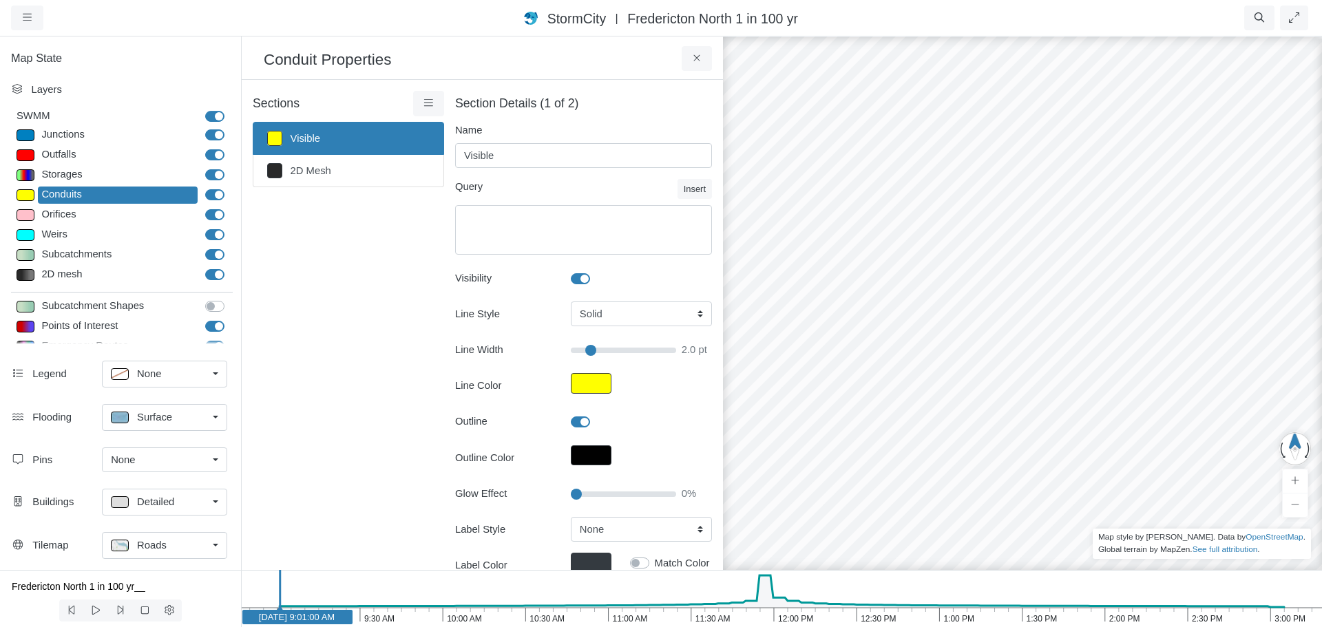
drag, startPoint x: 1100, startPoint y: 344, endPoint x: 916, endPoint y: 306, distance: 187.6
drag, startPoint x: 873, startPoint y: 488, endPoint x: 995, endPoint y: 330, distance: 199.5
click at [995, 330] on div at bounding box center [1023, 331] width 1322 height 592
drag, startPoint x: 1168, startPoint y: 355, endPoint x: 826, endPoint y: 322, distance: 343.3
click at [230, 247] on label "Subcatchments" at bounding box center [230, 247] width 0 height 0
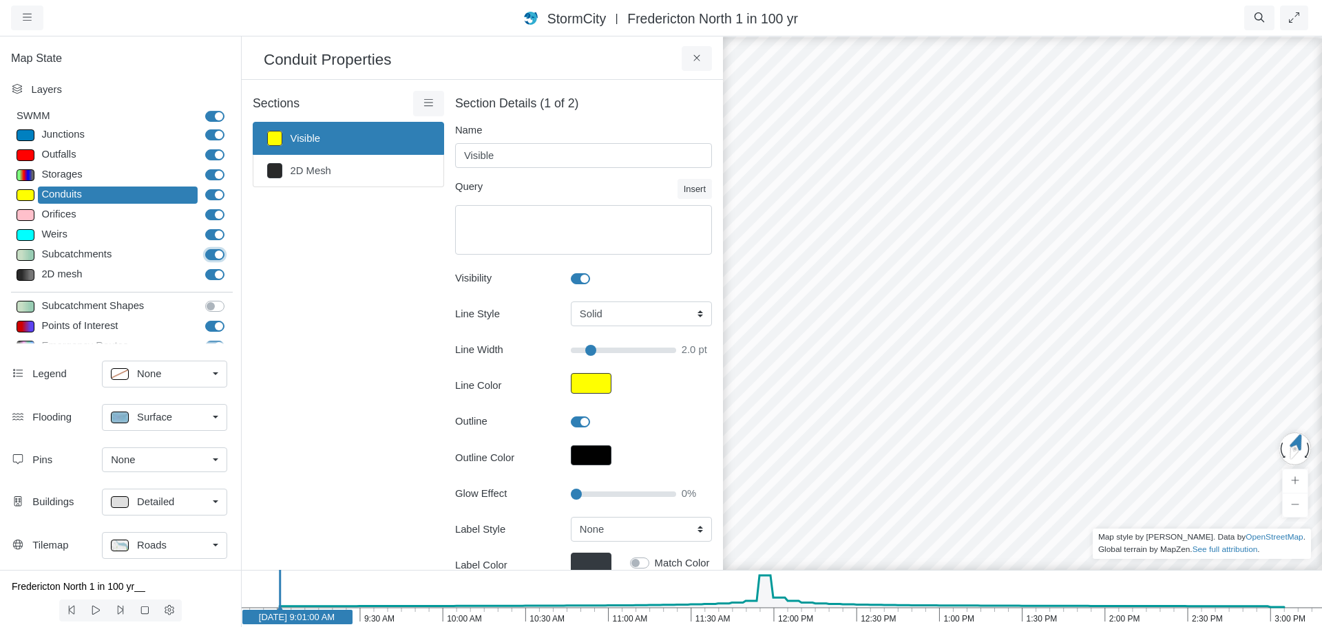
click at [205, 256] on input "Subcatchments" at bounding box center [210, 253] width 11 height 13
checkbox input "false"
drag, startPoint x: 1055, startPoint y: 389, endPoint x: 745, endPoint y: 394, distance: 310.0
drag, startPoint x: 1197, startPoint y: 383, endPoint x: 1121, endPoint y: 404, distance: 79.4
click at [1168, 391] on div at bounding box center [1023, 331] width 1322 height 592
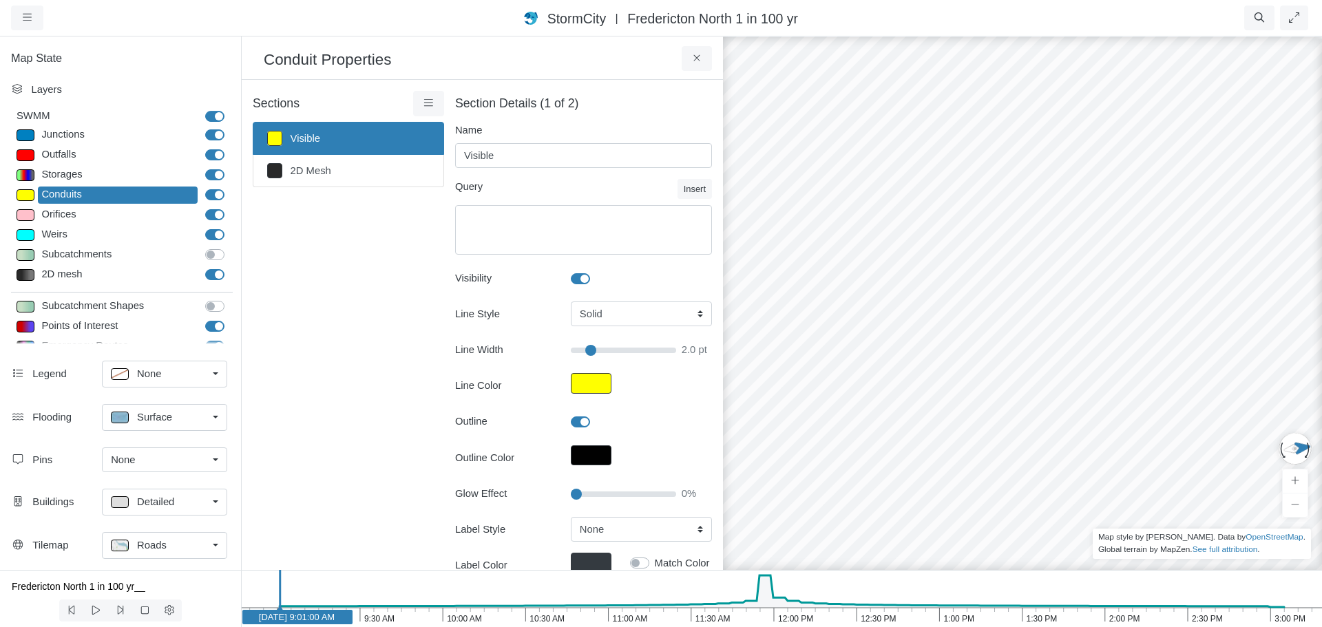
click at [891, 439] on div at bounding box center [1023, 331] width 1322 height 592
click at [868, 384] on div at bounding box center [1023, 331] width 1322 height 592
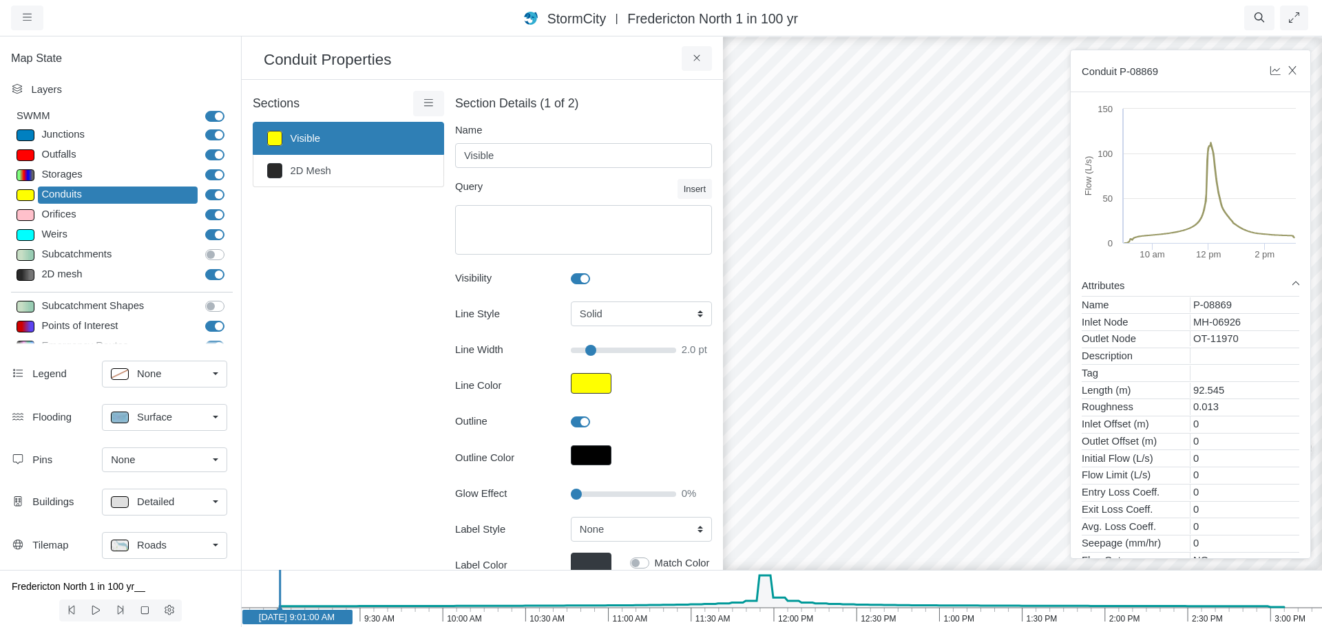
drag, startPoint x: 915, startPoint y: 240, endPoint x: 610, endPoint y: 304, distance: 312.4
click at [610, 304] on div "Projects Groups Users Preferences Profiles Data Centers Accounts Support About …" at bounding box center [661, 313] width 1322 height 627
drag, startPoint x: 1025, startPoint y: 255, endPoint x: 968, endPoint y: 273, distance: 60.1
click at [1017, 258] on div at bounding box center [1023, 331] width 1322 height 592
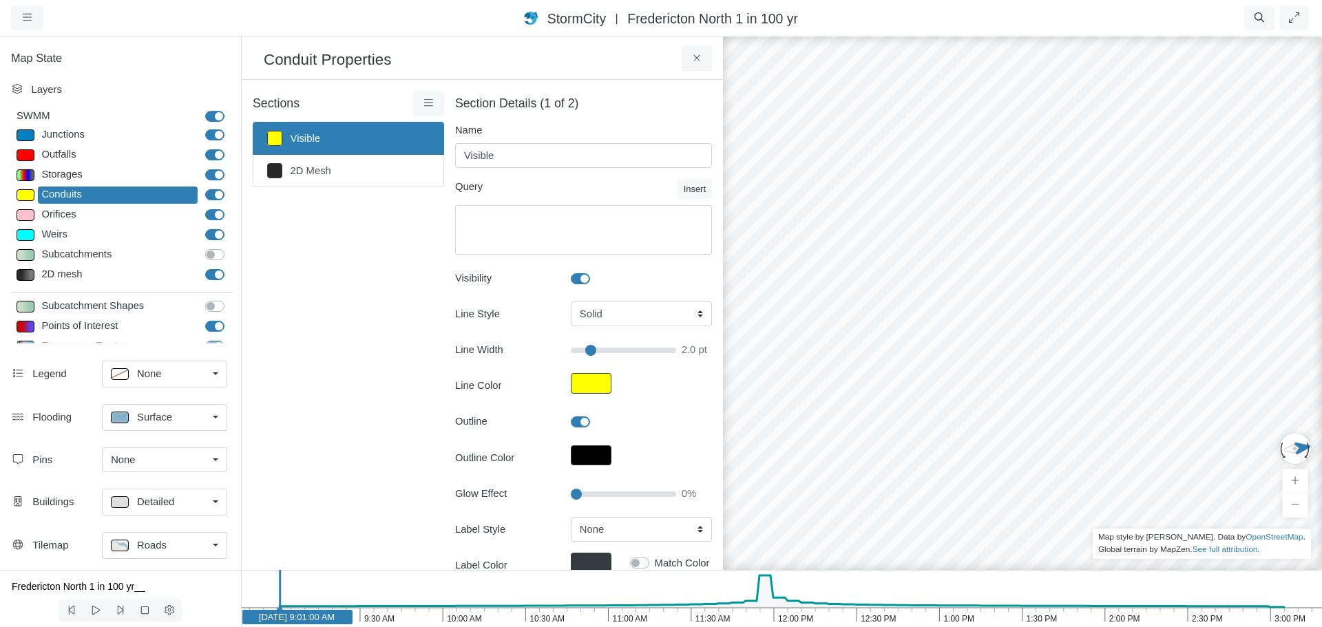
click at [798, 327] on div at bounding box center [1023, 331] width 1322 height 592
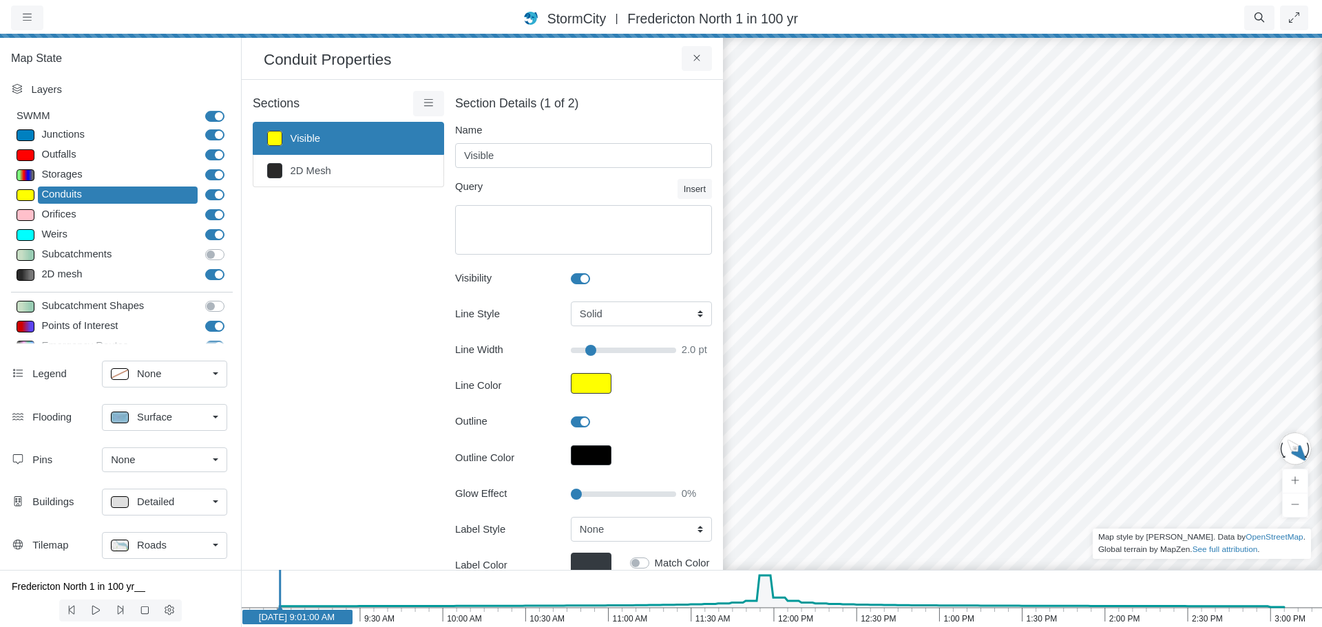
drag, startPoint x: 1156, startPoint y: 242, endPoint x: 618, endPoint y: 267, distance: 539.2
click at [1147, 246] on div at bounding box center [1023, 331] width 1322 height 592
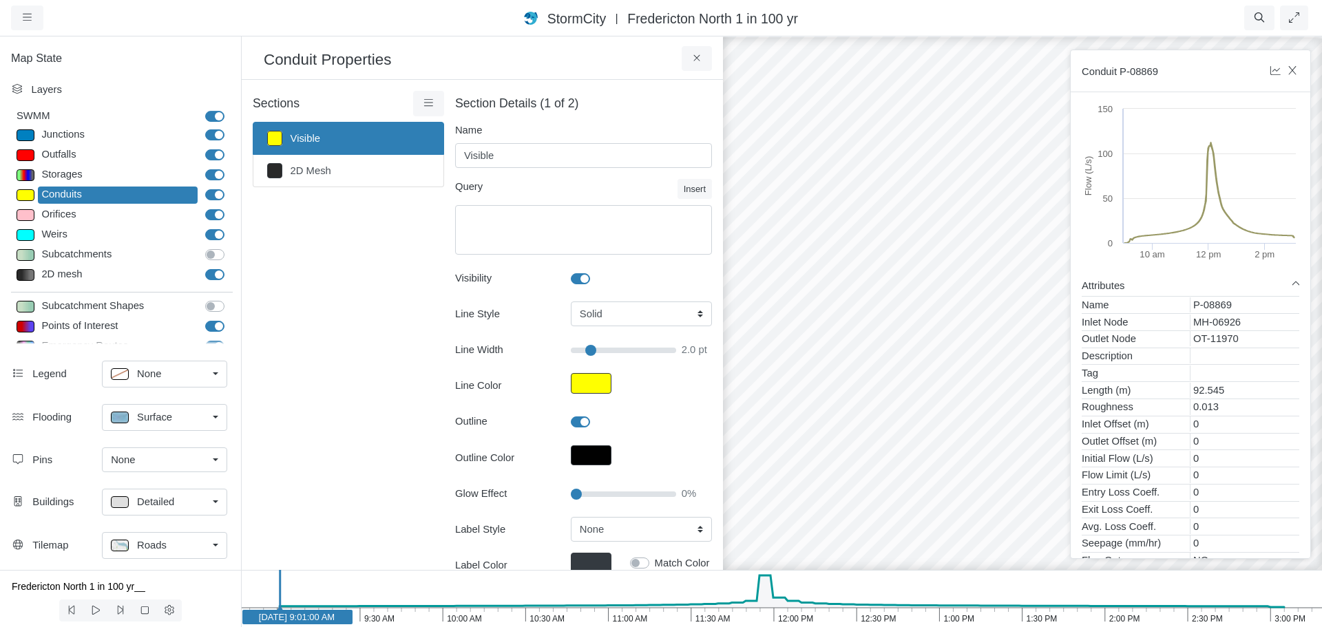
click at [990, 275] on div at bounding box center [1023, 331] width 1322 height 592
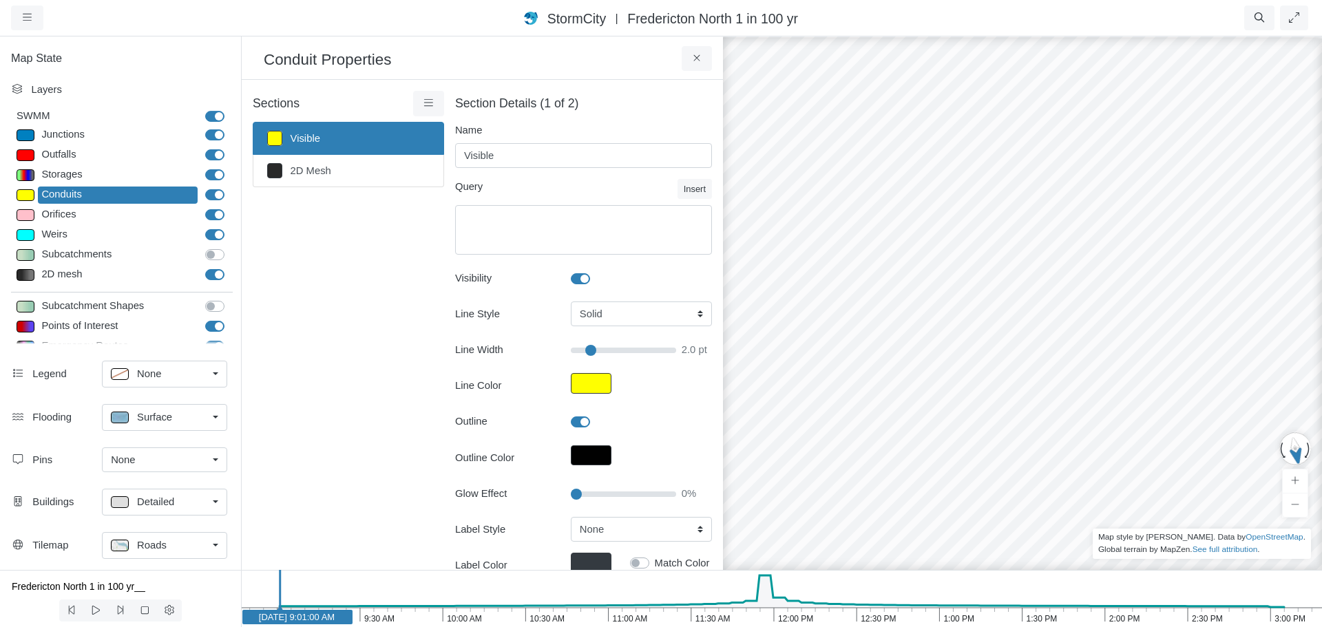
click at [1146, 267] on div at bounding box center [1023, 331] width 1322 height 592
click at [1145, 260] on div at bounding box center [1023, 331] width 1322 height 592
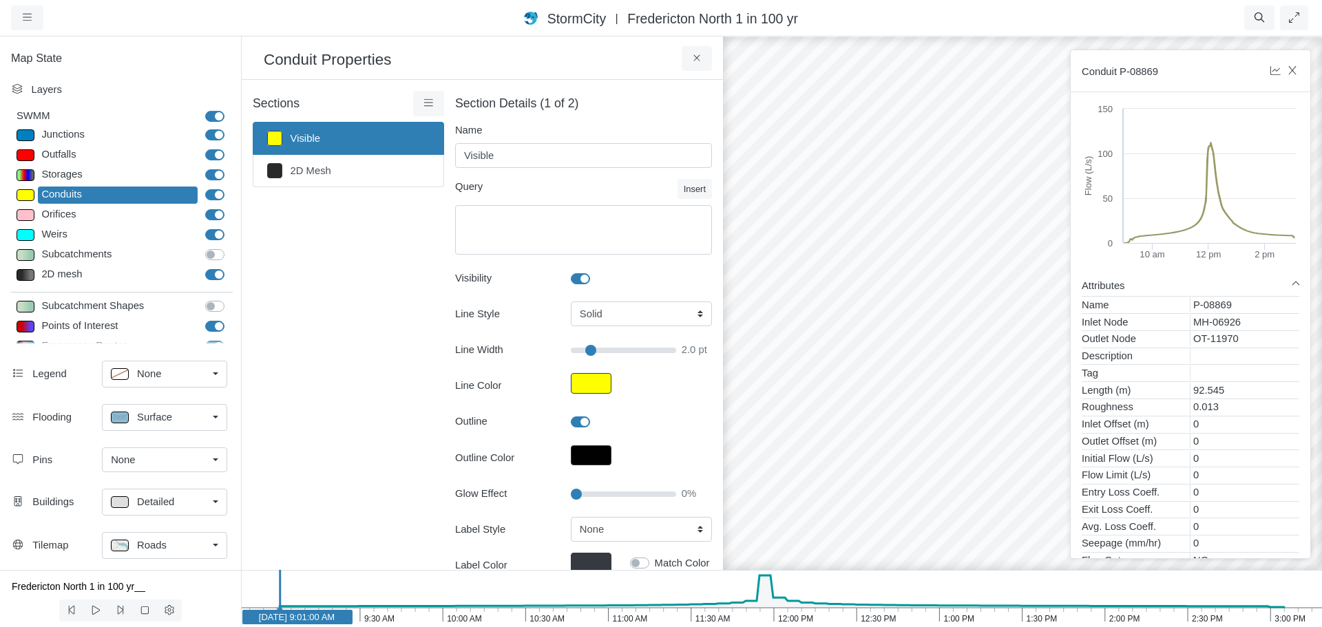
drag, startPoint x: 966, startPoint y: 274, endPoint x: 1137, endPoint y: 284, distance: 171.8
click at [1137, 284] on div "Projects Groups Users Preferences Profiles Data Centers Accounts Support About …" at bounding box center [661, 313] width 1322 height 627
click at [818, 235] on div at bounding box center [1023, 331] width 1322 height 592
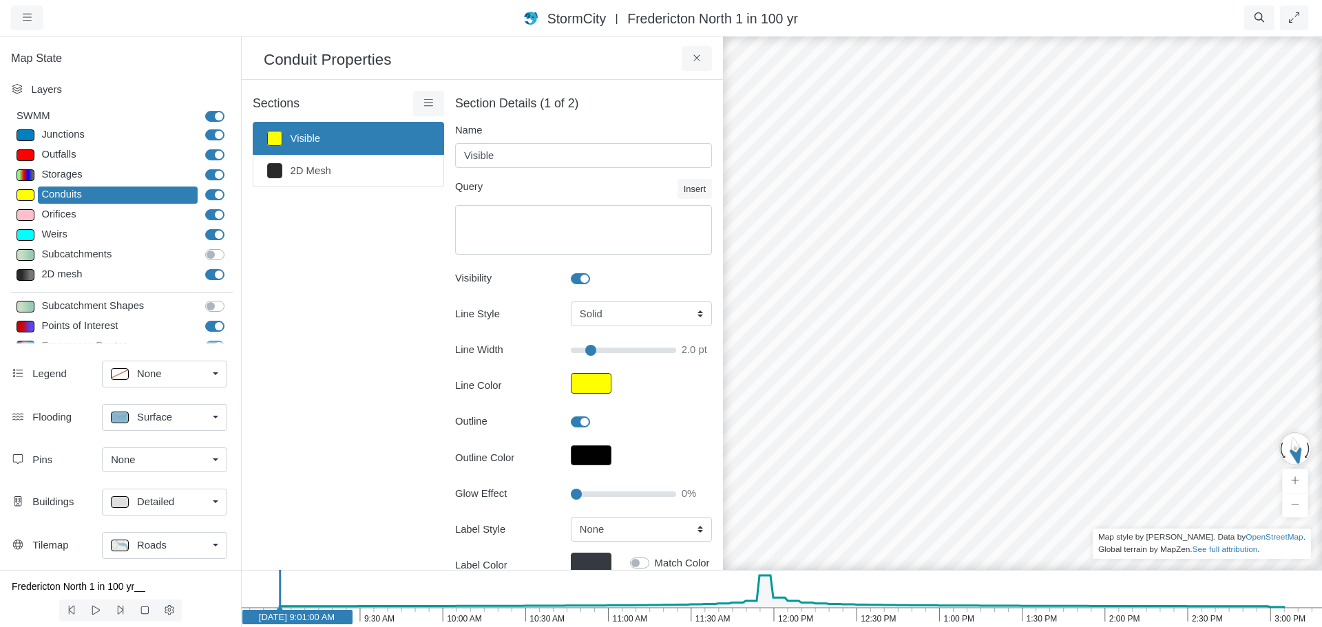
click at [801, 216] on div at bounding box center [1023, 331] width 1322 height 592
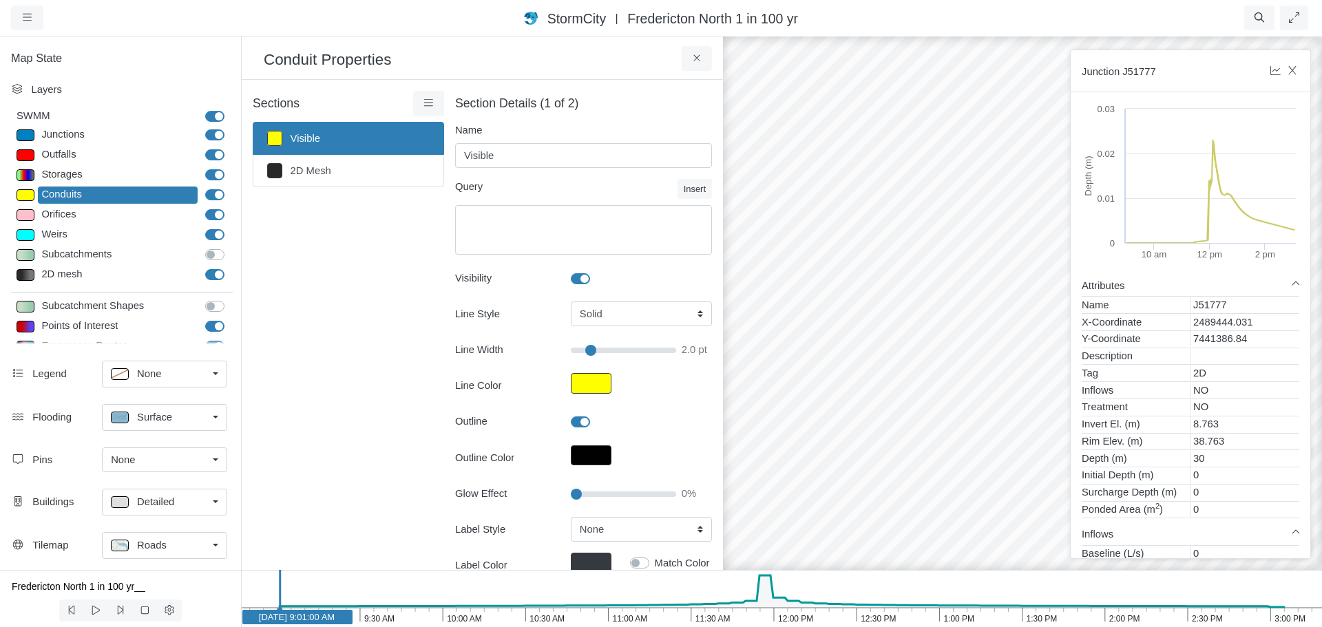
click at [1050, 243] on div at bounding box center [1023, 331] width 1322 height 592
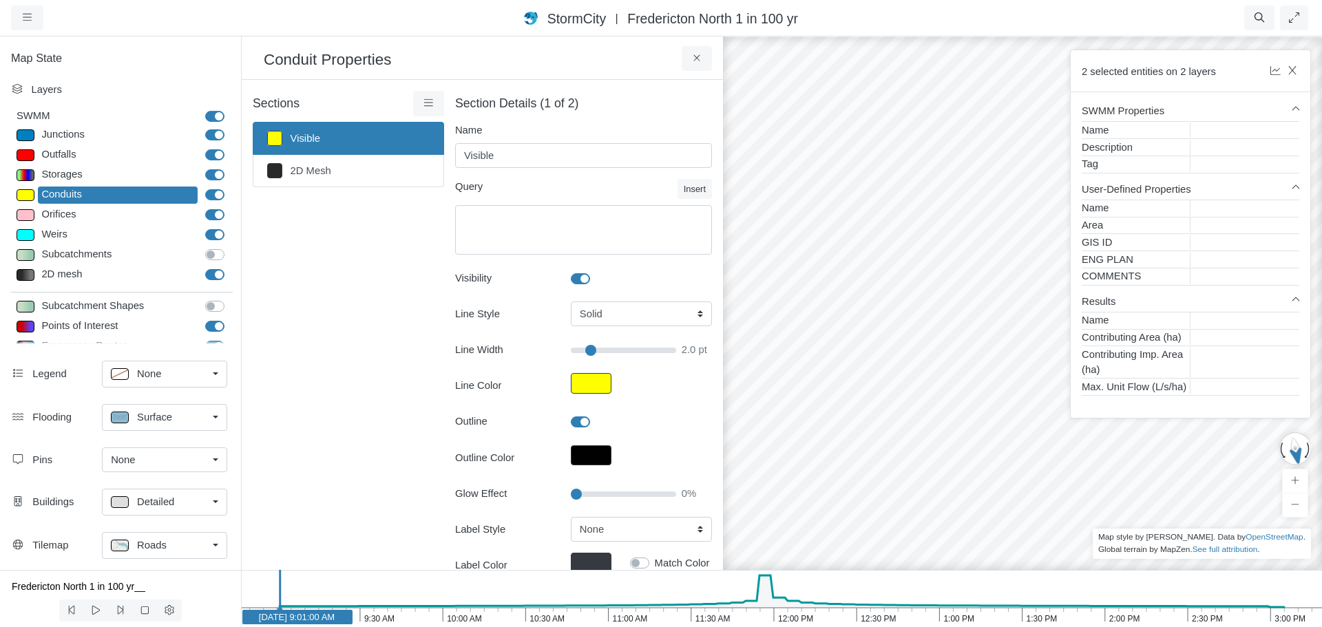
click at [1012, 313] on div at bounding box center [1023, 331] width 1322 height 592
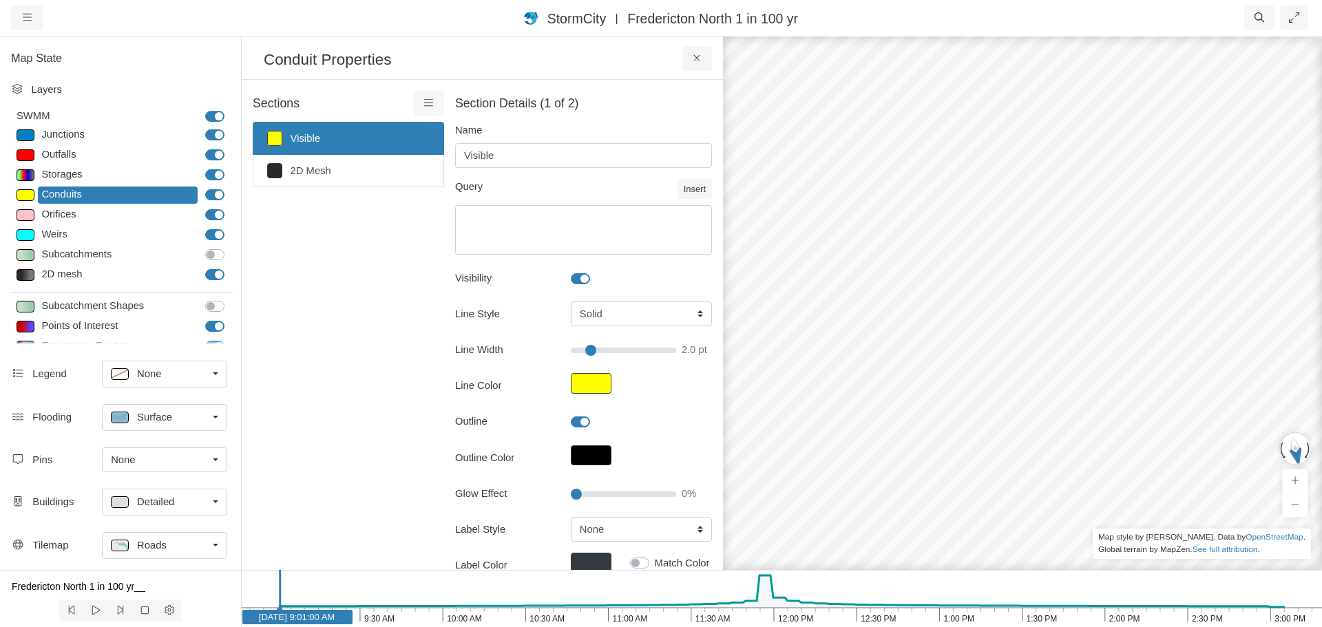
click at [1075, 247] on div at bounding box center [1023, 331] width 1322 height 592
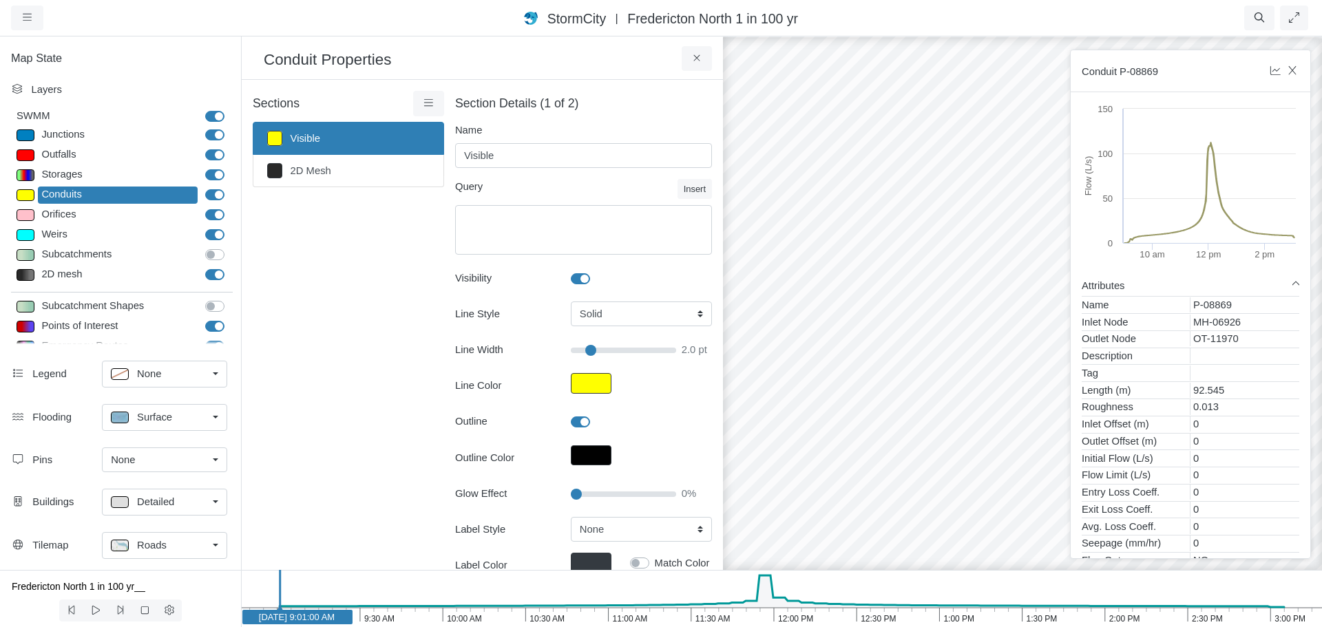
click at [1054, 265] on div at bounding box center [1023, 331] width 1322 height 592
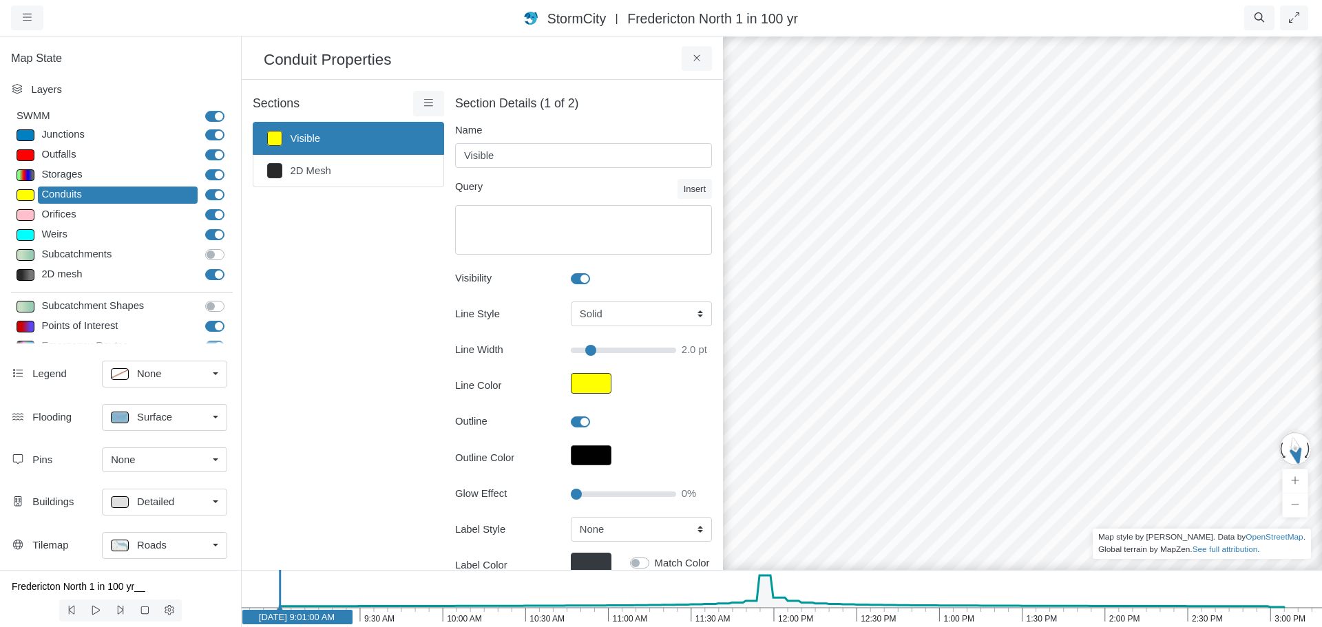
drag, startPoint x: 1165, startPoint y: 280, endPoint x: 966, endPoint y: 275, distance: 198.4
click at [1138, 280] on div at bounding box center [1023, 331] width 1322 height 592
click at [784, 253] on div at bounding box center [1023, 331] width 1322 height 592
drag, startPoint x: 1176, startPoint y: 280, endPoint x: 915, endPoint y: 269, distance: 261.3
click at [915, 269] on div at bounding box center [1023, 331] width 1322 height 592
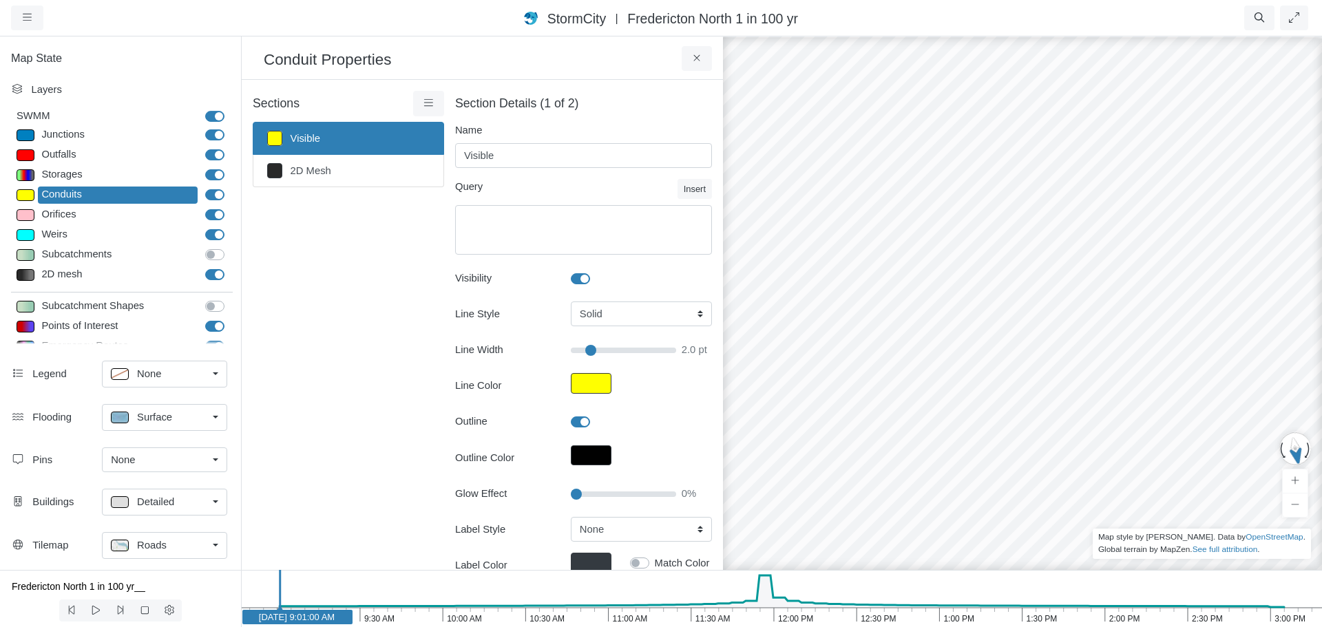
click at [1108, 256] on div at bounding box center [1023, 331] width 1322 height 592
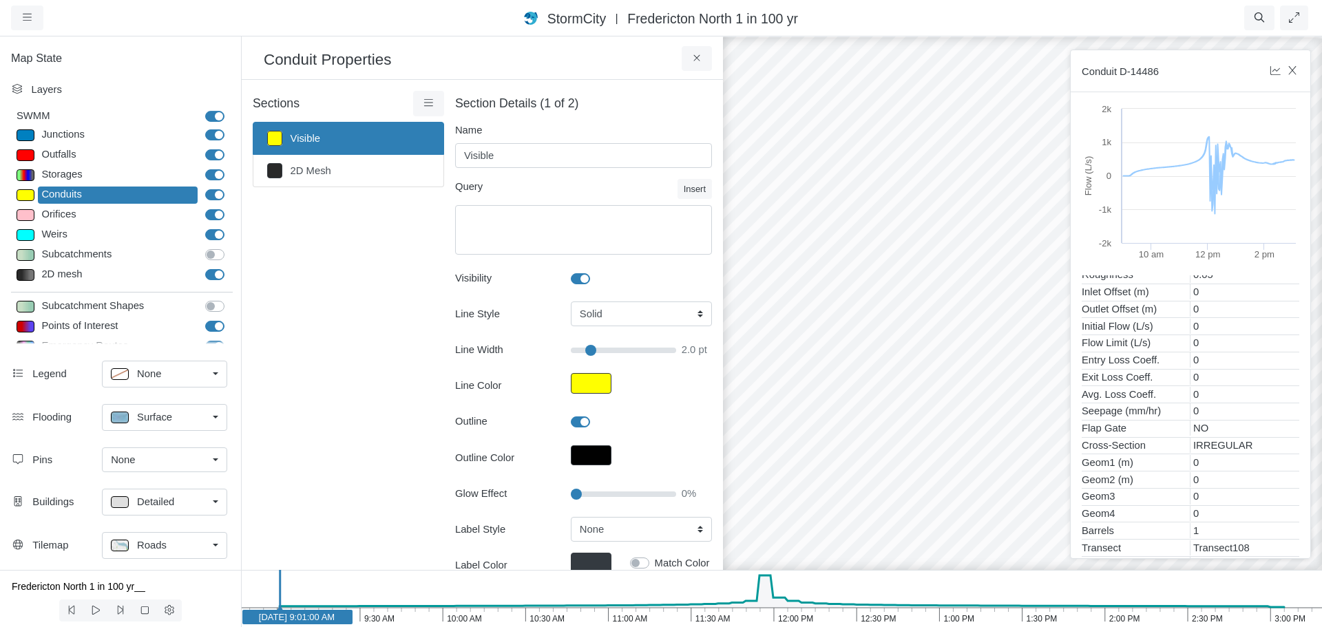
scroll to position [138, 0]
click at [1027, 372] on div at bounding box center [1023, 331] width 1322 height 592
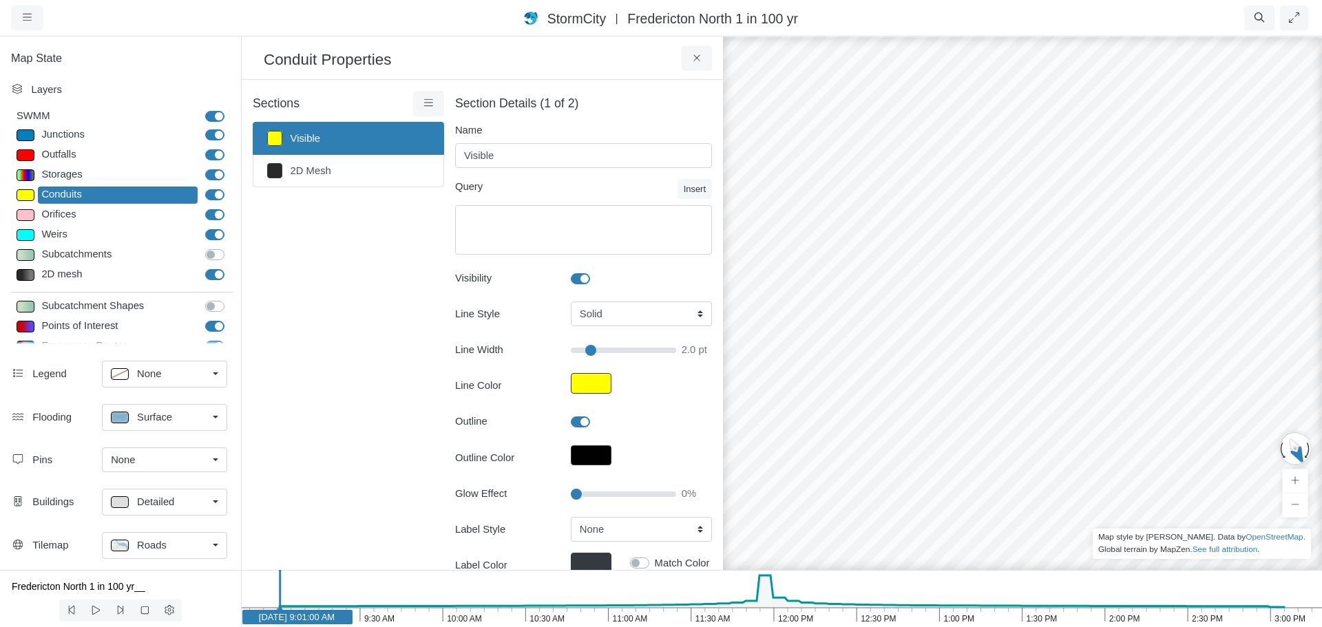
drag, startPoint x: 1044, startPoint y: 260, endPoint x: 1147, endPoint y: 317, distance: 117.7
drag, startPoint x: 1017, startPoint y: 269, endPoint x: 1189, endPoint y: 362, distance: 195.4
drag, startPoint x: 984, startPoint y: 285, endPoint x: 1161, endPoint y: 274, distance: 176.7
drag, startPoint x: 993, startPoint y: 356, endPoint x: 1089, endPoint y: 339, distance: 97.3
click at [935, 285] on div at bounding box center [1023, 331] width 1322 height 592
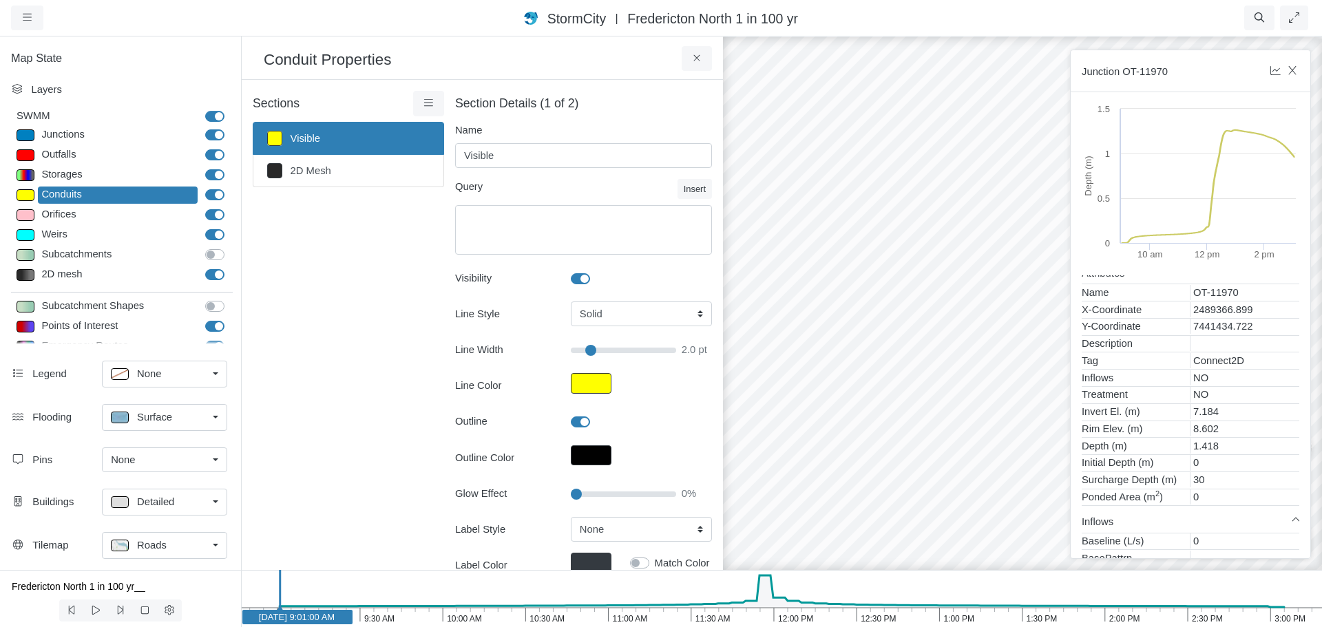
scroll to position [0, 0]
click at [907, 404] on div at bounding box center [1023, 331] width 1322 height 592
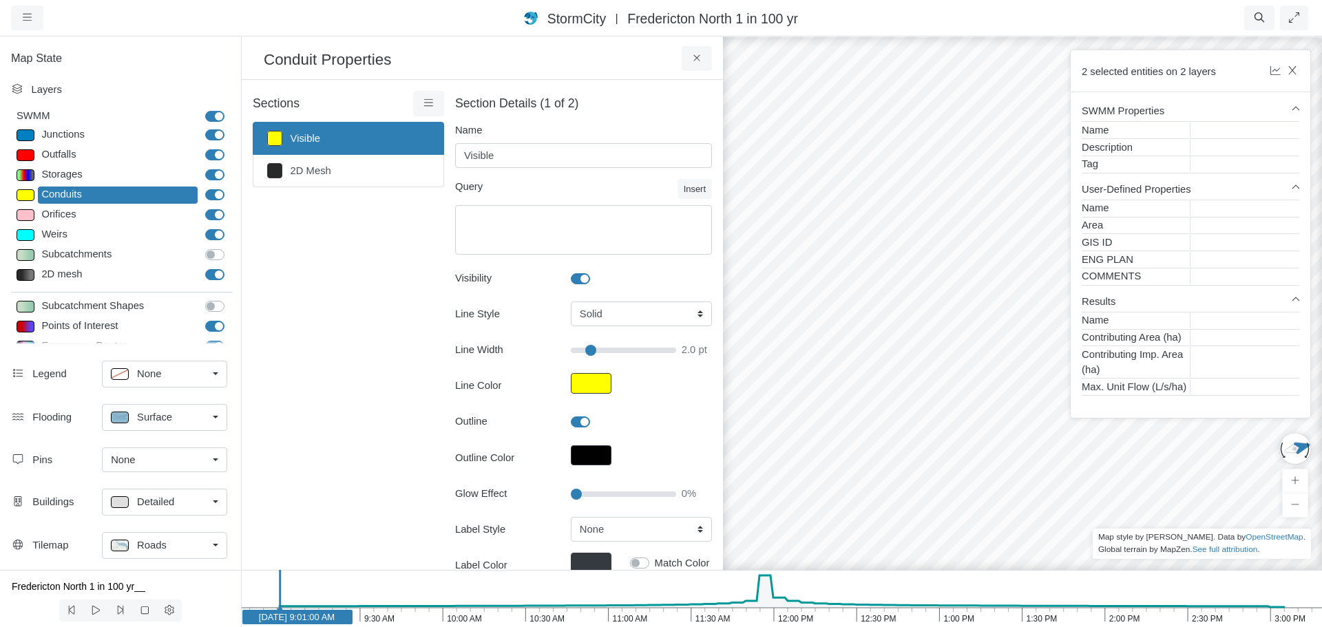
click at [815, 344] on div at bounding box center [1023, 331] width 1322 height 592
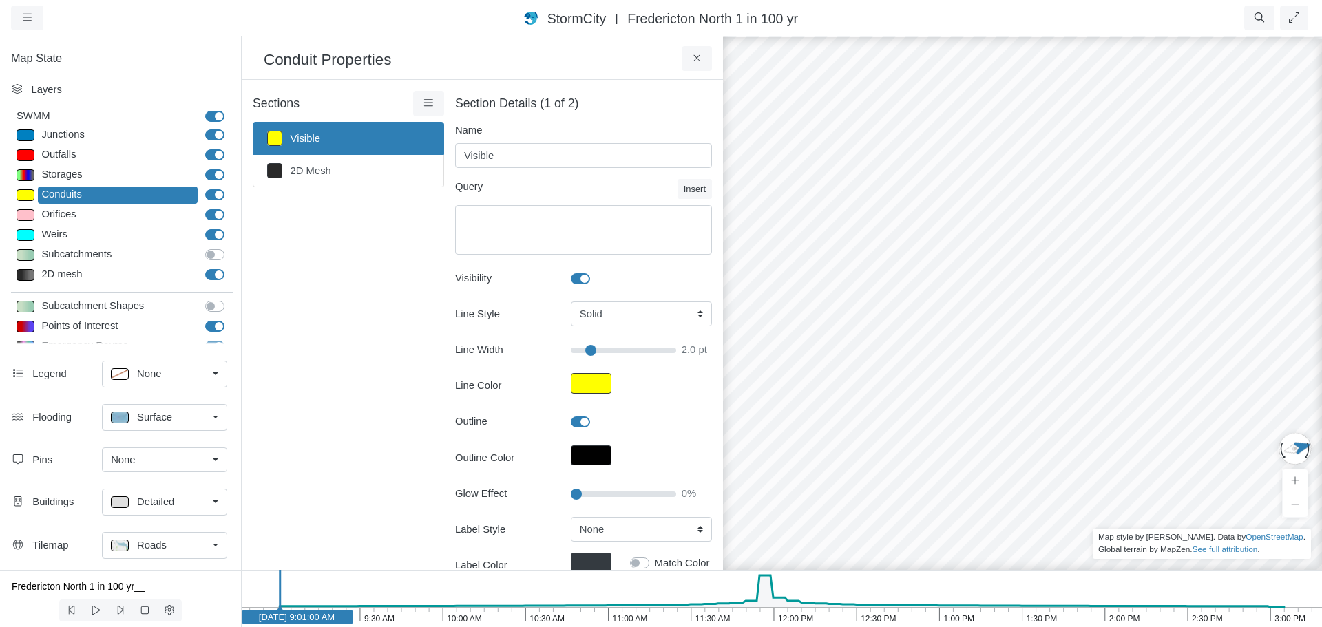
click at [905, 407] on div at bounding box center [1023, 331] width 1322 height 592
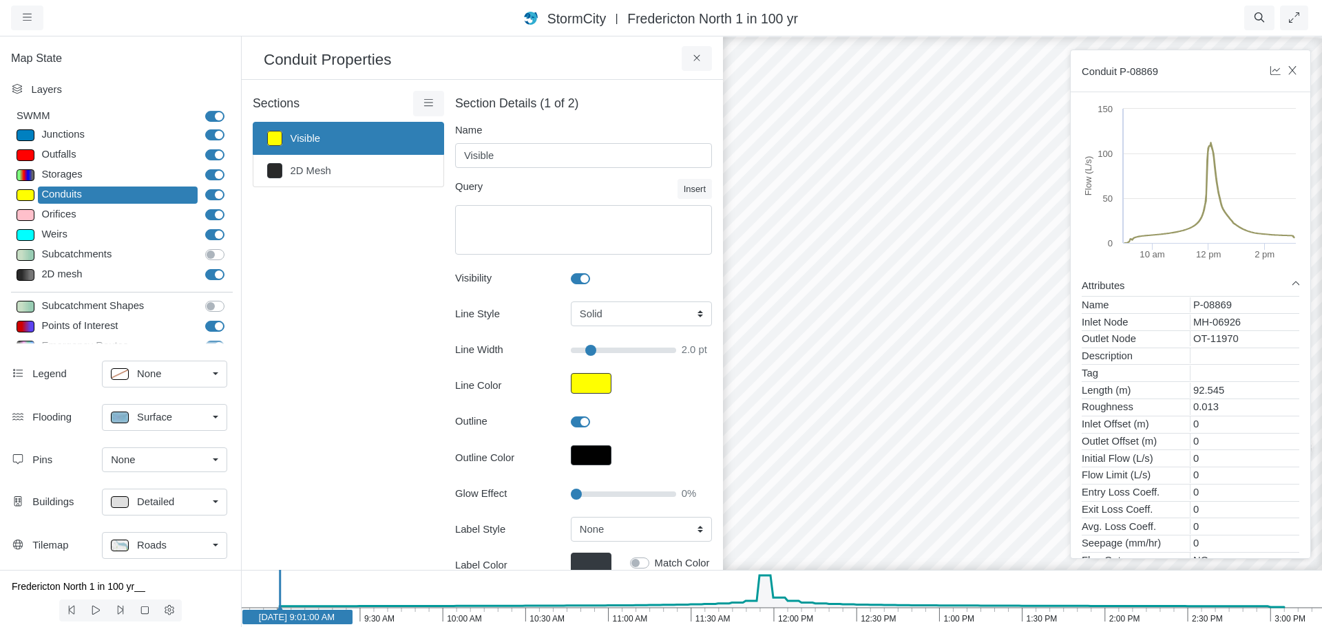
click at [957, 448] on div at bounding box center [1023, 331] width 1322 height 592
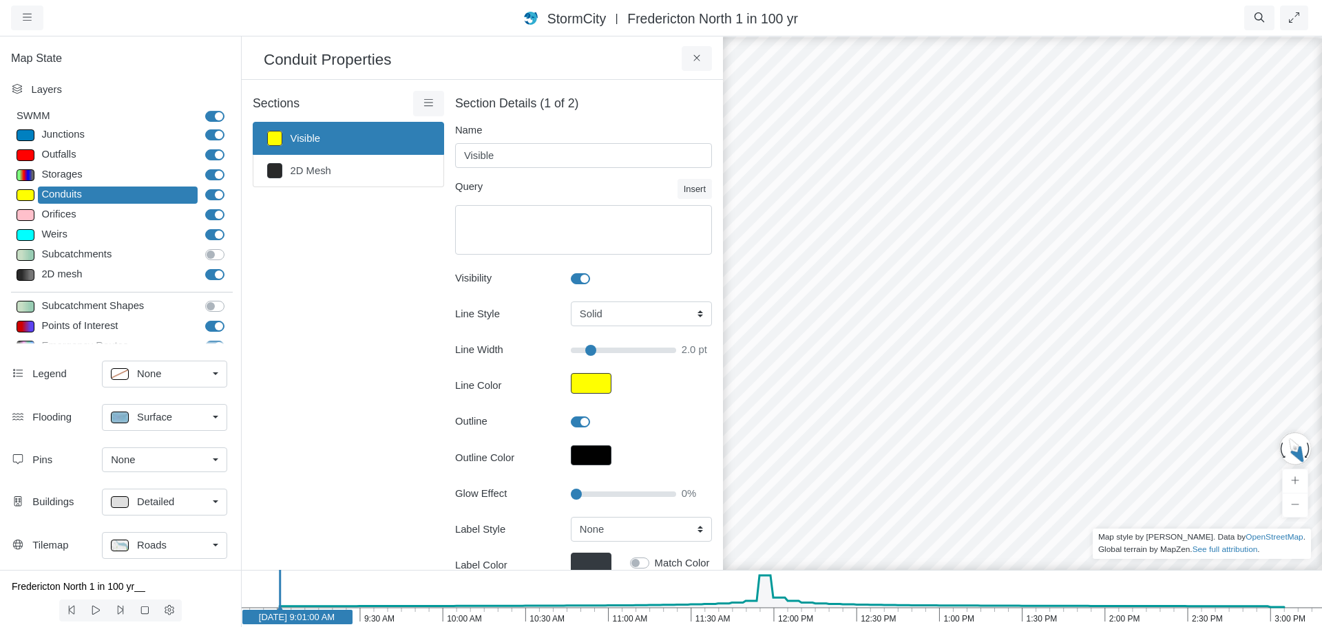
drag, startPoint x: 1068, startPoint y: 402, endPoint x: 730, endPoint y: 247, distance: 371.1
click at [29, 24] on button "button" at bounding box center [27, 18] width 32 height 25
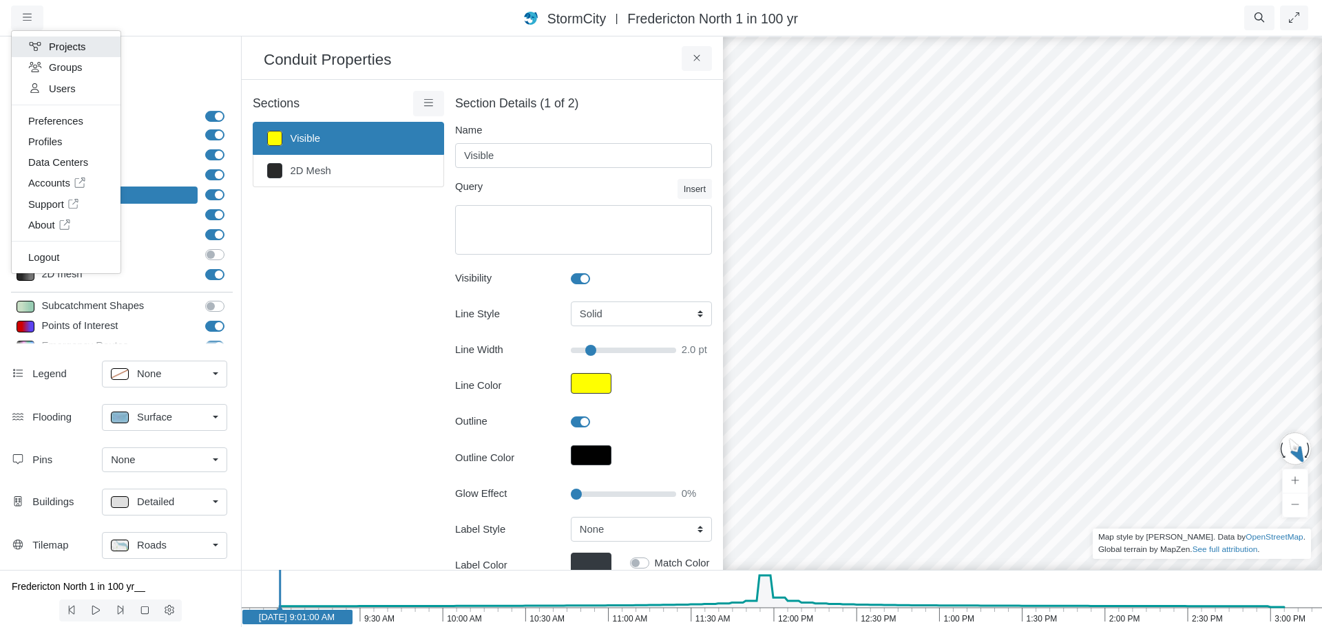
click at [79, 50] on link "Projects" at bounding box center [66, 47] width 109 height 21
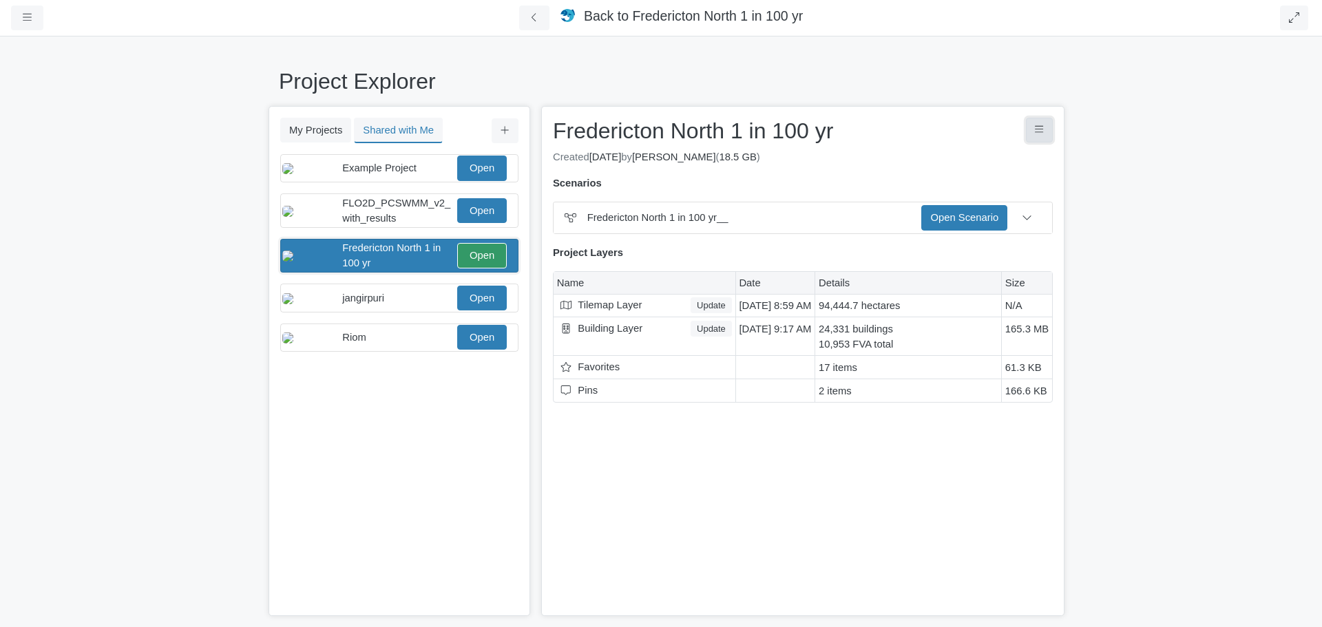
click at [1039, 135] on icon "Project Controls" at bounding box center [1039, 130] width 9 height 10
click at [999, 160] on link "Download Project" at bounding box center [986, 159] width 134 height 21
click at [928, 166] on link "Fredericton North 1 in 100 yr__.pcz" at bounding box center [942, 164] width 198 height 21
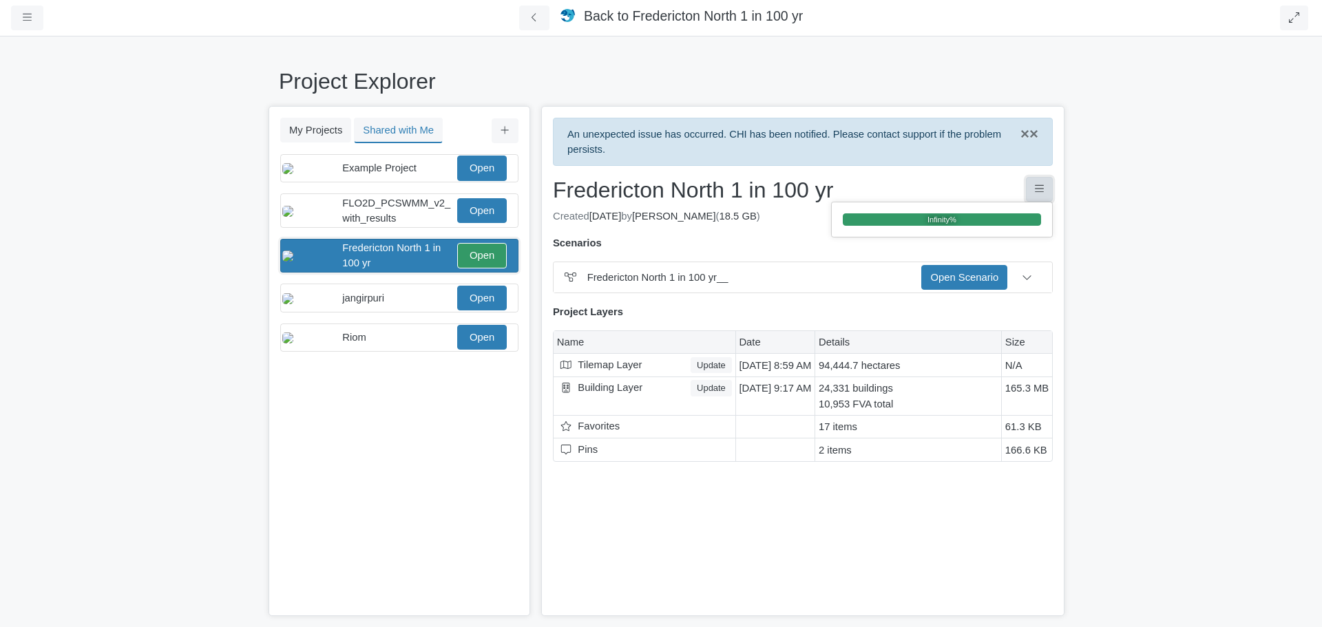
click at [1039, 183] on button "Project Controls" at bounding box center [1039, 189] width 27 height 25
click at [1039, 191] on icon "Project Controls" at bounding box center [1039, 189] width 9 height 10
click at [1005, 215] on link "Download Project" at bounding box center [986, 218] width 134 height 21
click at [957, 225] on link "Fredericton North 1 in 100 yr__.pcz" at bounding box center [942, 224] width 198 height 21
